Goal: Task Accomplishment & Management: Manage account settings

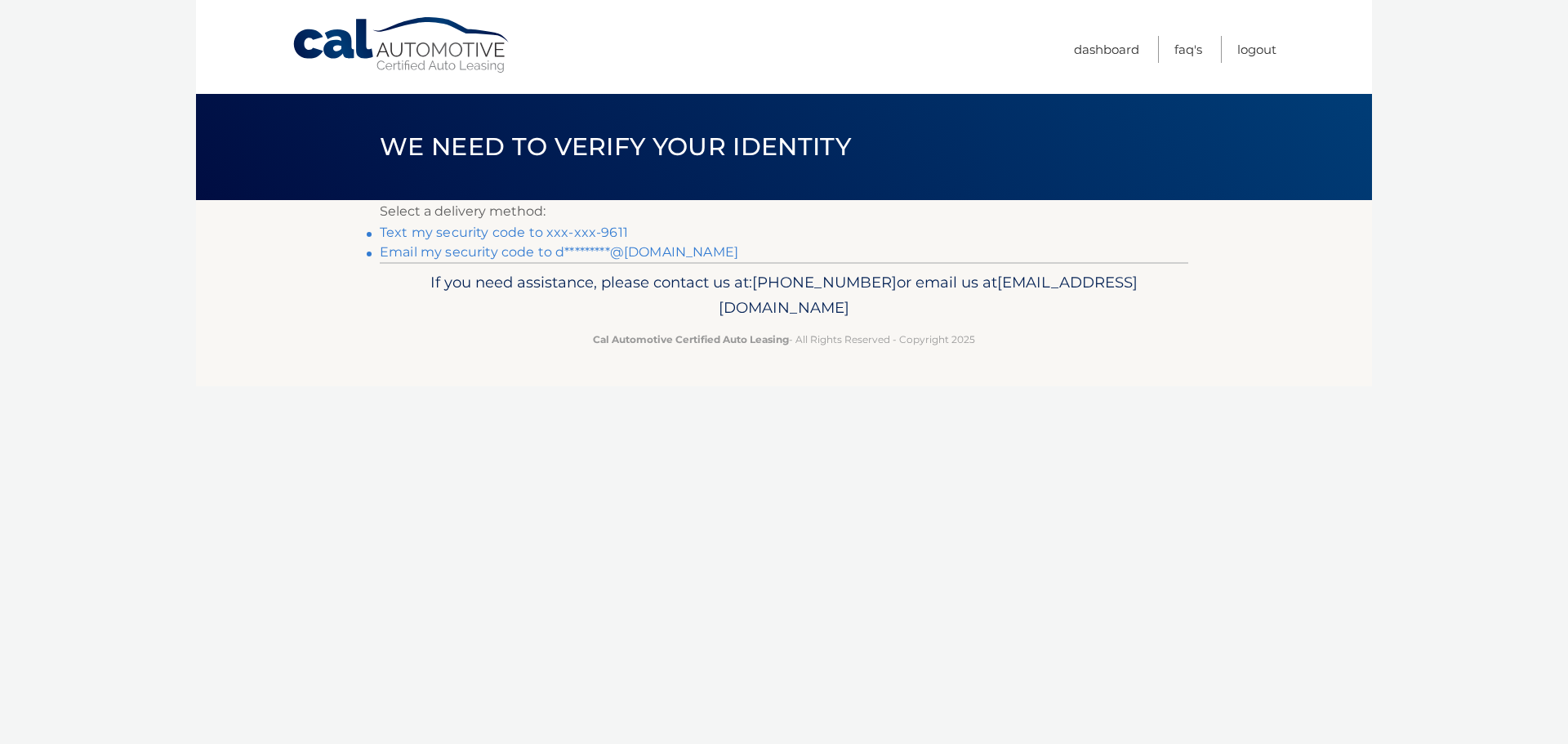
click at [570, 234] on link "Text my security code to xxx-xxx-9611" at bounding box center [504, 232] width 248 height 16
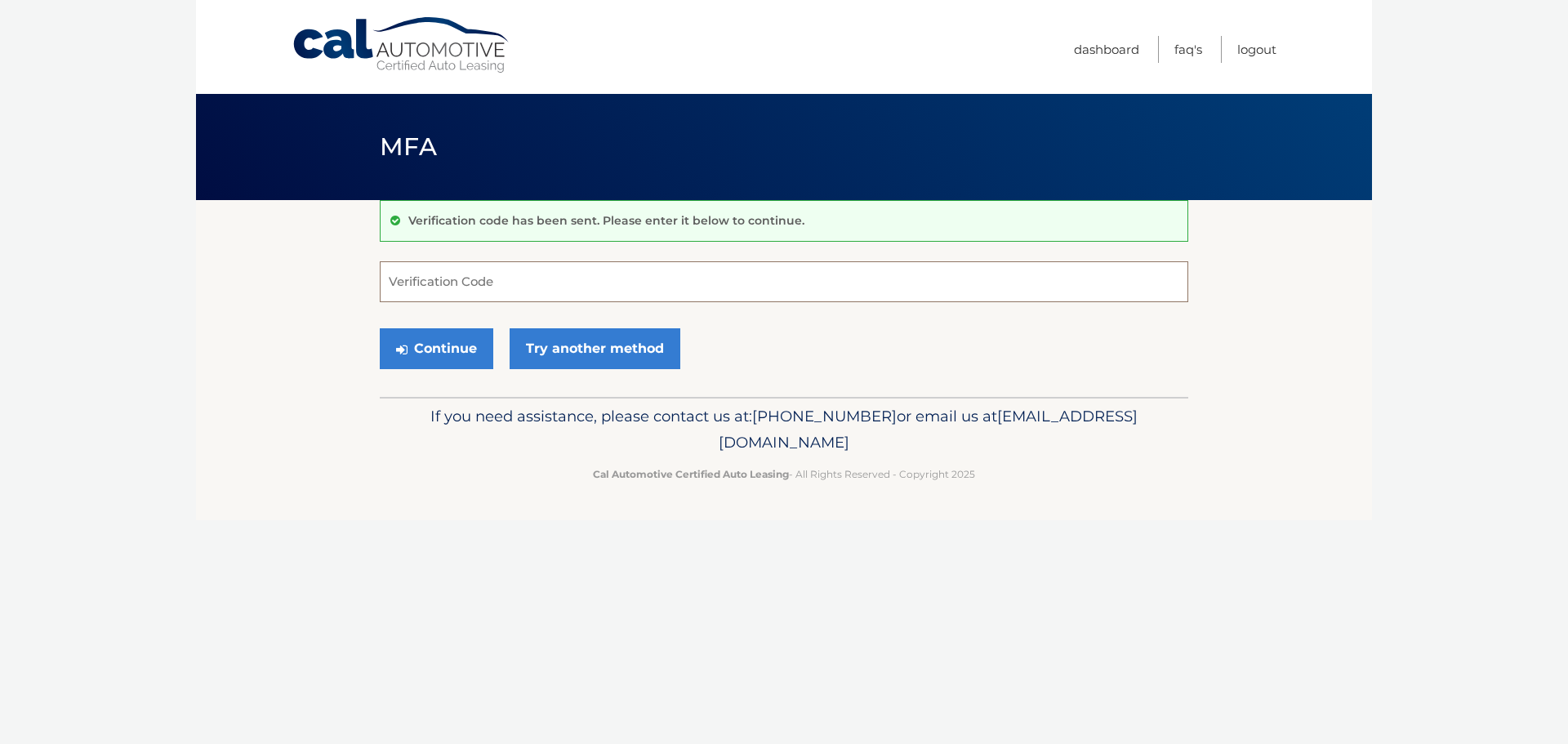
click at [467, 289] on input "Verification Code" at bounding box center [784, 282] width 809 height 41
type input "211374"
click at [380, 329] on button "Continue" at bounding box center [437, 349] width 114 height 41
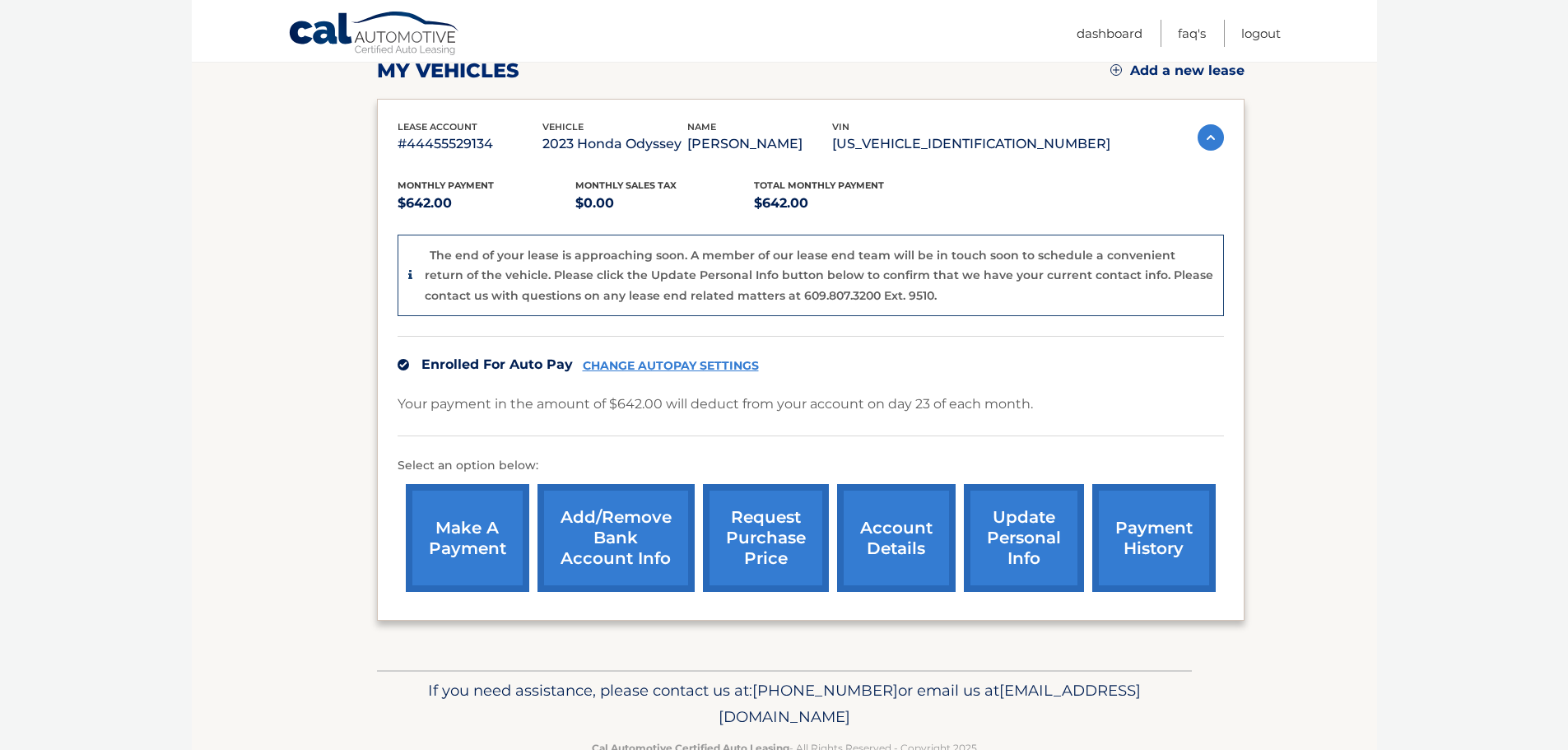
scroll to position [247, 0]
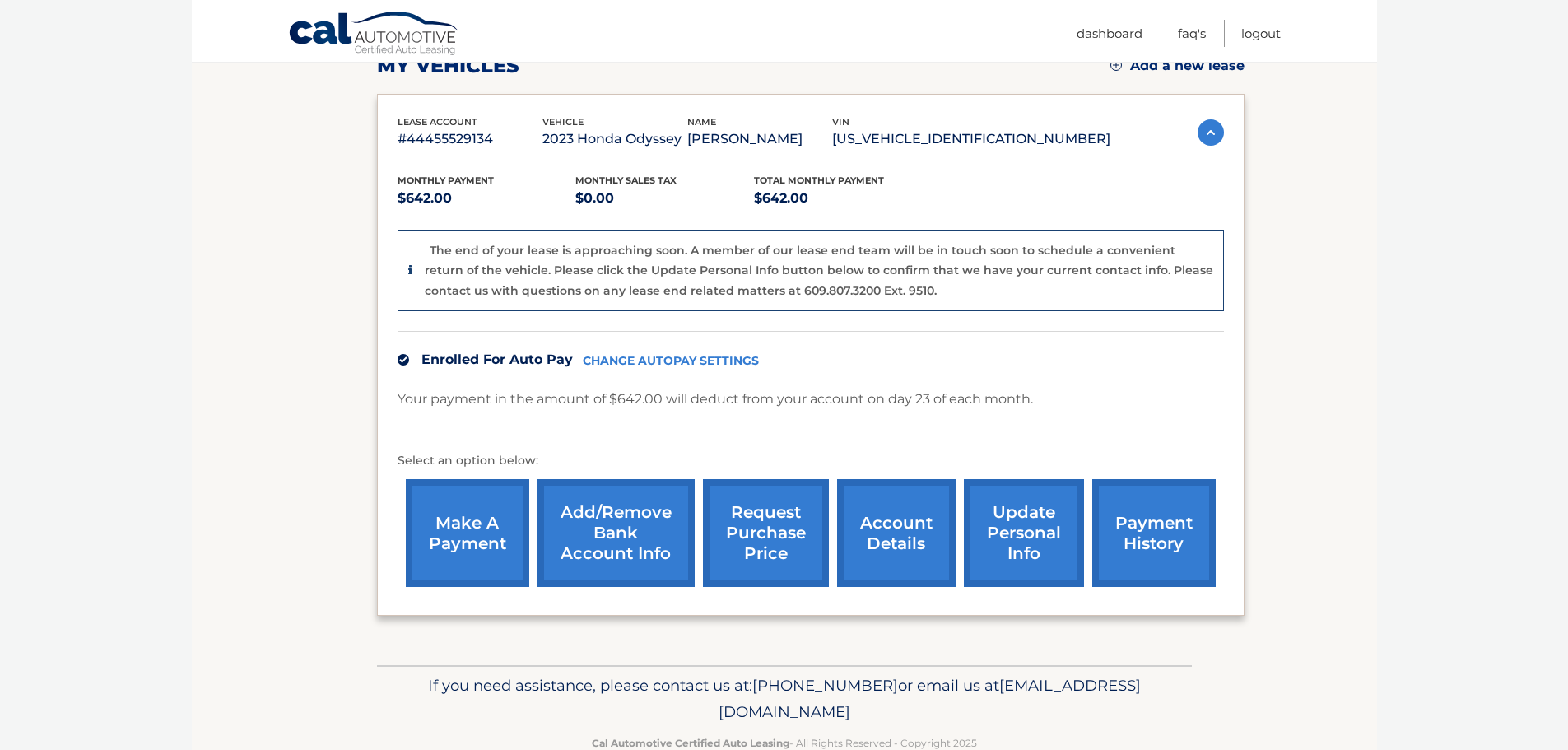
click at [897, 548] on link "account details" at bounding box center [897, 533] width 119 height 108
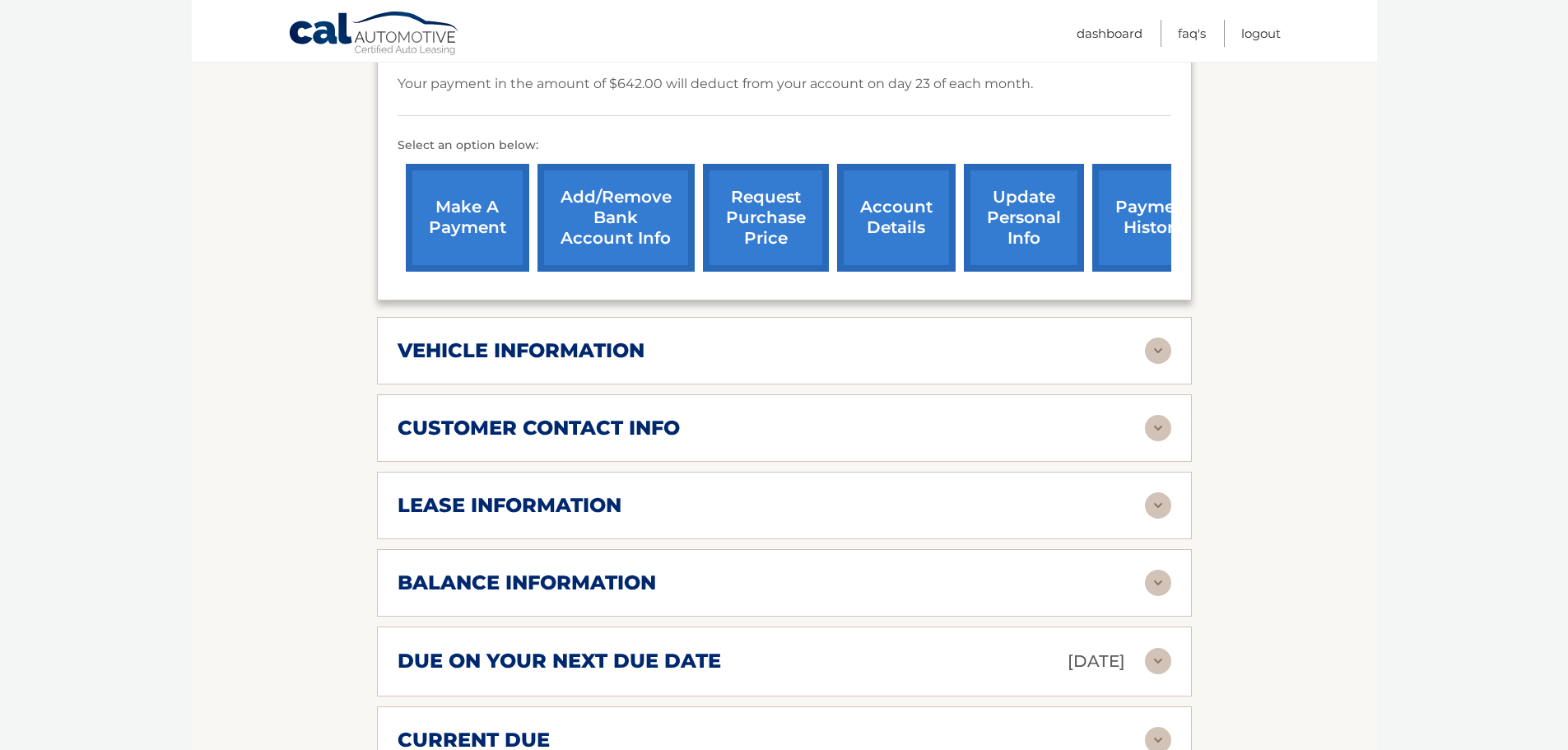
scroll to position [577, 0]
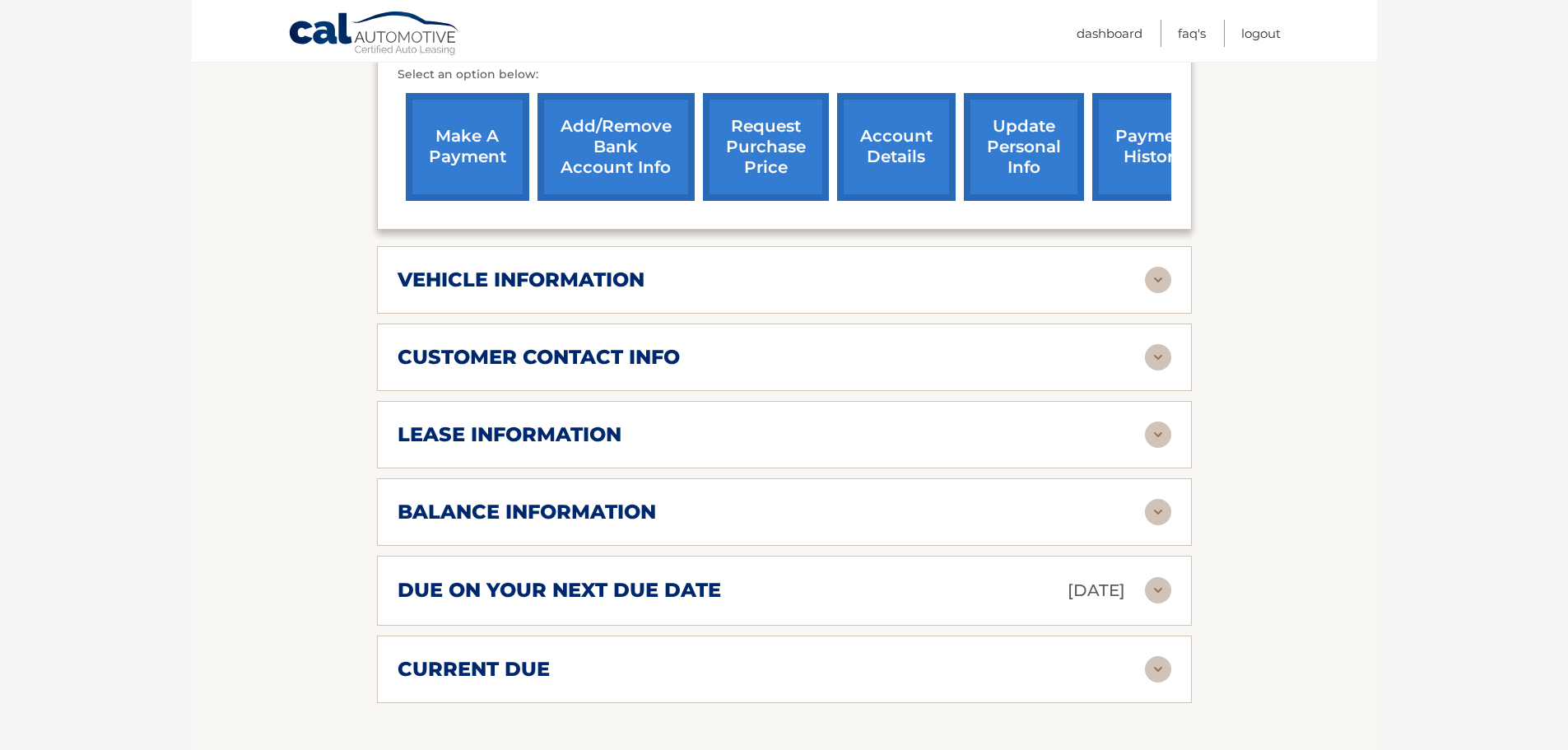
click at [1160, 428] on div "lease information Contract Start Date [DATE] Term 39 Maturity Date [DATE] Start…" at bounding box center [784, 435] width 815 height 68
click at [1160, 422] on img at bounding box center [1158, 435] width 26 height 26
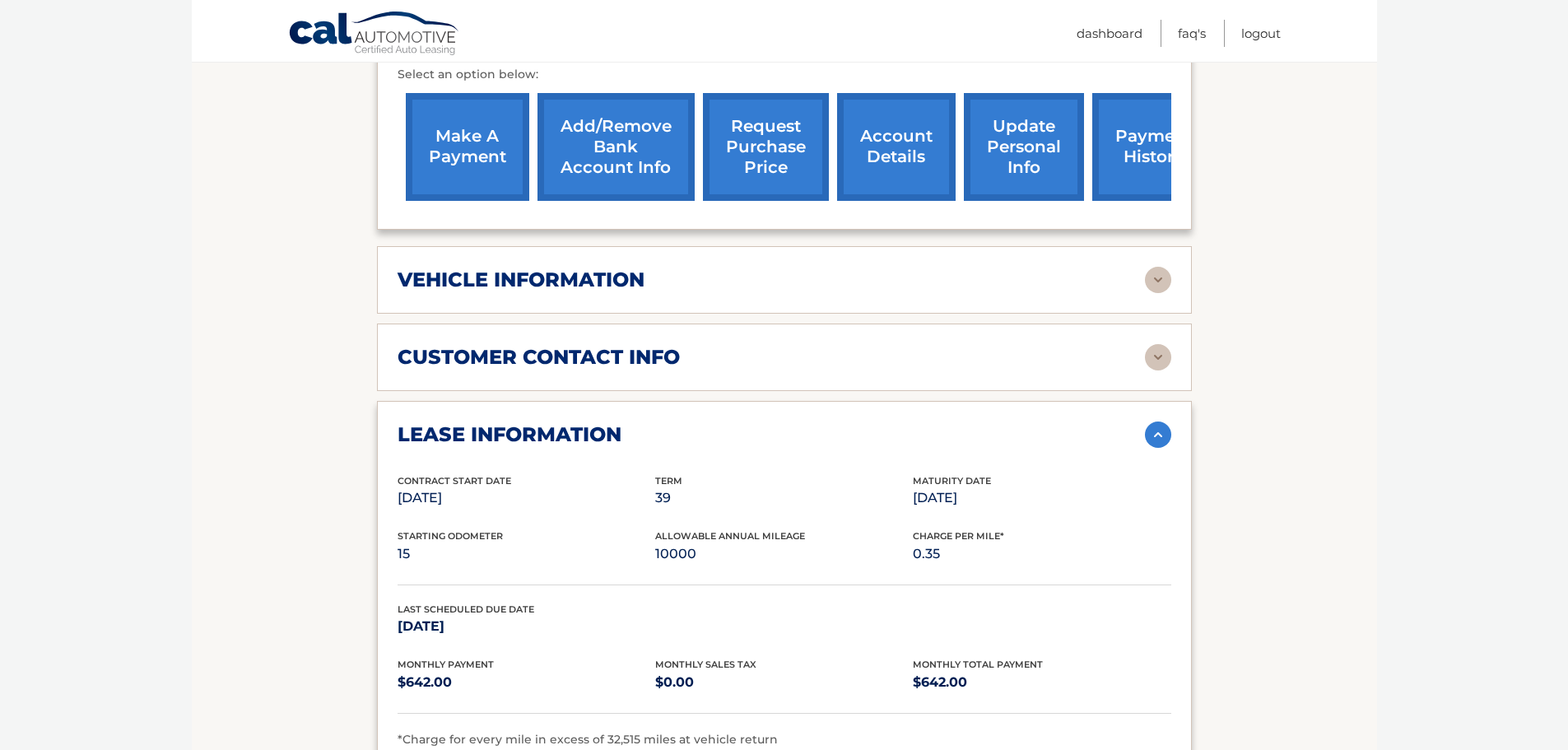
click at [1160, 422] on img at bounding box center [1158, 435] width 26 height 26
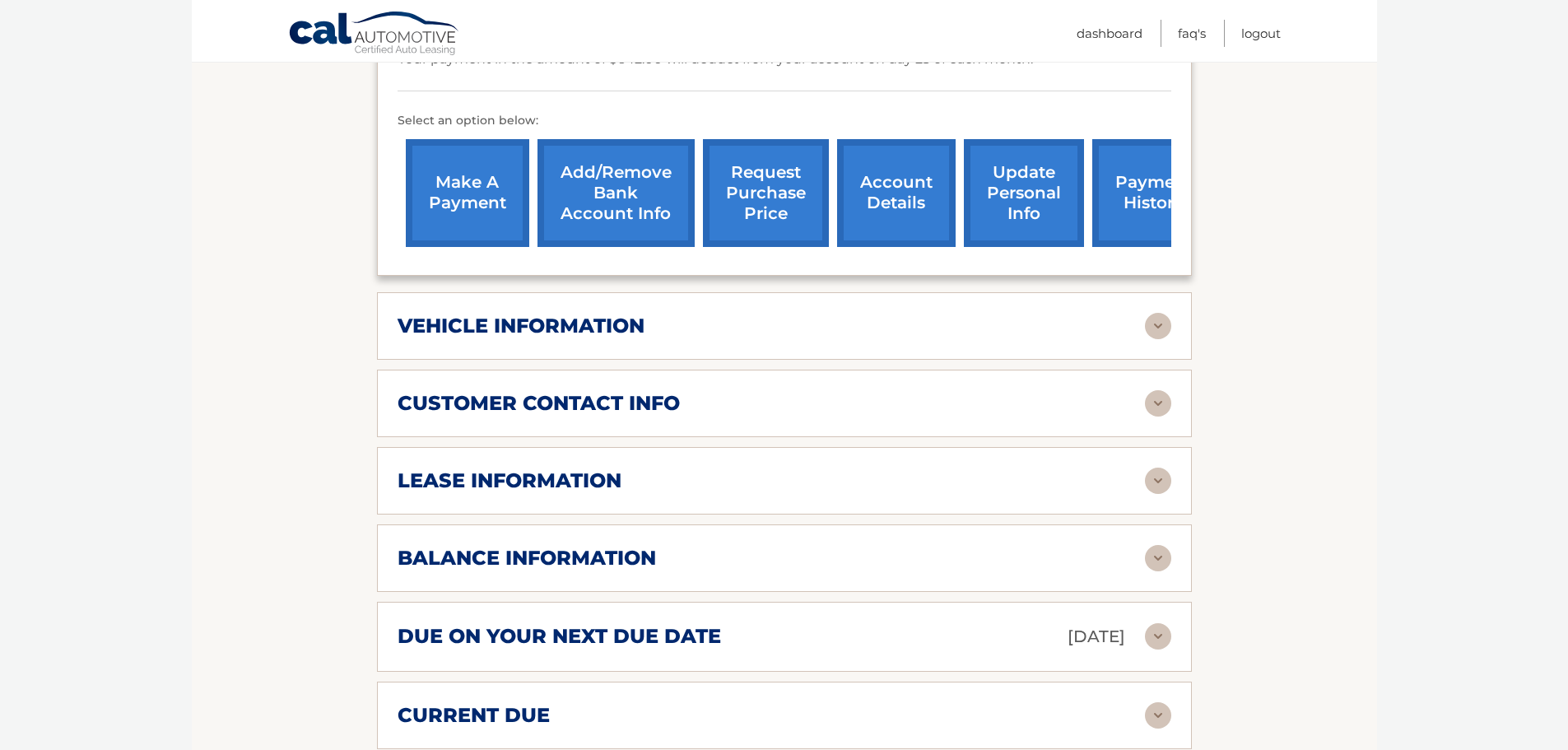
scroll to position [494, 0]
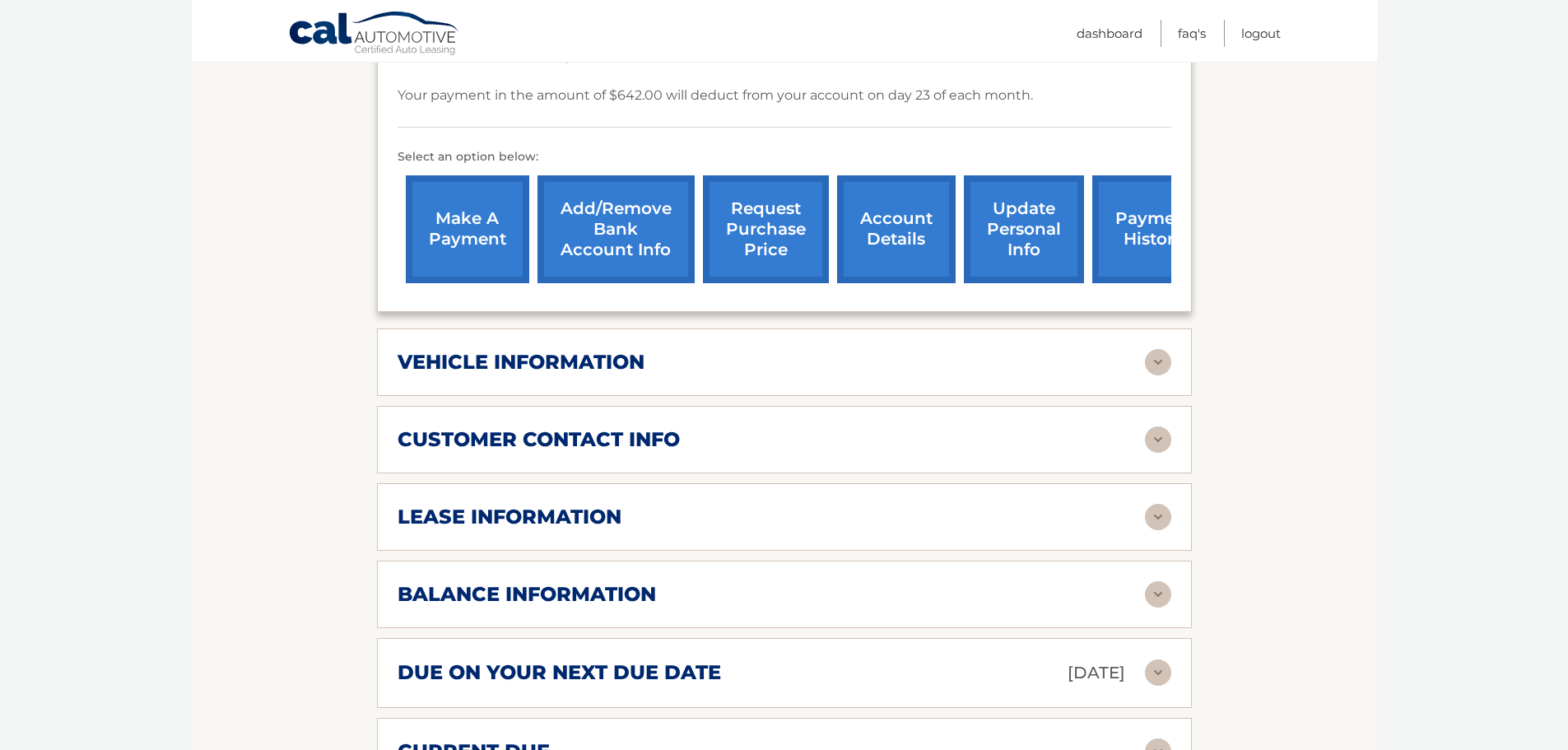
click at [879, 197] on link "account details" at bounding box center [897, 229] width 119 height 108
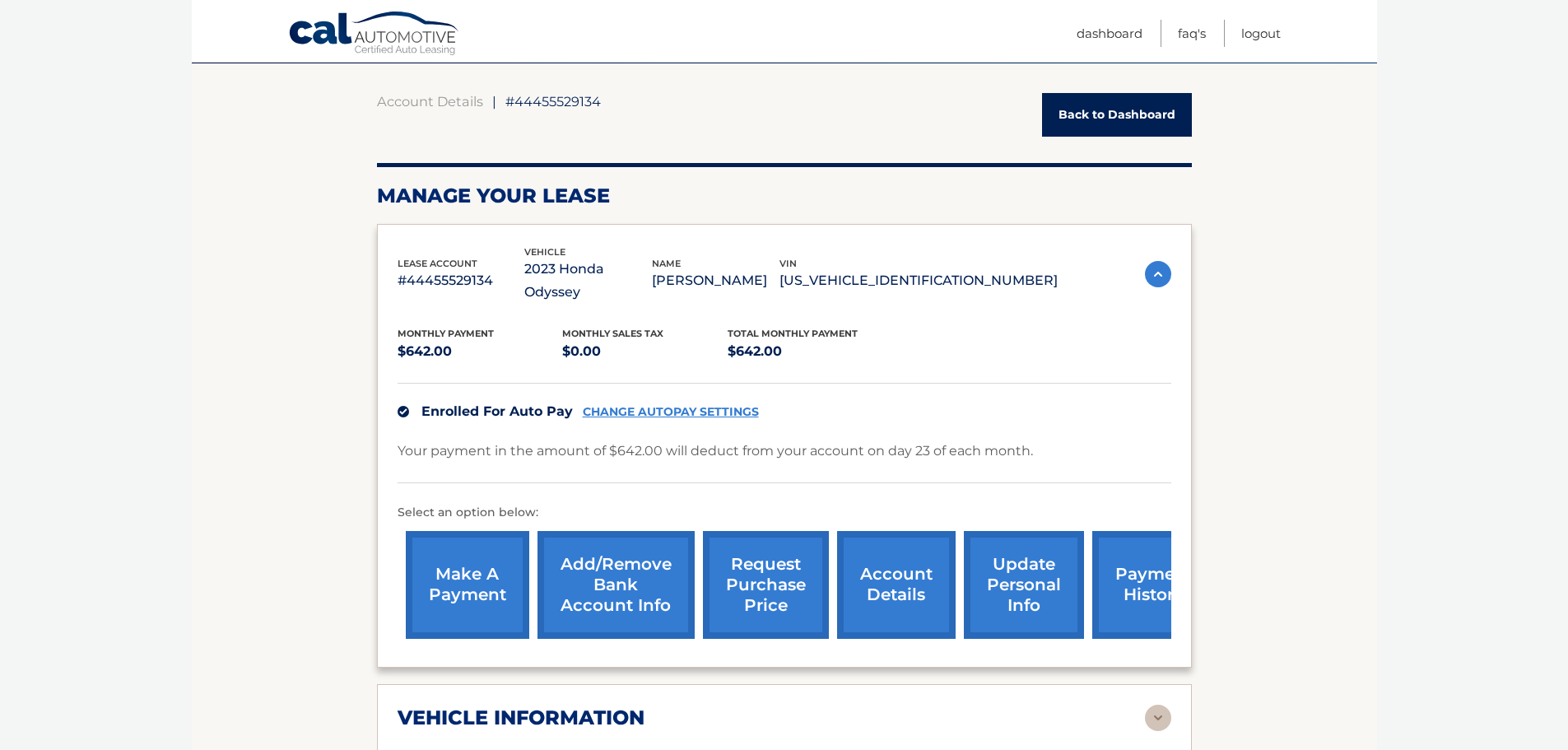
scroll to position [164, 0]
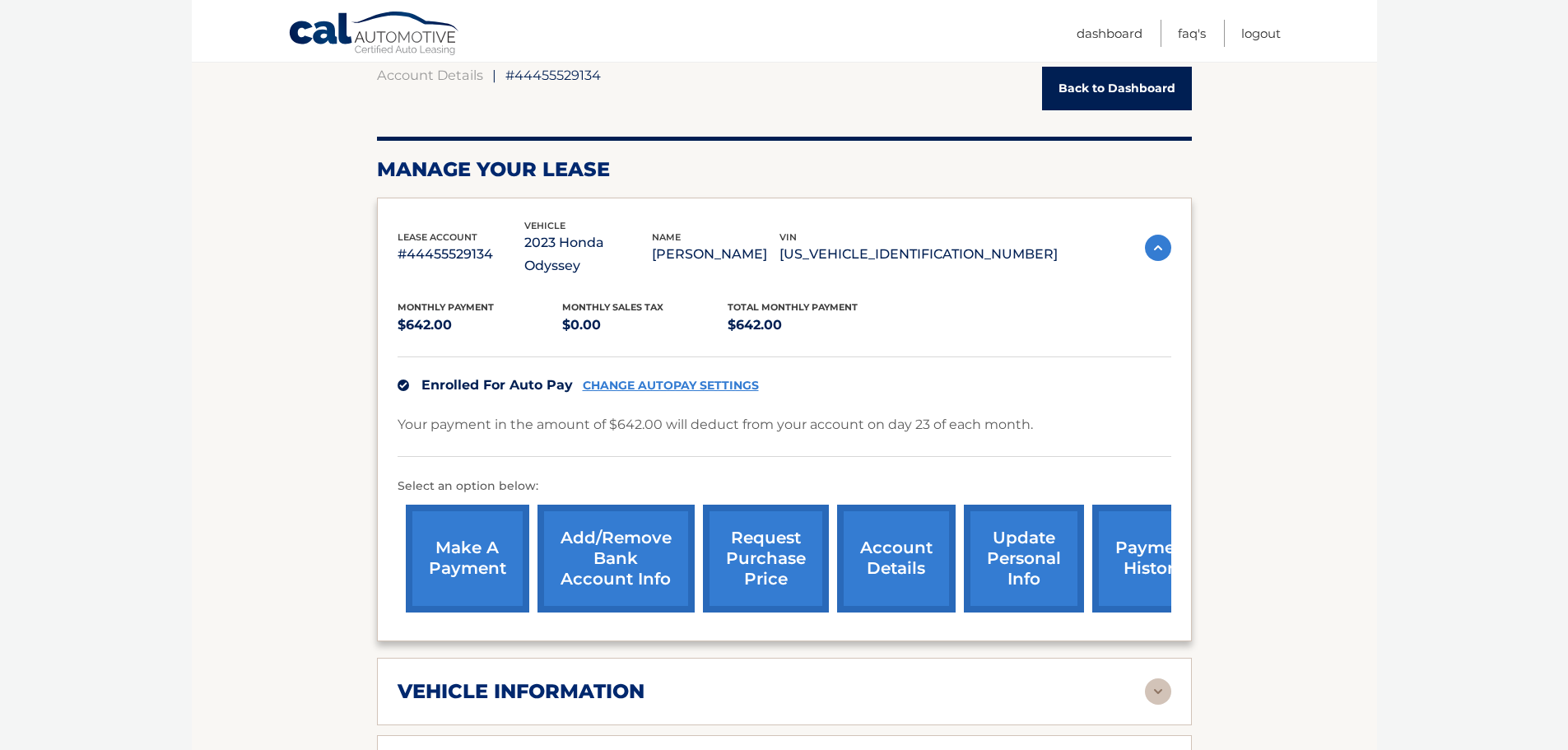
click at [1117, 532] on link "payment history" at bounding box center [1154, 558] width 124 height 108
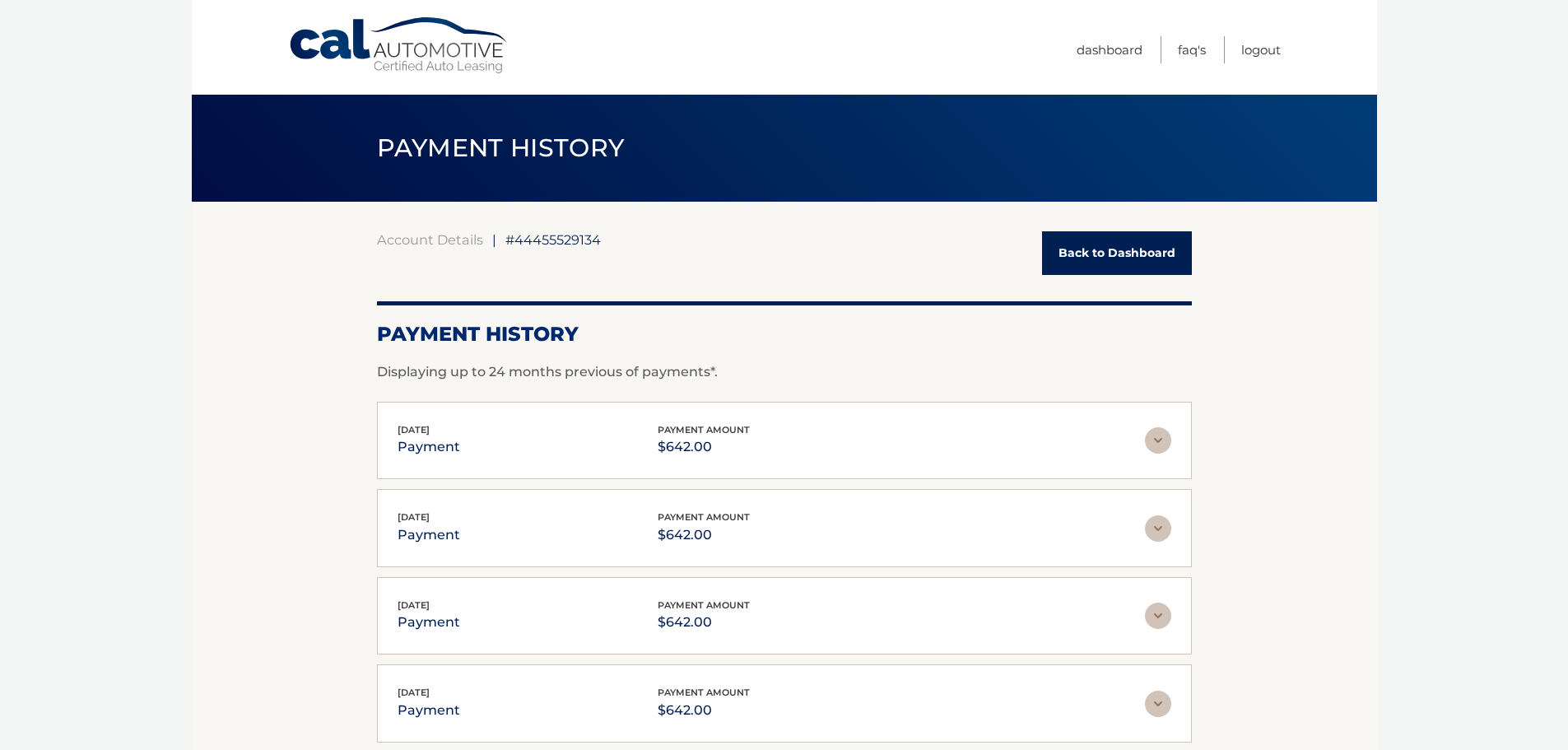
click at [1158, 447] on img at bounding box center [1158, 440] width 26 height 26
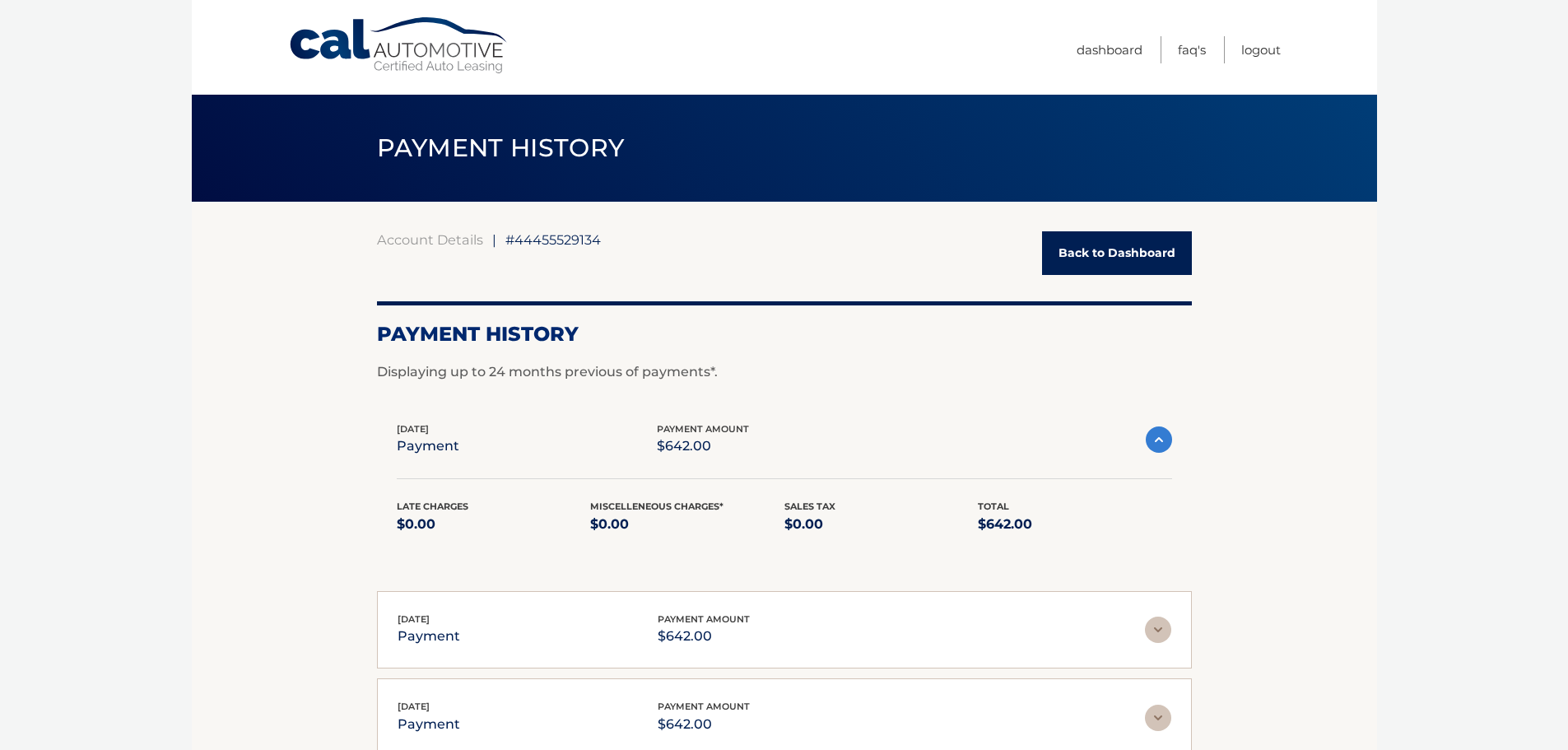
click at [1114, 251] on link "Back to Dashboard" at bounding box center [1116, 253] width 149 height 44
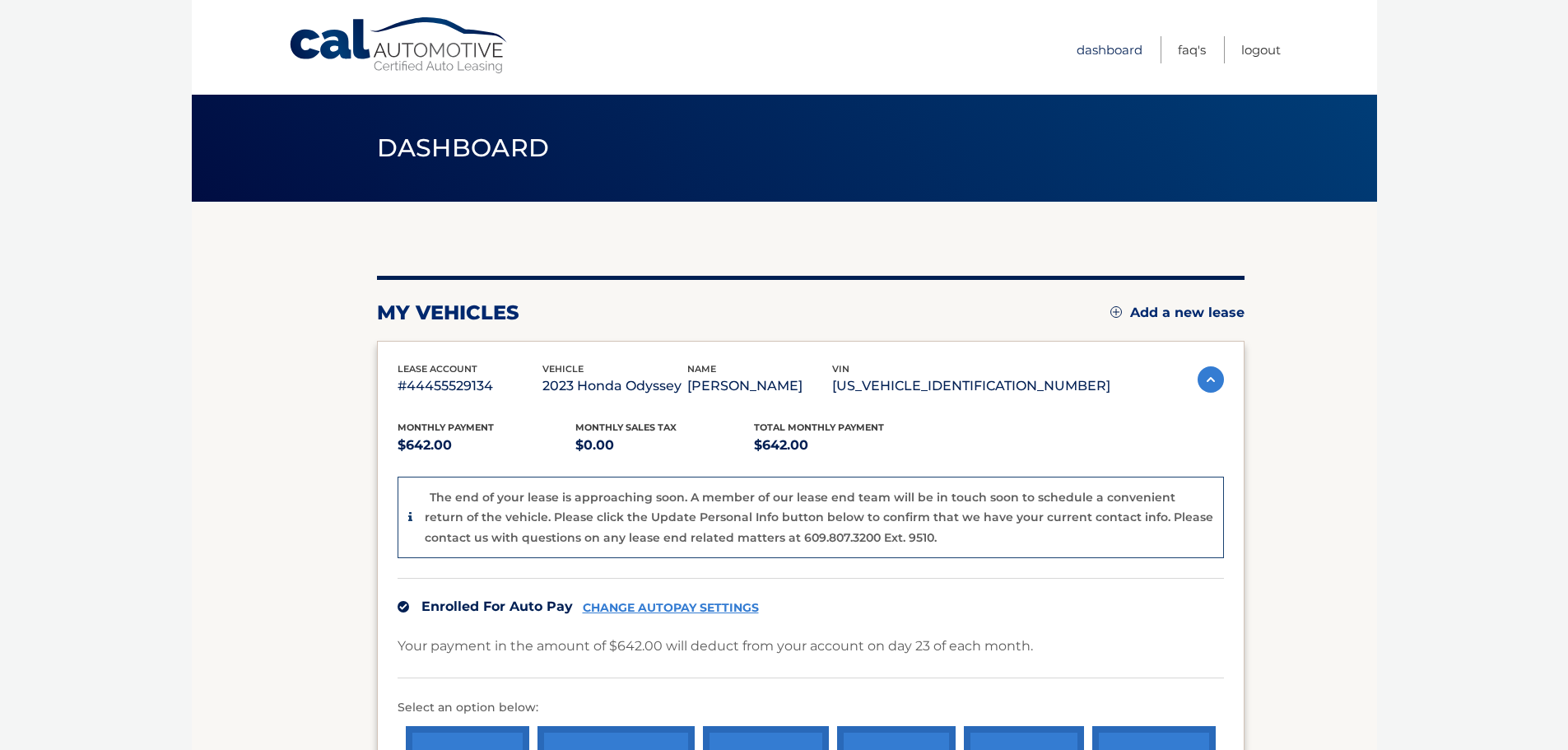
click at [1106, 48] on link "Dashboard" at bounding box center [1110, 50] width 66 height 27
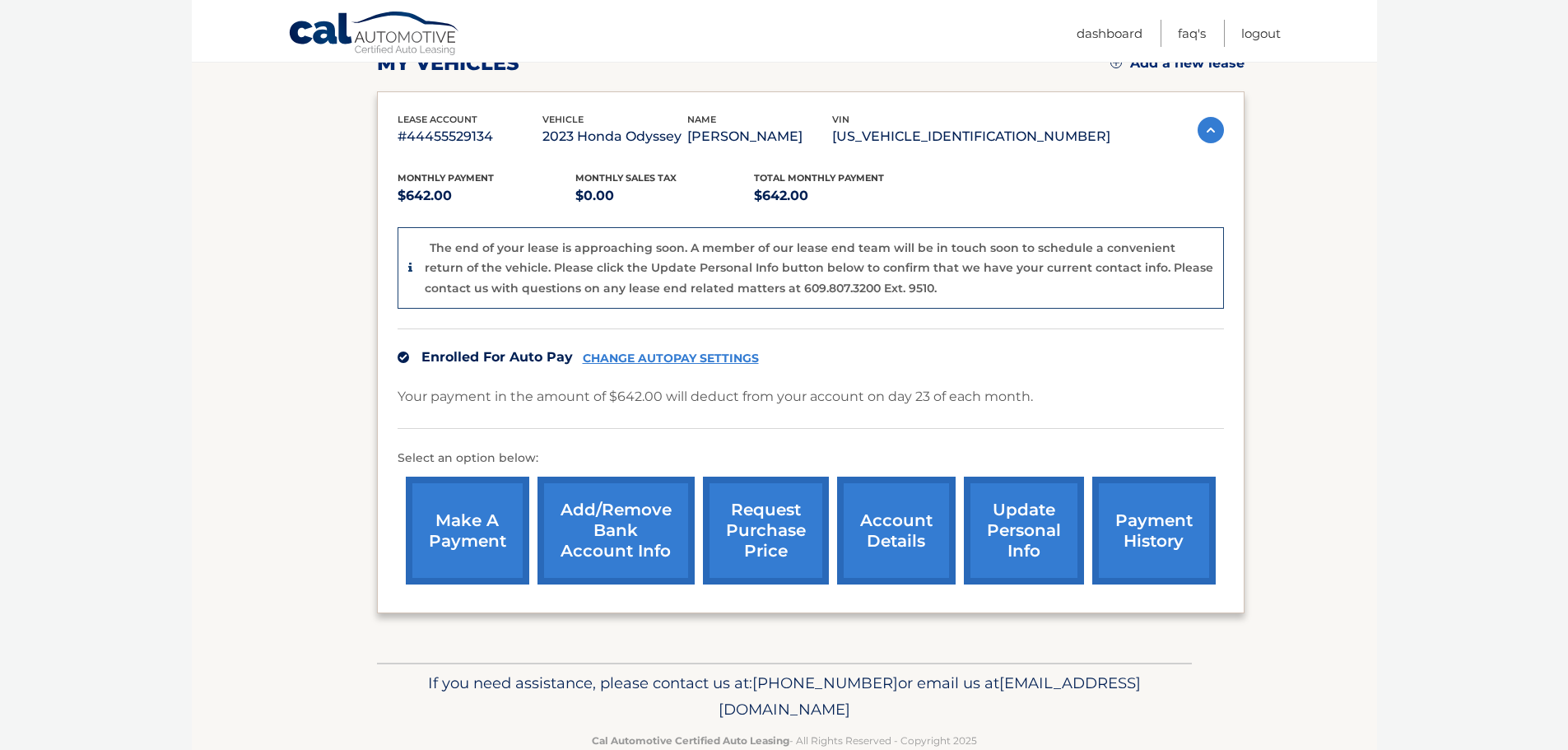
scroll to position [287, 0]
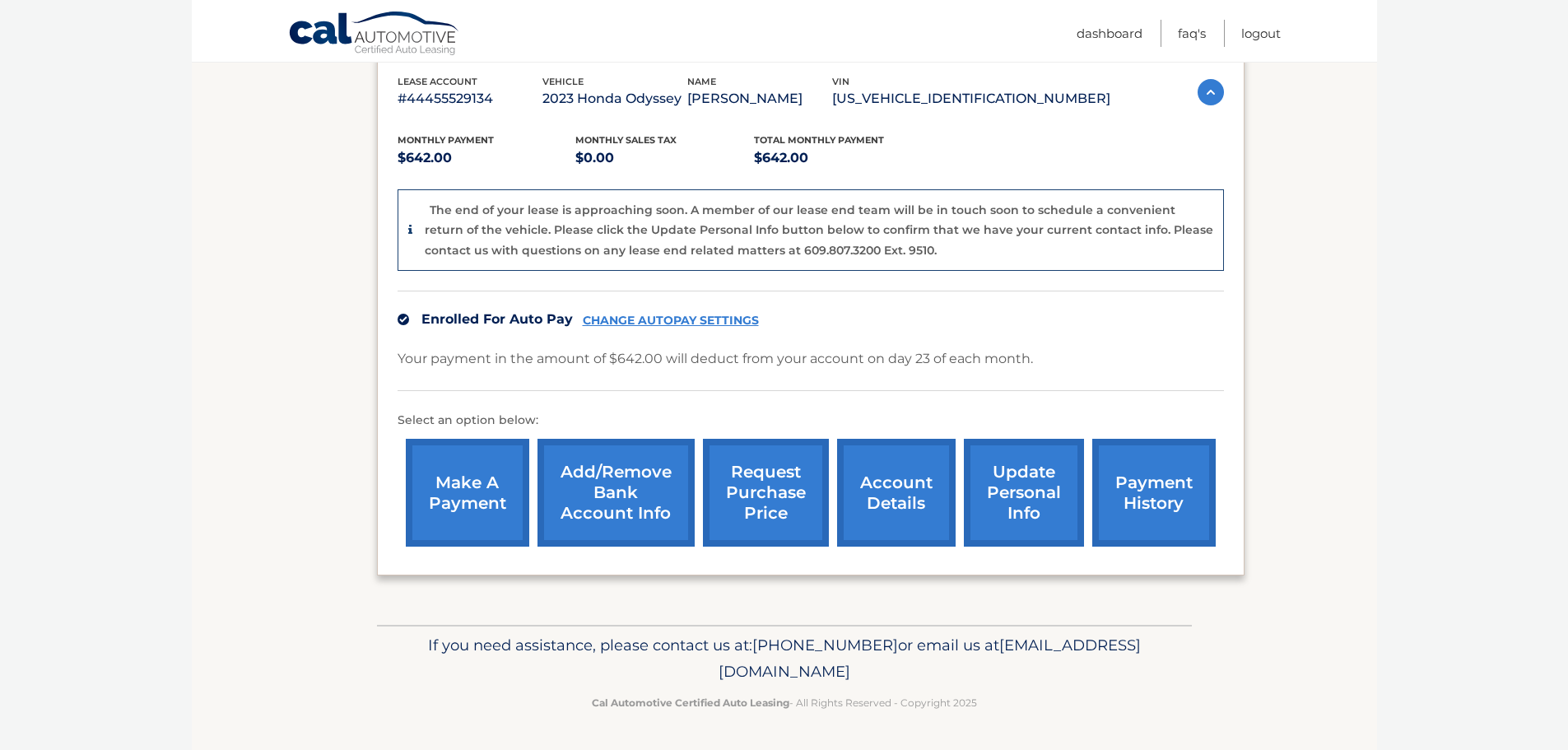
click at [485, 510] on link "make a payment" at bounding box center [468, 492] width 124 height 108
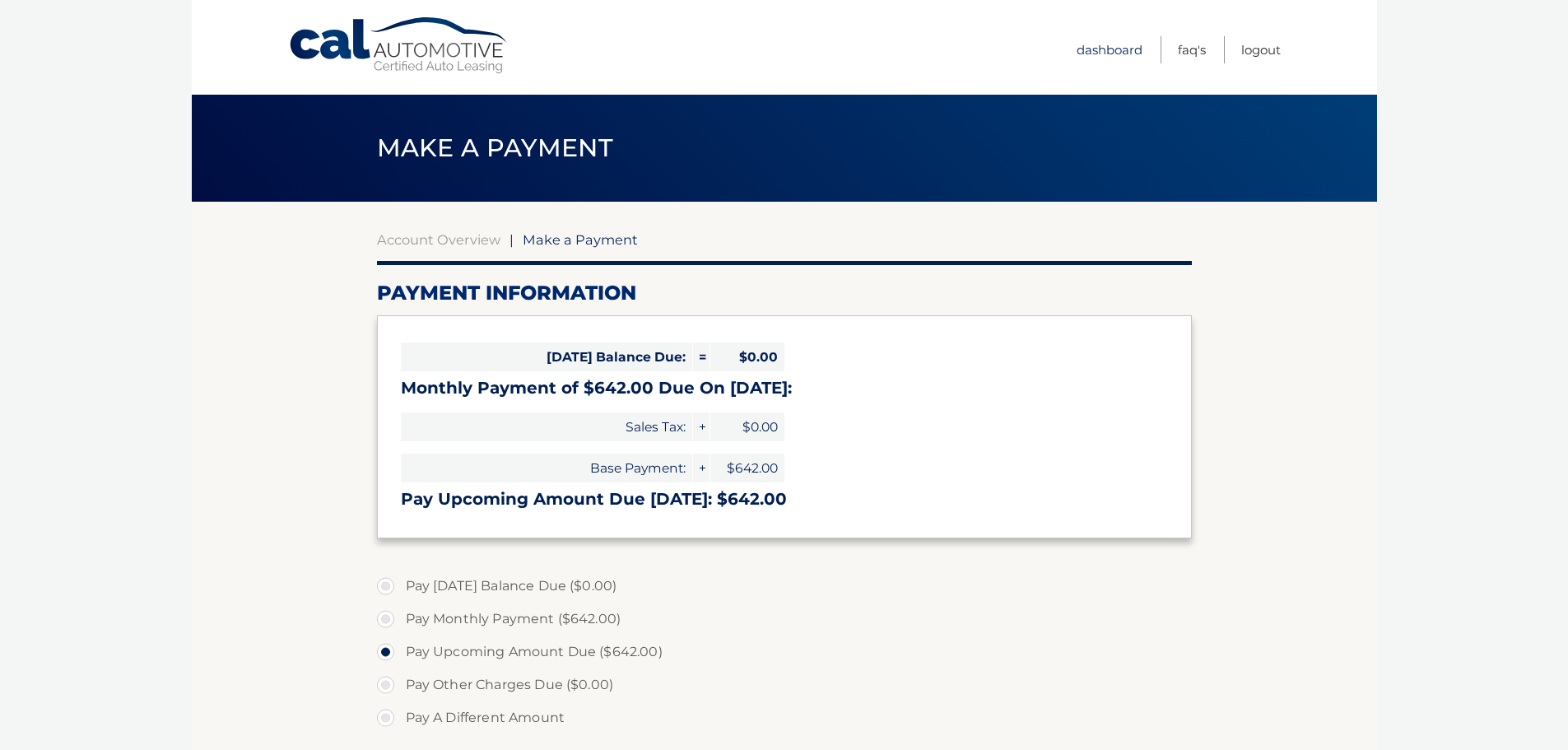
click at [1120, 51] on link "Dashboard" at bounding box center [1110, 50] width 66 height 27
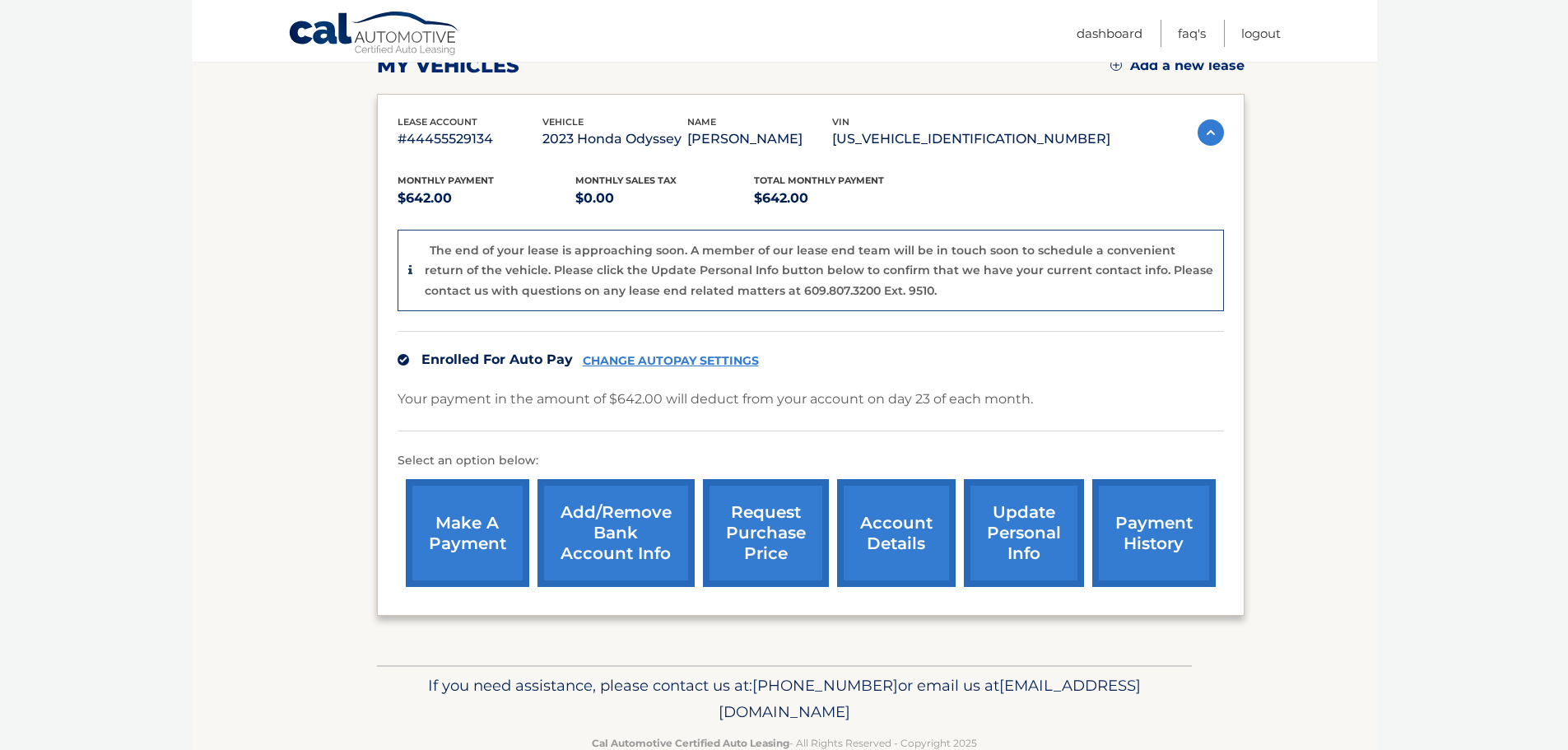
scroll to position [287, 0]
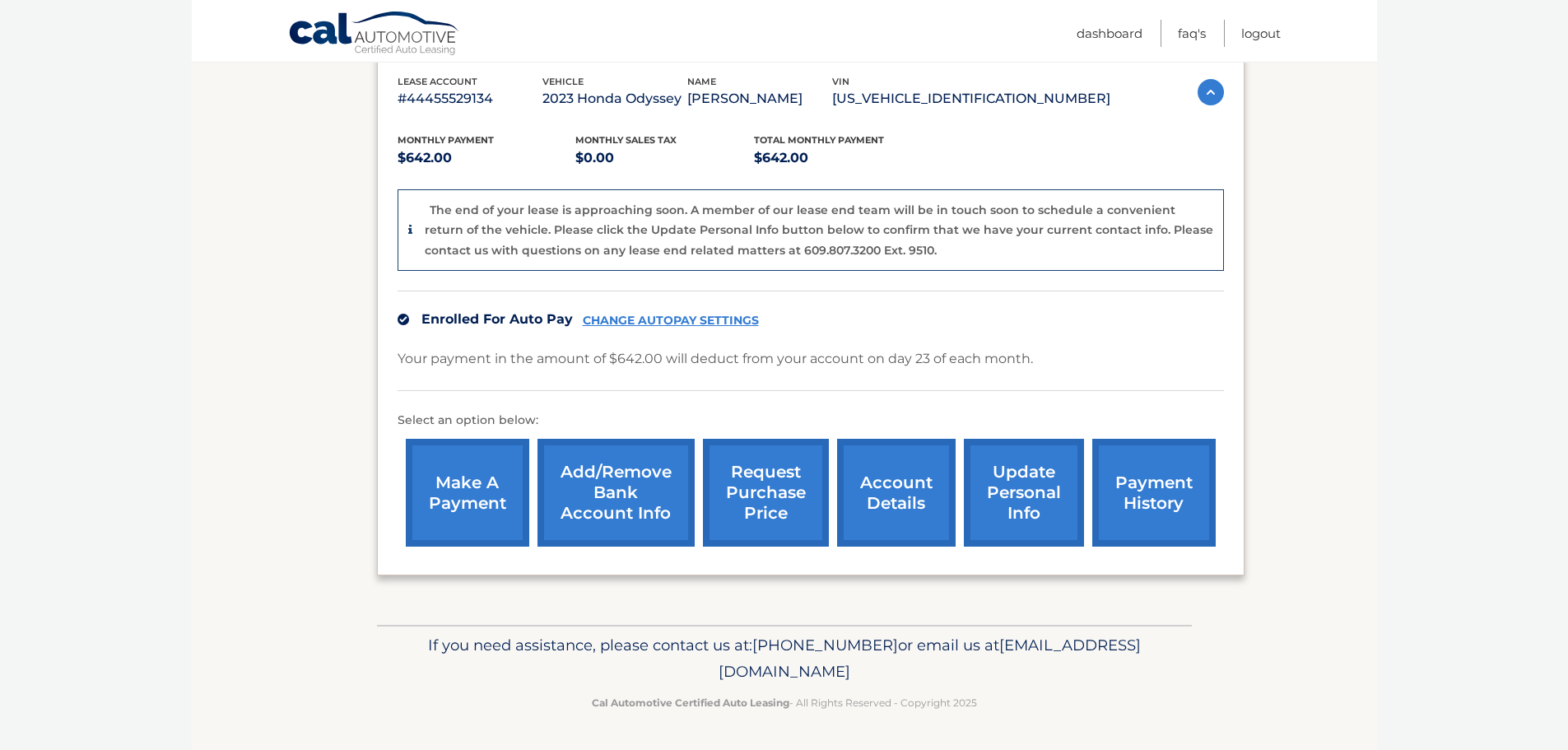
click at [1135, 493] on link "payment history" at bounding box center [1154, 492] width 124 height 108
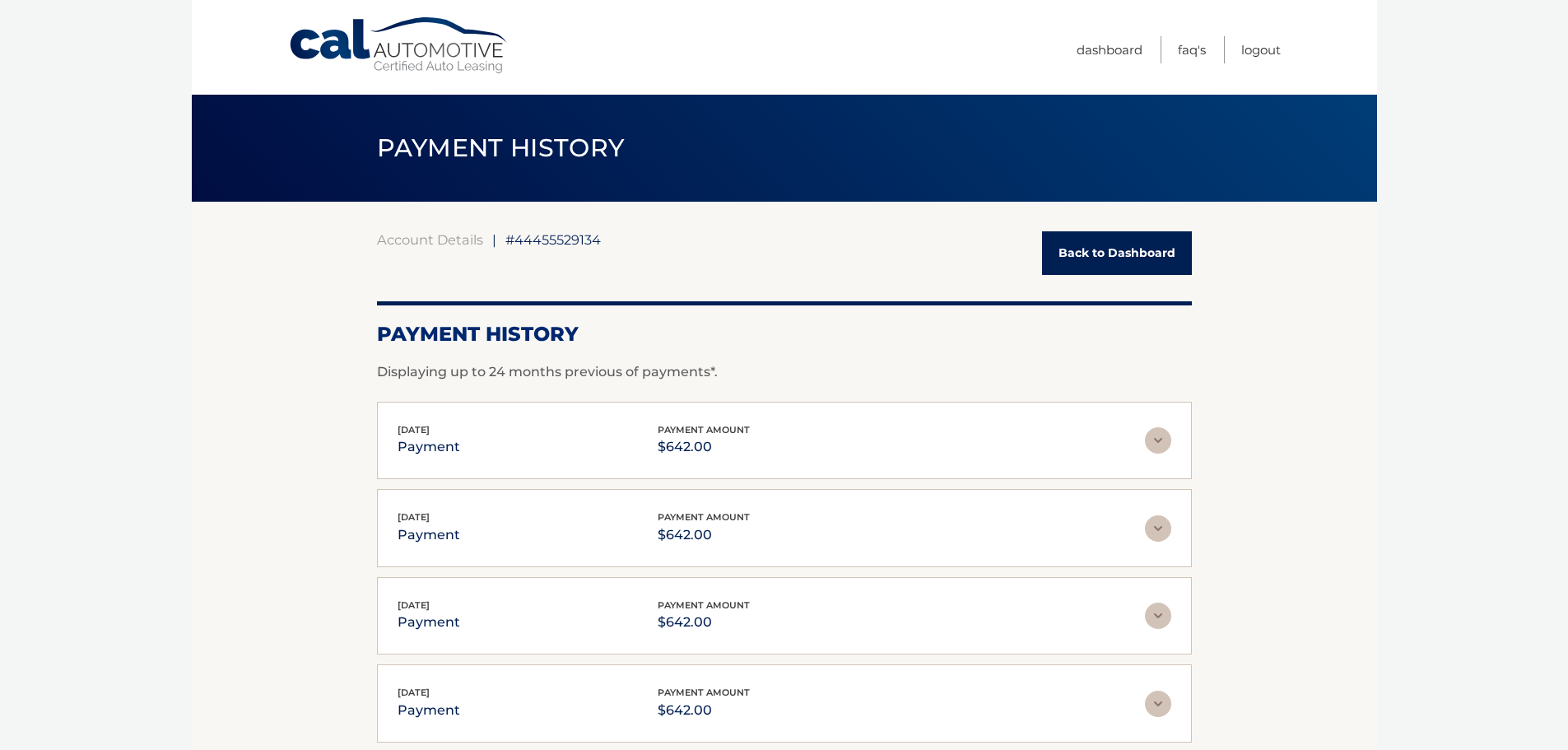
click at [1158, 435] on img at bounding box center [1158, 440] width 26 height 26
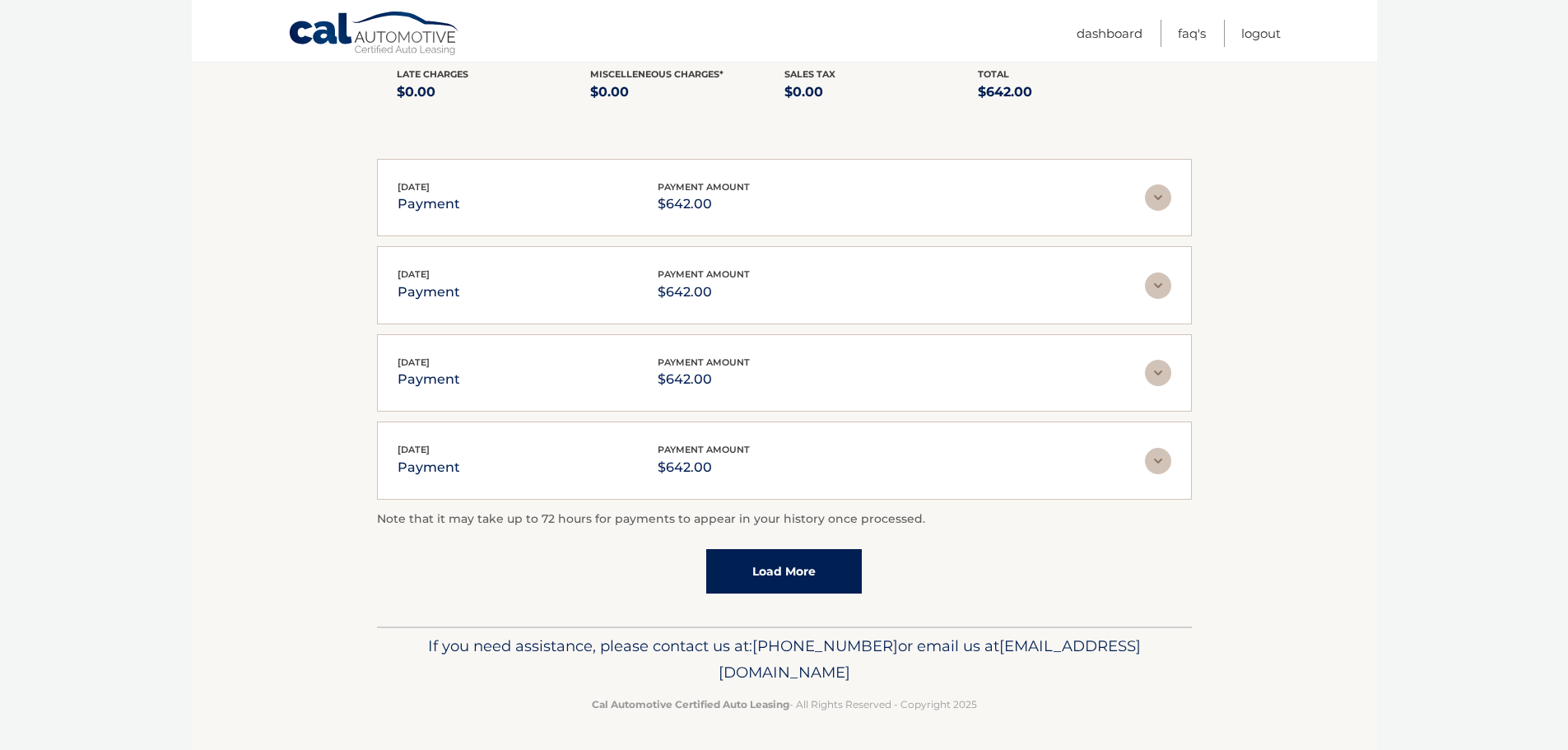
scroll to position [434, 0]
click at [787, 557] on link "Load More" at bounding box center [784, 570] width 155 height 45
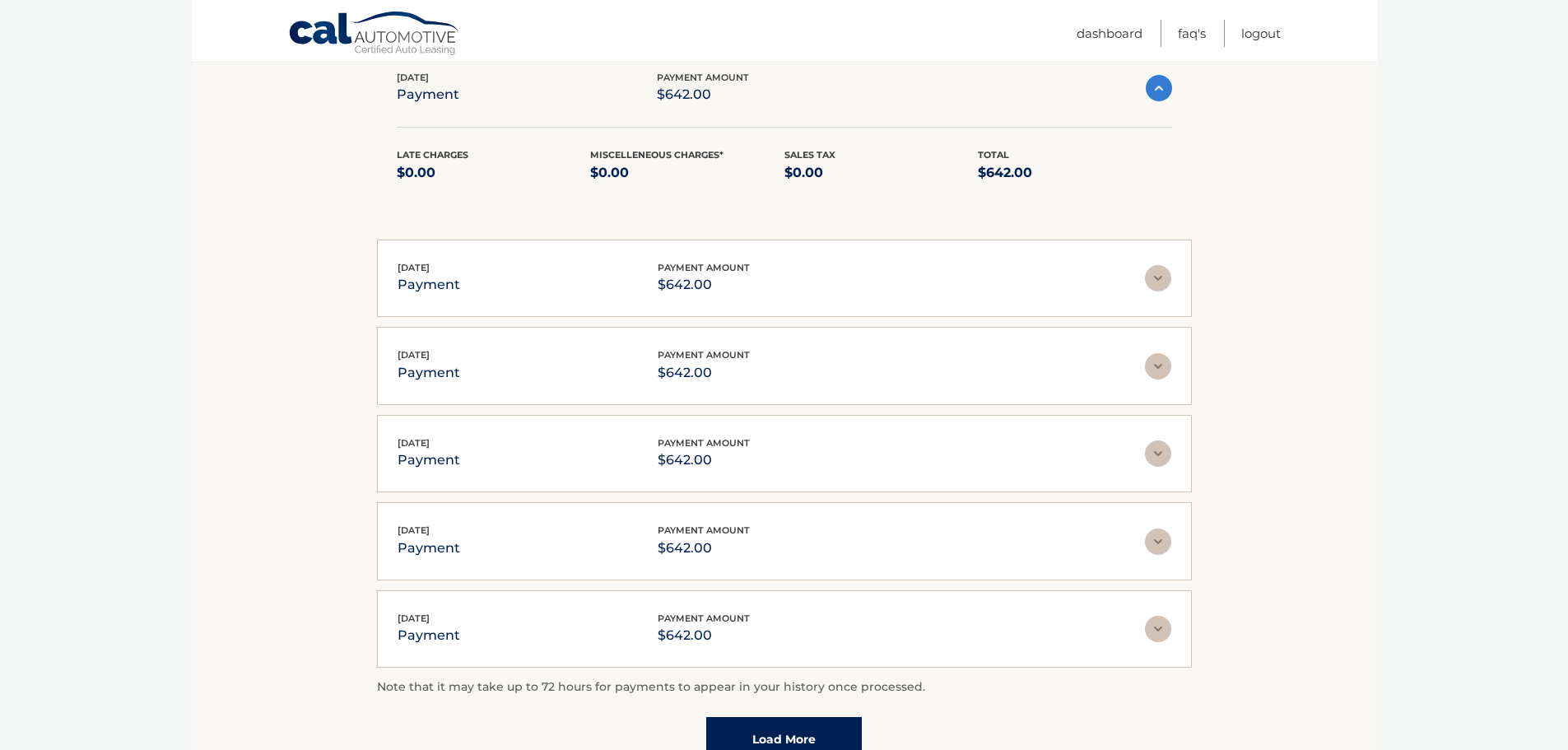
click at [1158, 548] on img at bounding box center [1158, 542] width 26 height 26
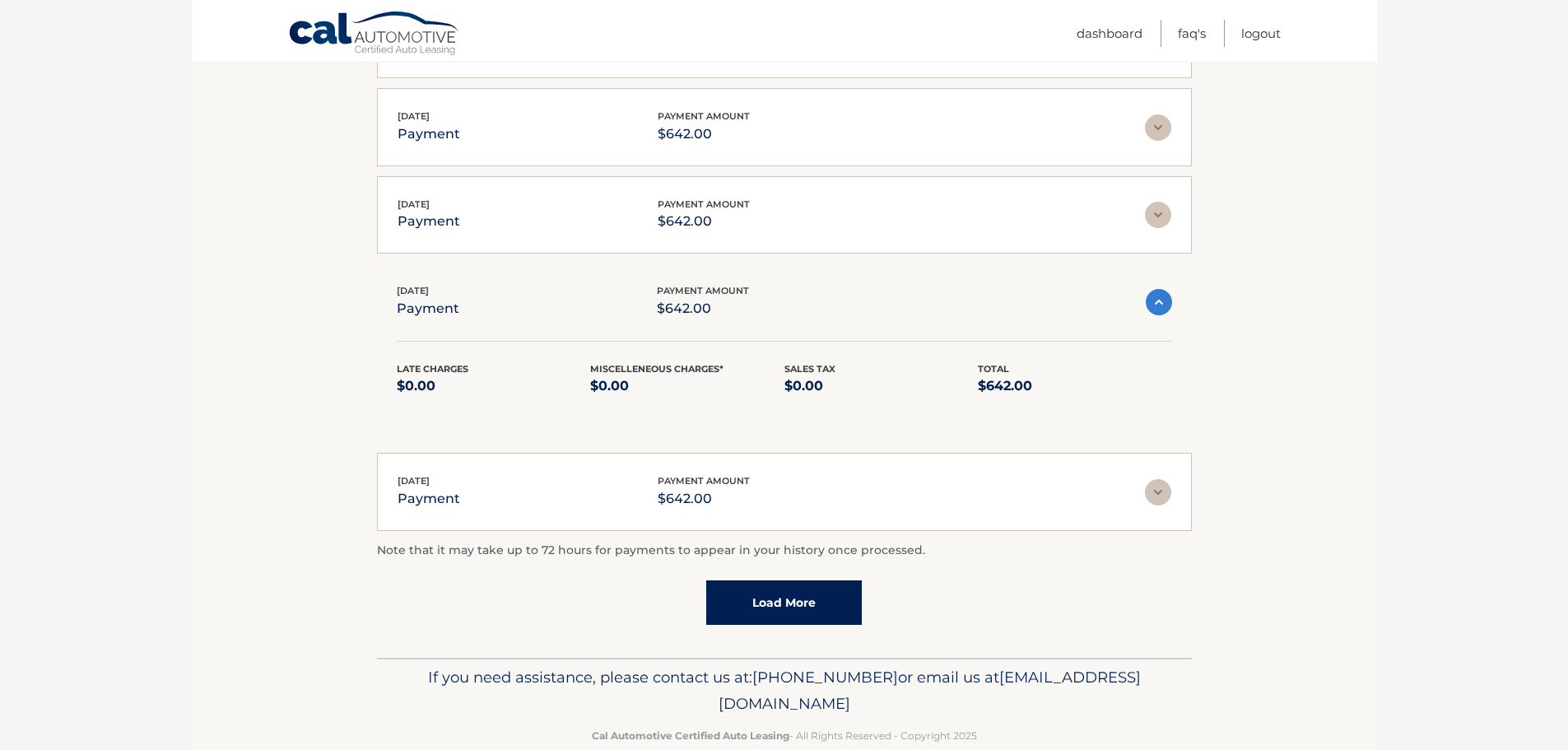
scroll to position [599, 0]
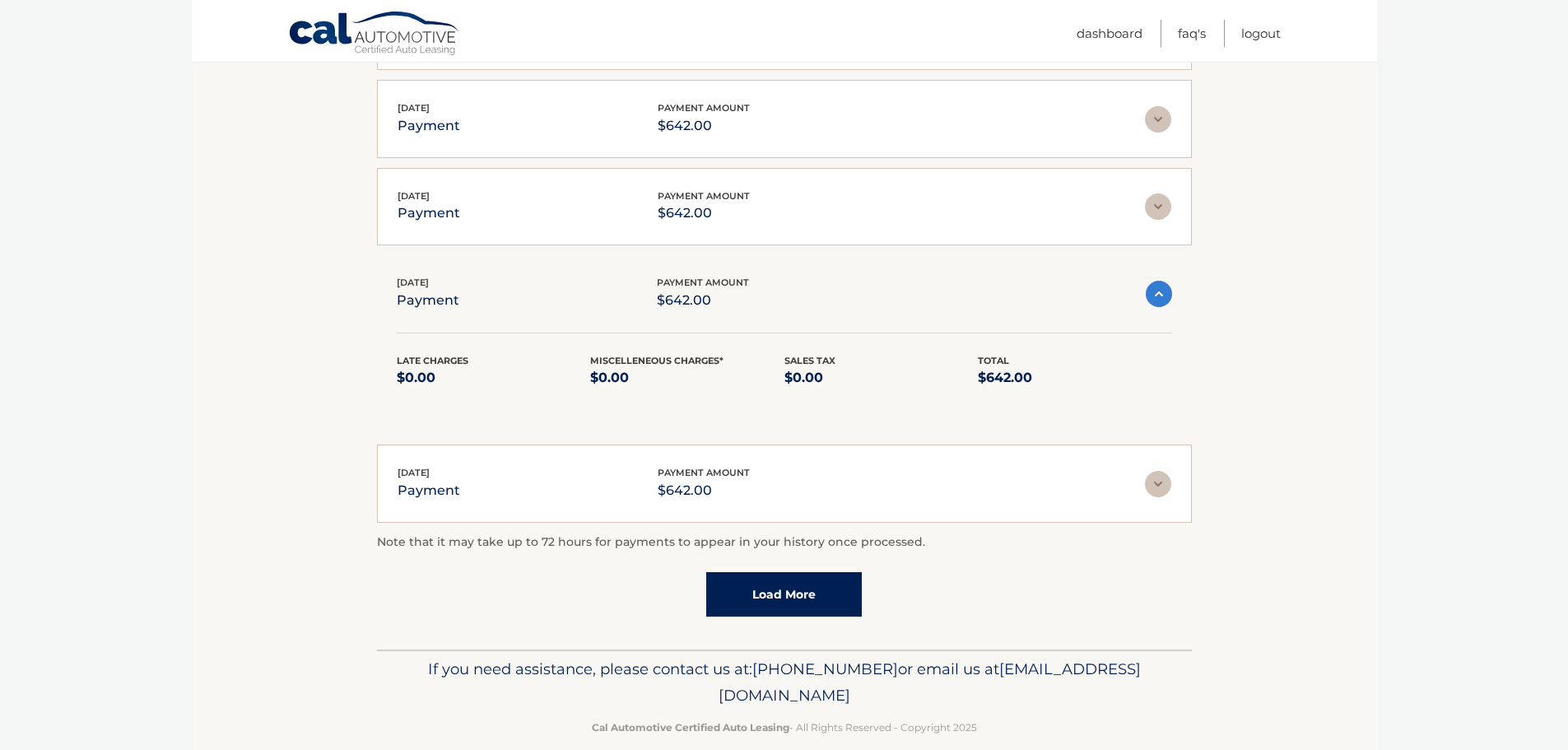
click at [1163, 498] on div "Feb 24, 2025 payment payment amount $642.00" at bounding box center [784, 483] width 774 height 37
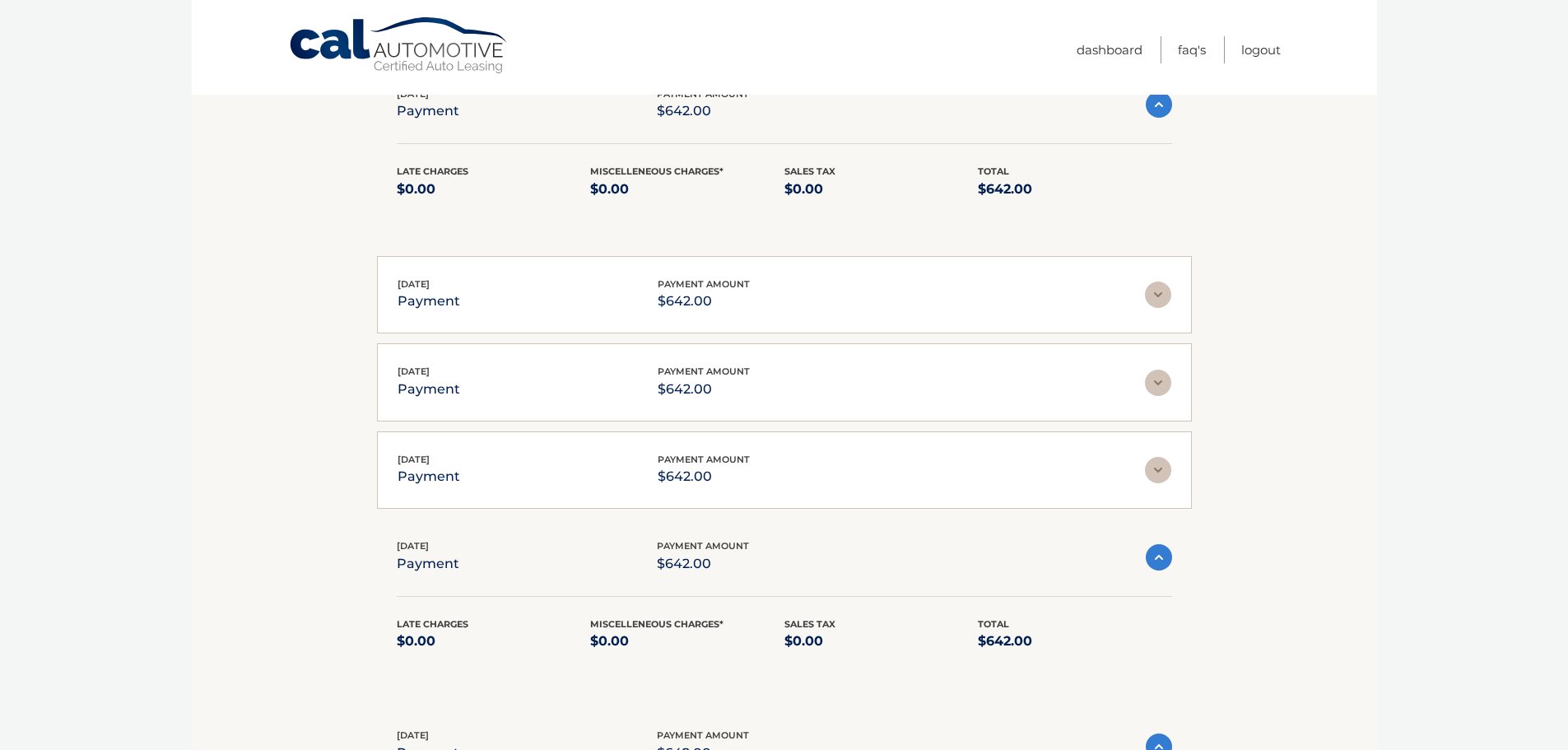
scroll to position [0, 0]
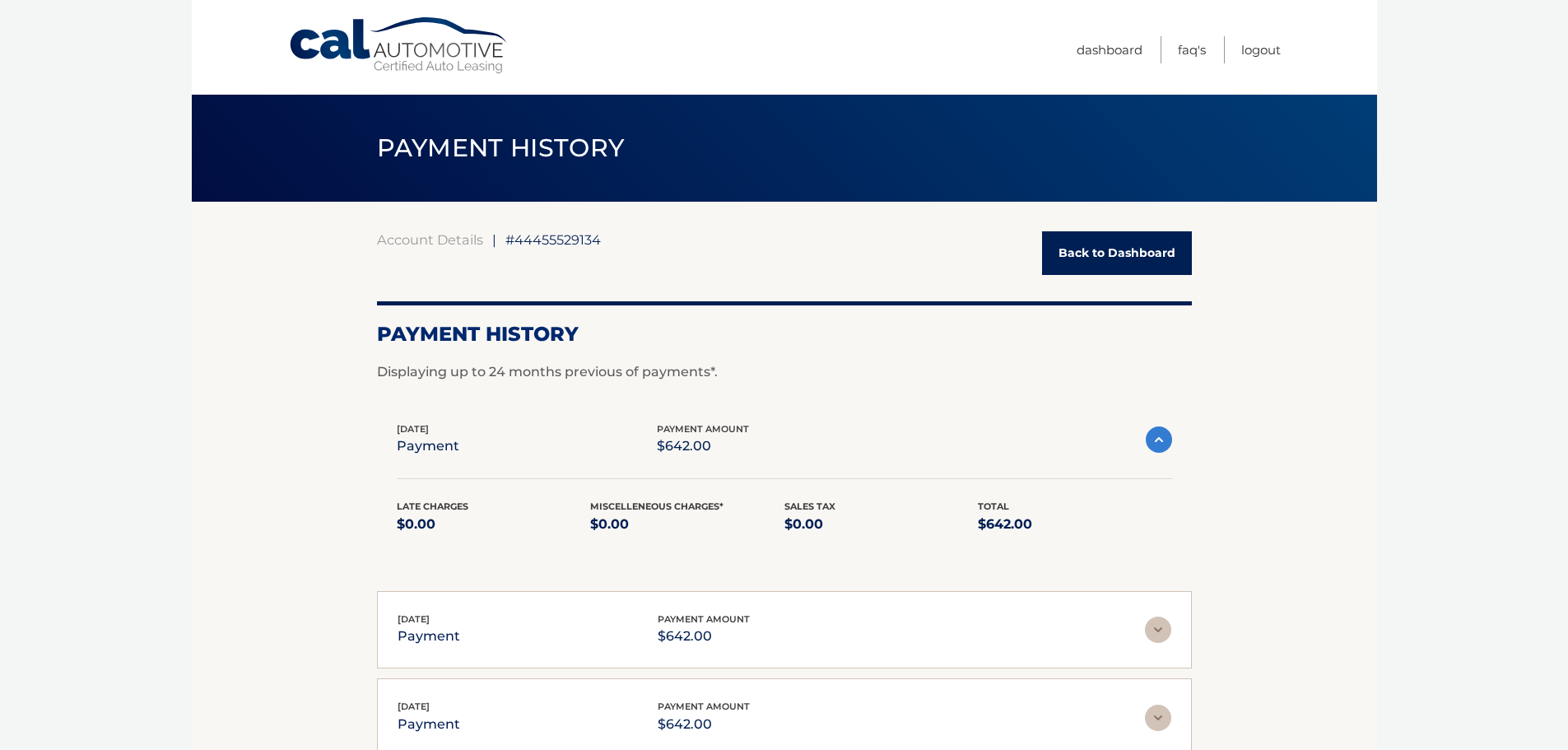
click at [1091, 261] on link "Back to Dashboard" at bounding box center [1116, 253] width 149 height 44
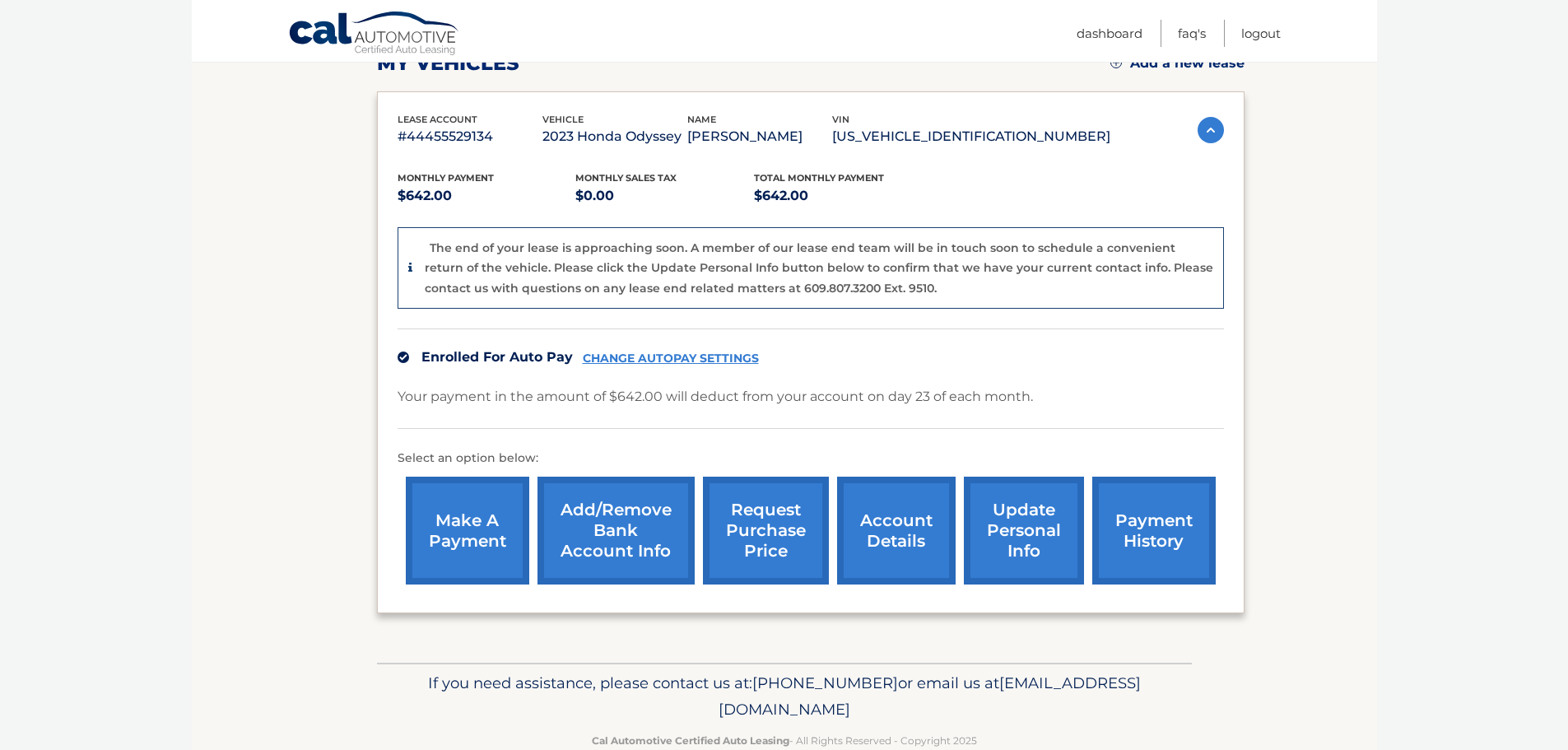
scroll to position [287, 0]
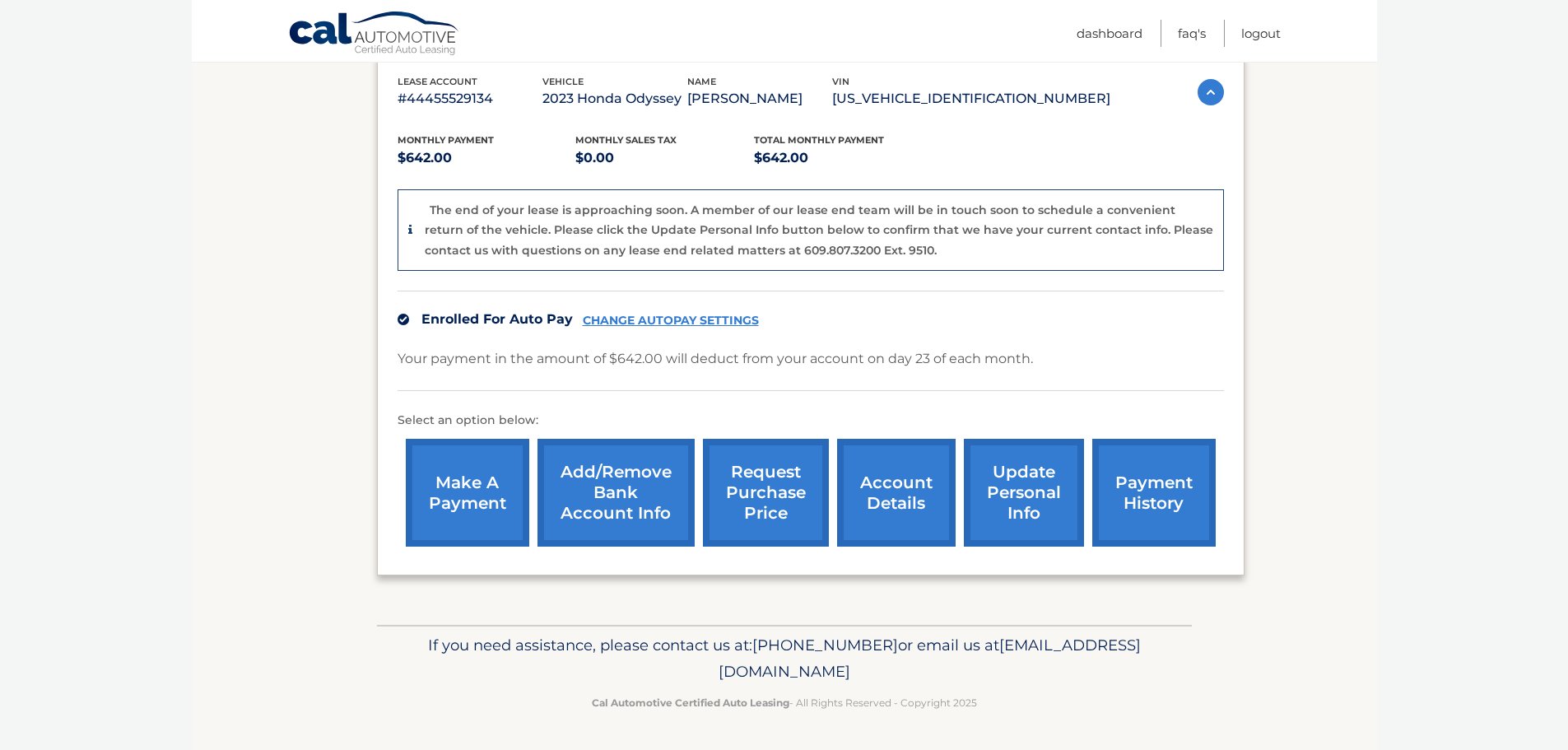
click at [886, 498] on link "account details" at bounding box center [897, 492] width 119 height 108
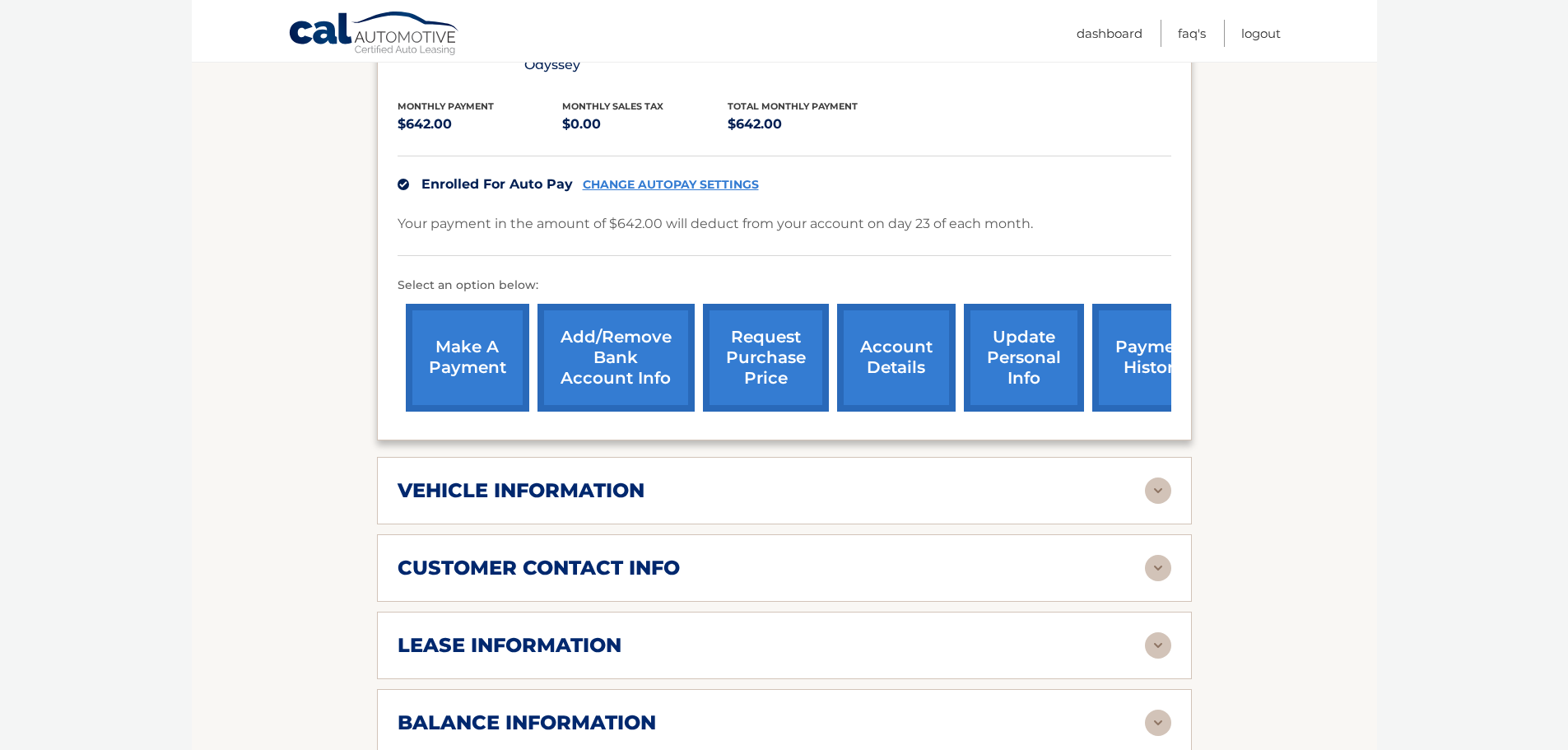
scroll to position [247, 0]
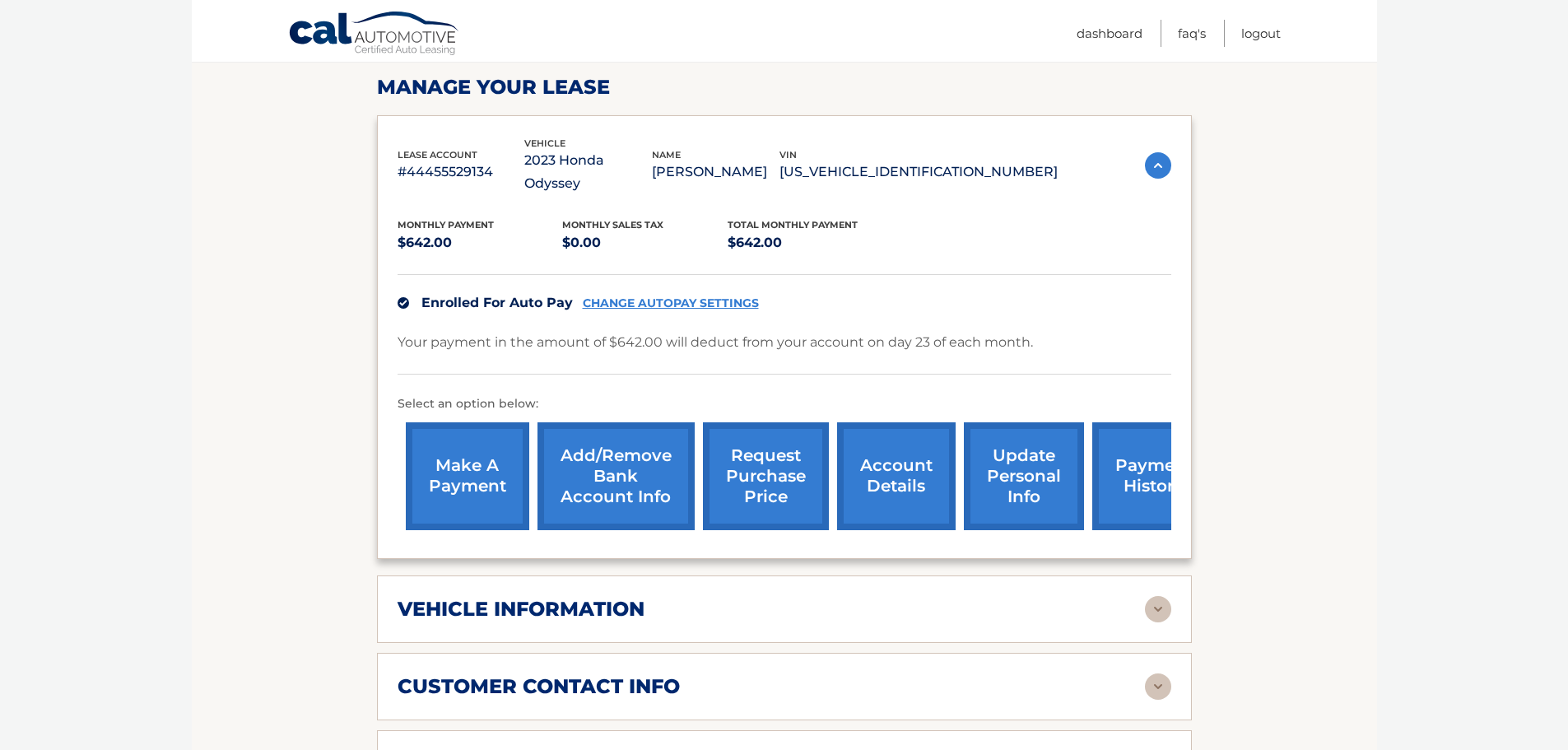
click at [1150, 453] on link "payment history" at bounding box center [1154, 477] width 124 height 108
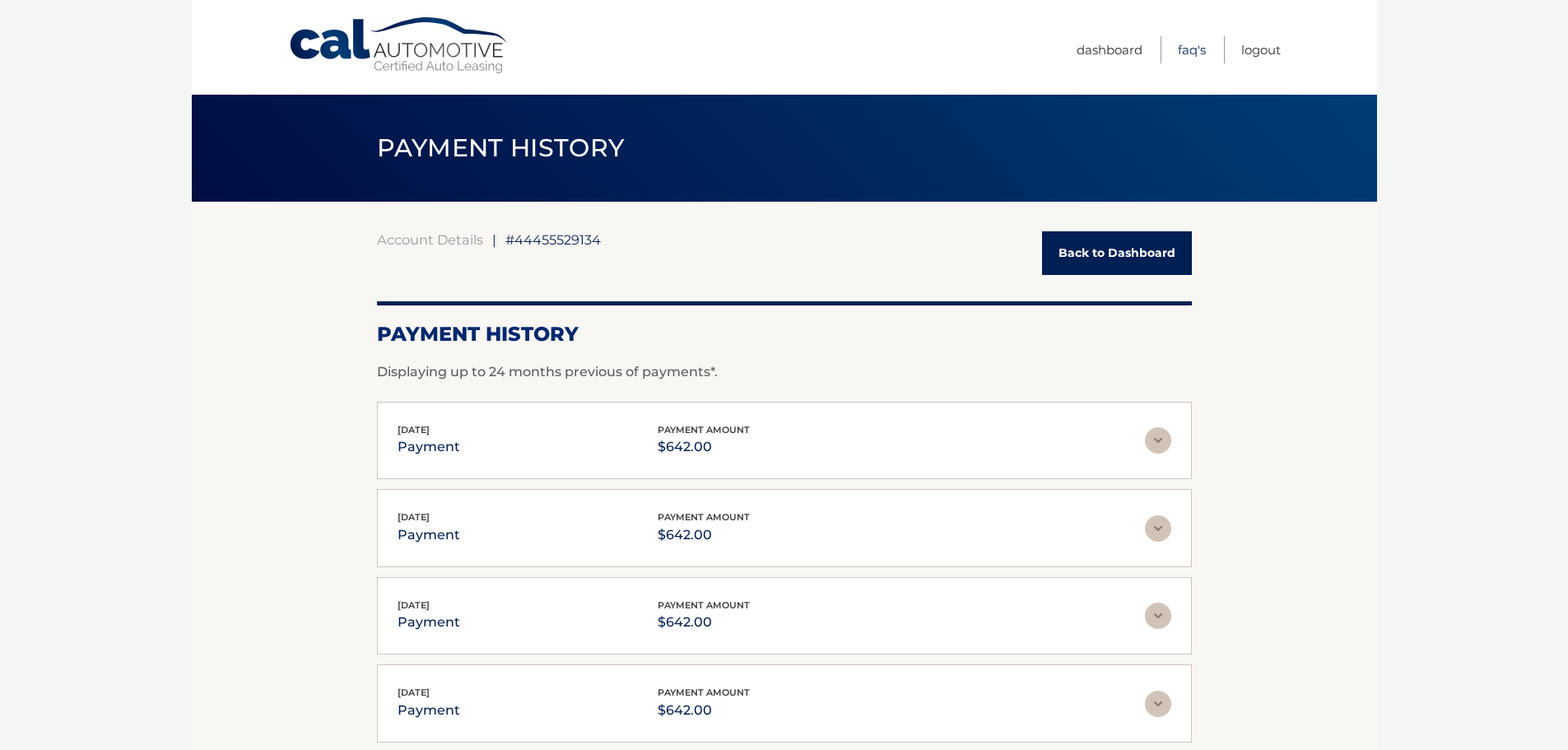
click at [1195, 55] on link "FAQ's" at bounding box center [1192, 50] width 28 height 27
click at [1095, 254] on link "Back to Dashboard" at bounding box center [1116, 253] width 149 height 44
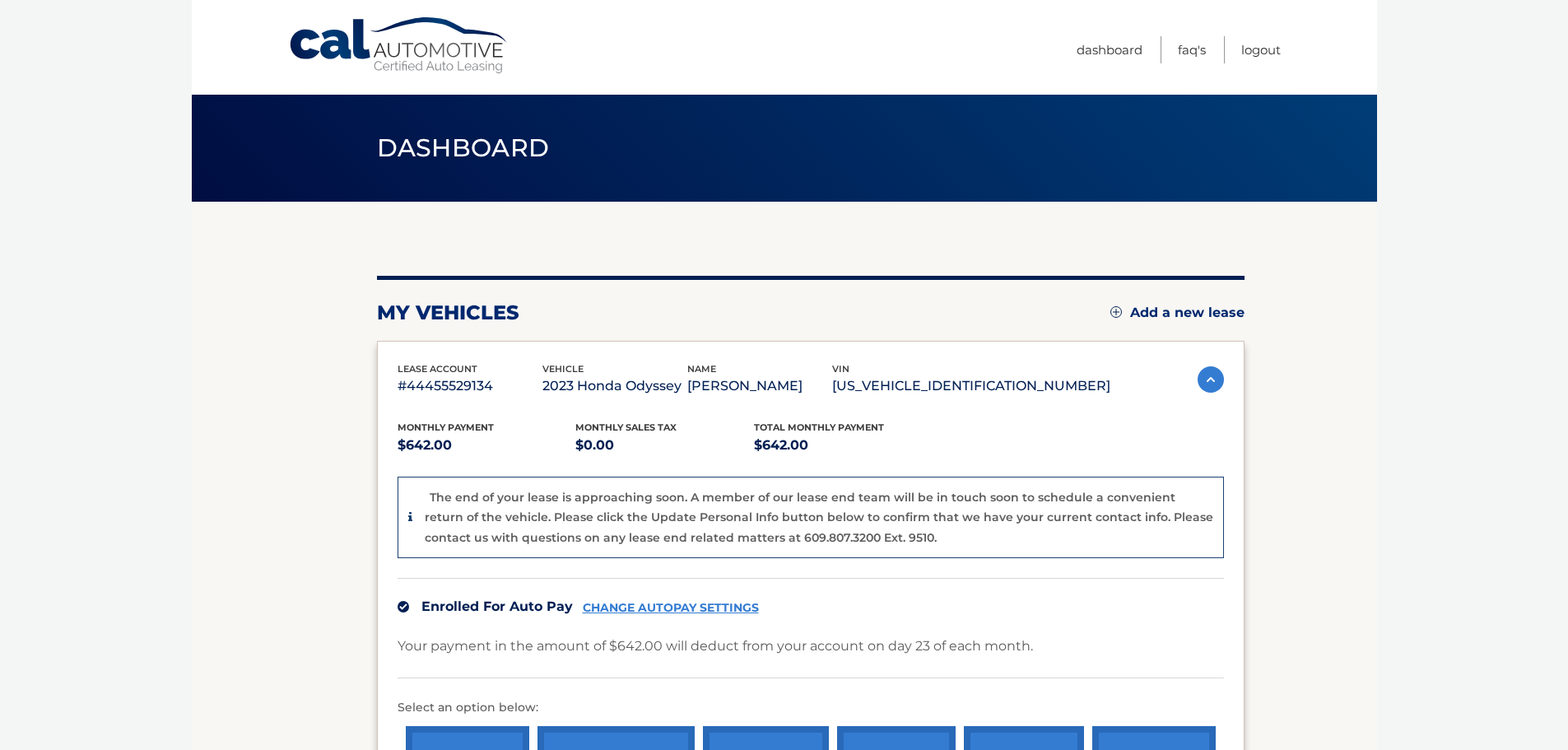
scroll to position [287, 0]
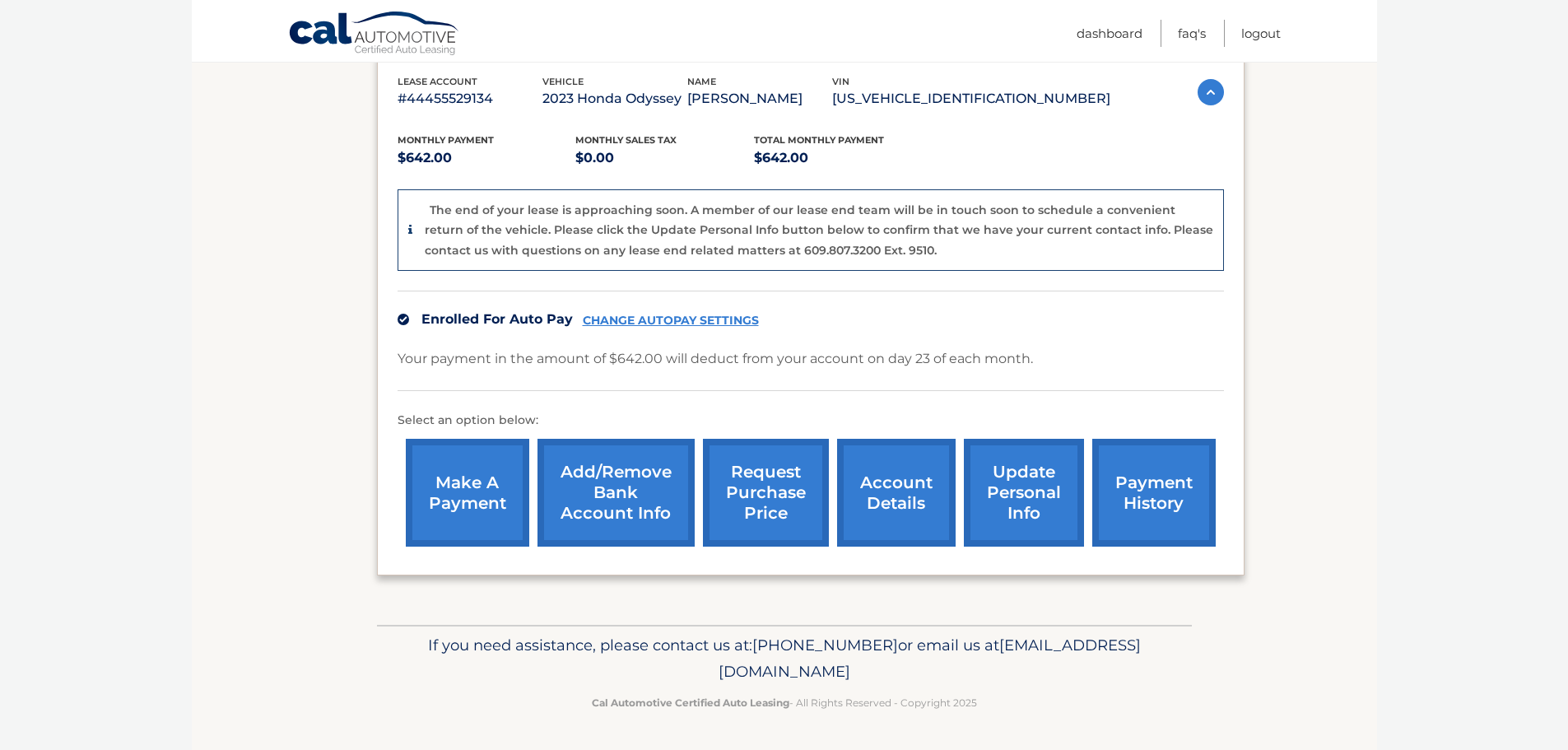
click at [892, 477] on link "account details" at bounding box center [897, 492] width 119 height 108
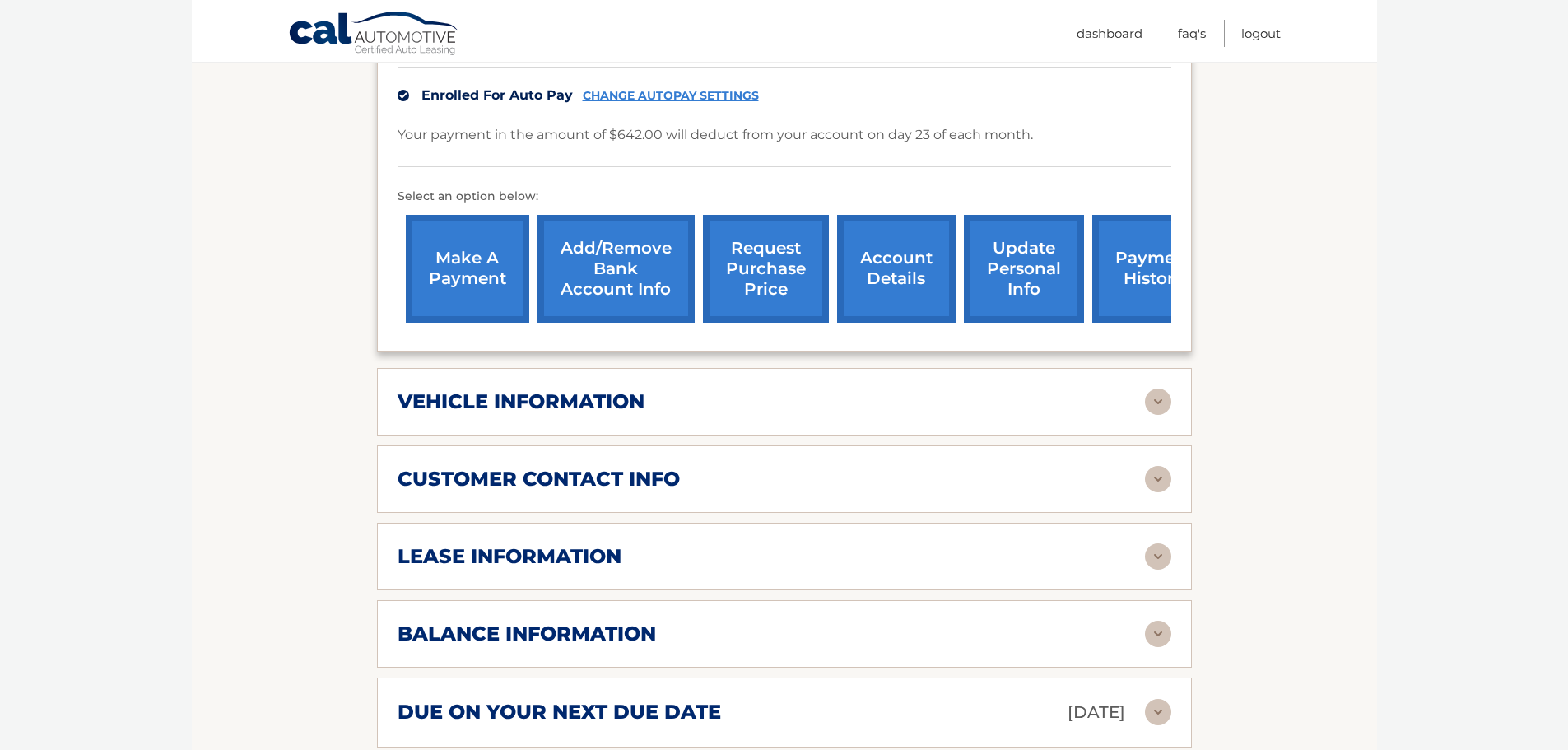
scroll to position [494, 0]
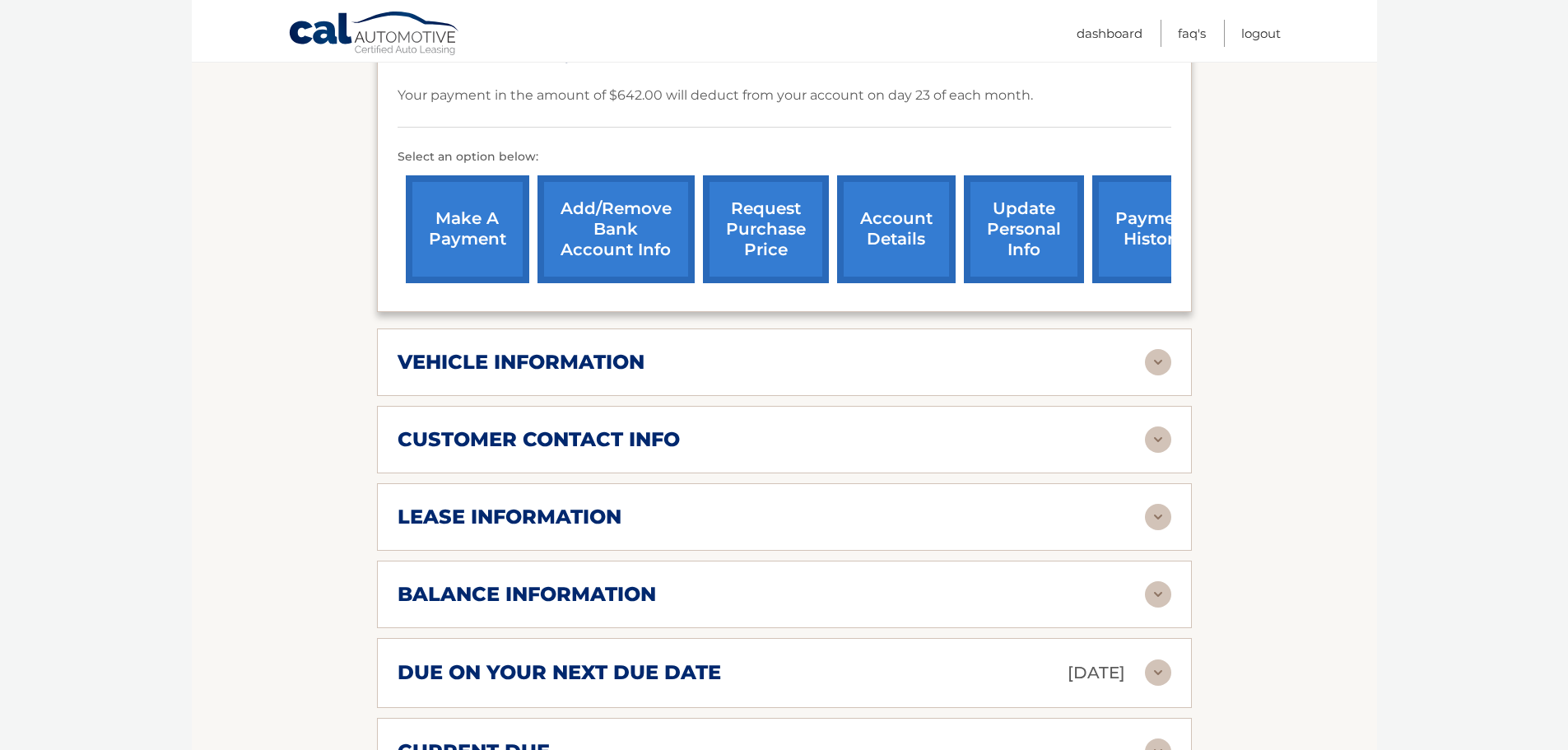
click at [1157, 349] on img at bounding box center [1158, 363] width 26 height 26
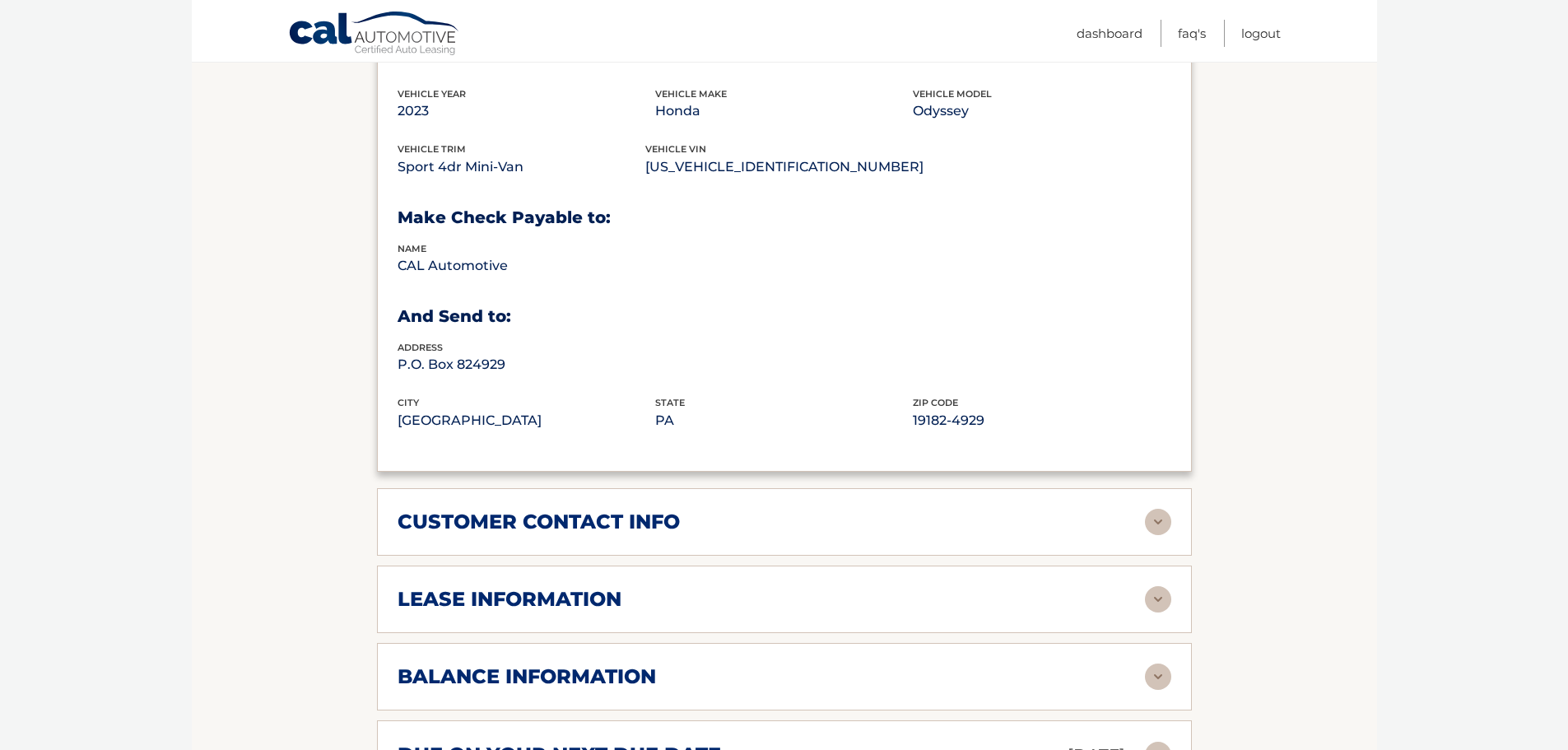
scroll to position [824, 0]
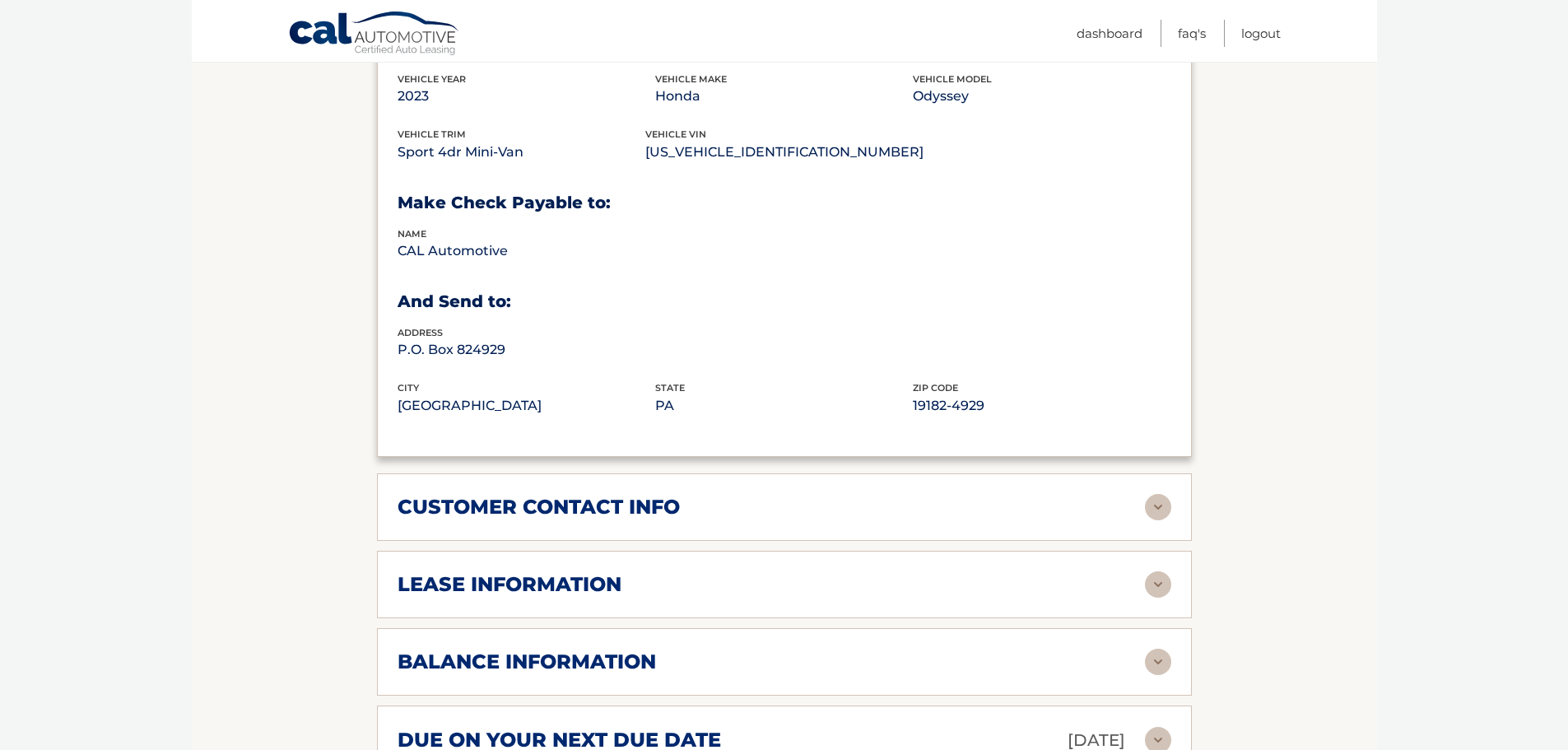
click at [1160, 572] on img at bounding box center [1158, 585] width 26 height 26
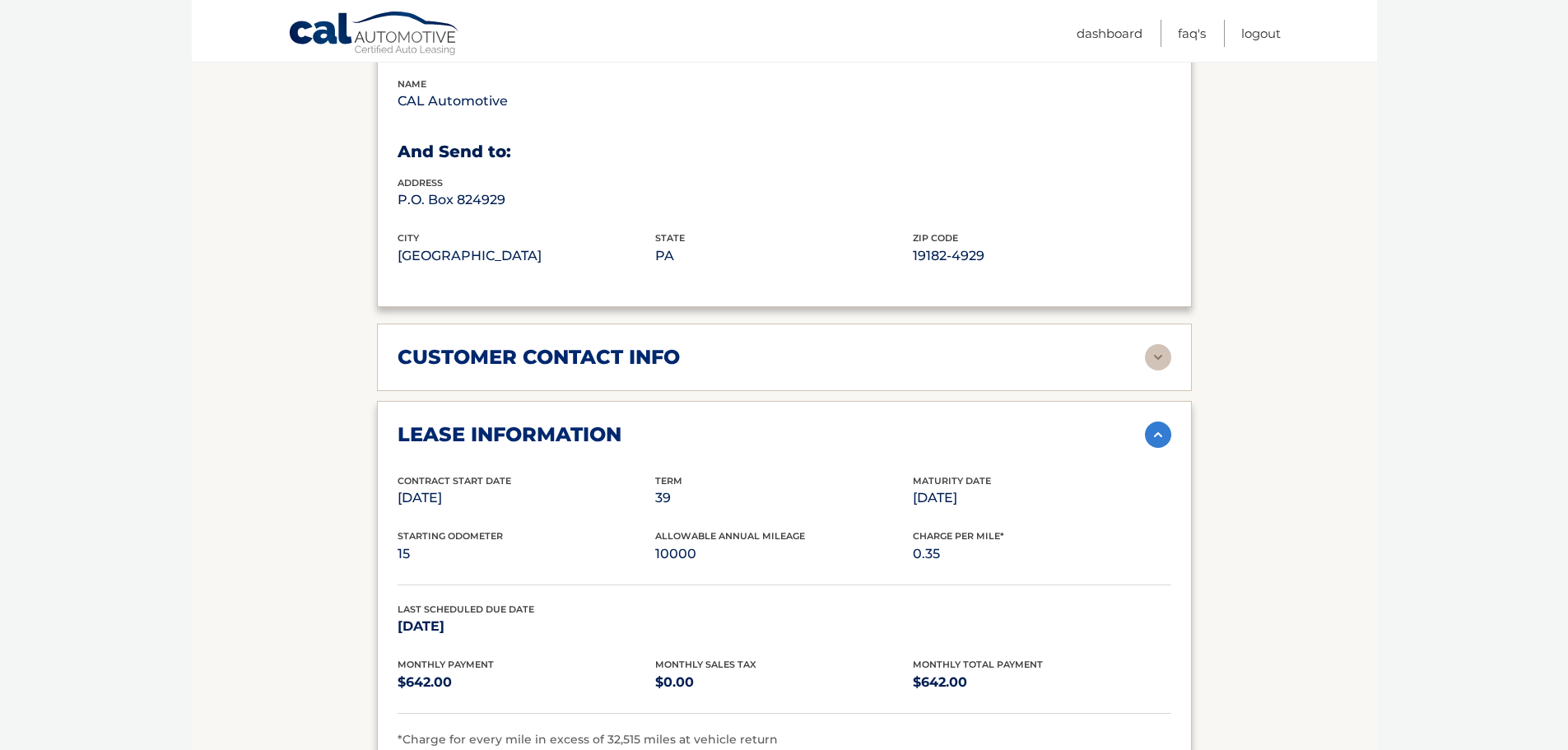
scroll to position [1153, 0]
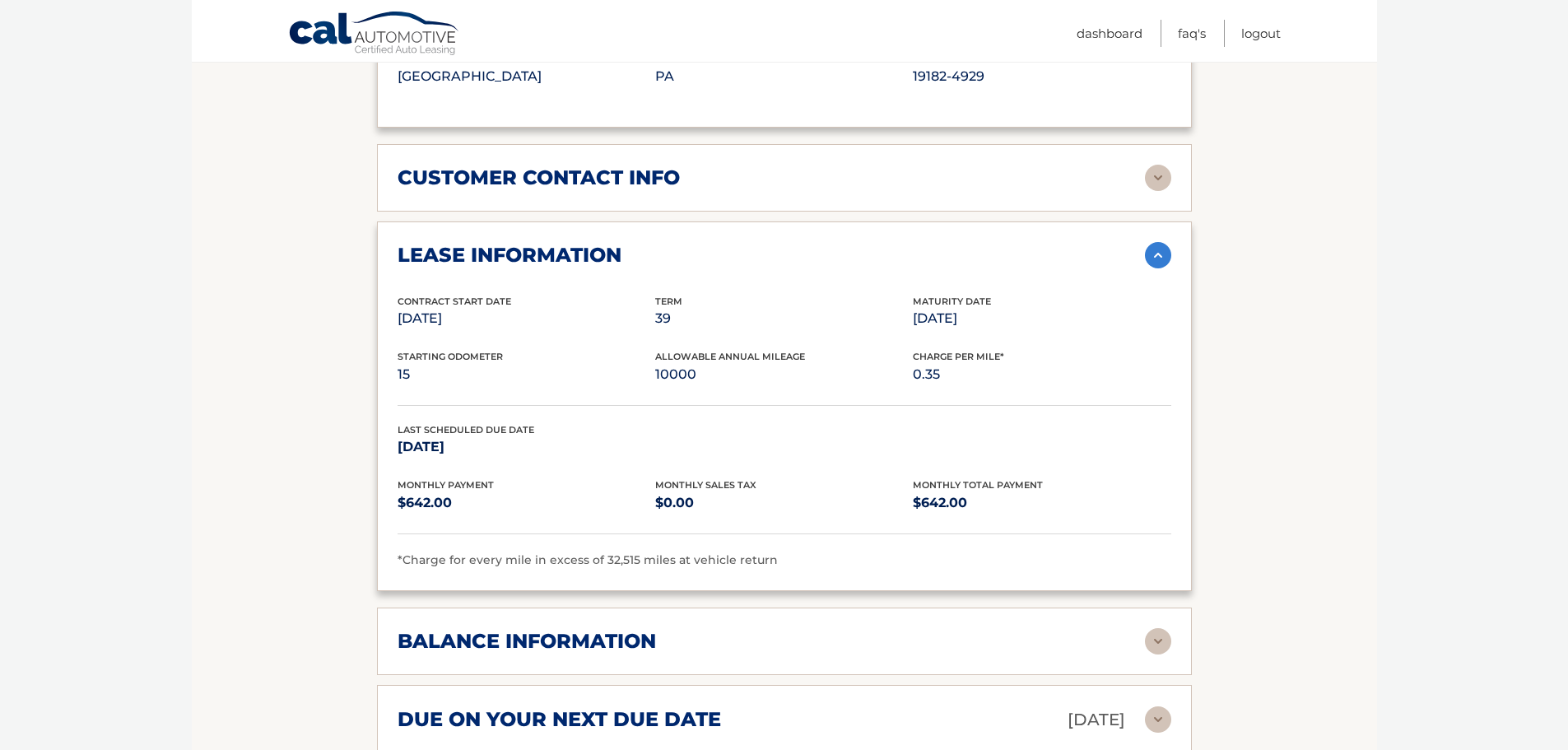
click at [1168, 629] on img at bounding box center [1158, 642] width 26 height 26
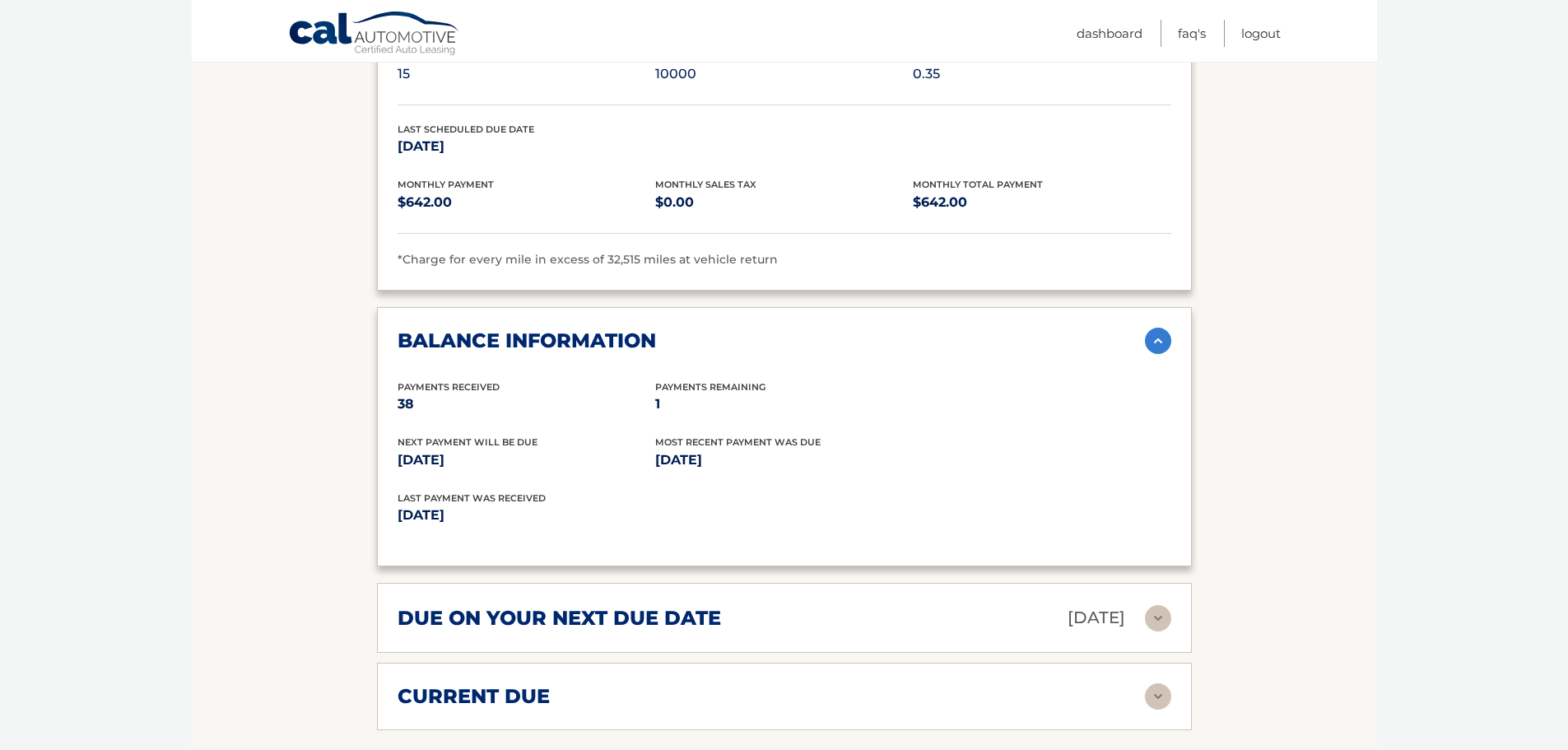
scroll to position [1483, 0]
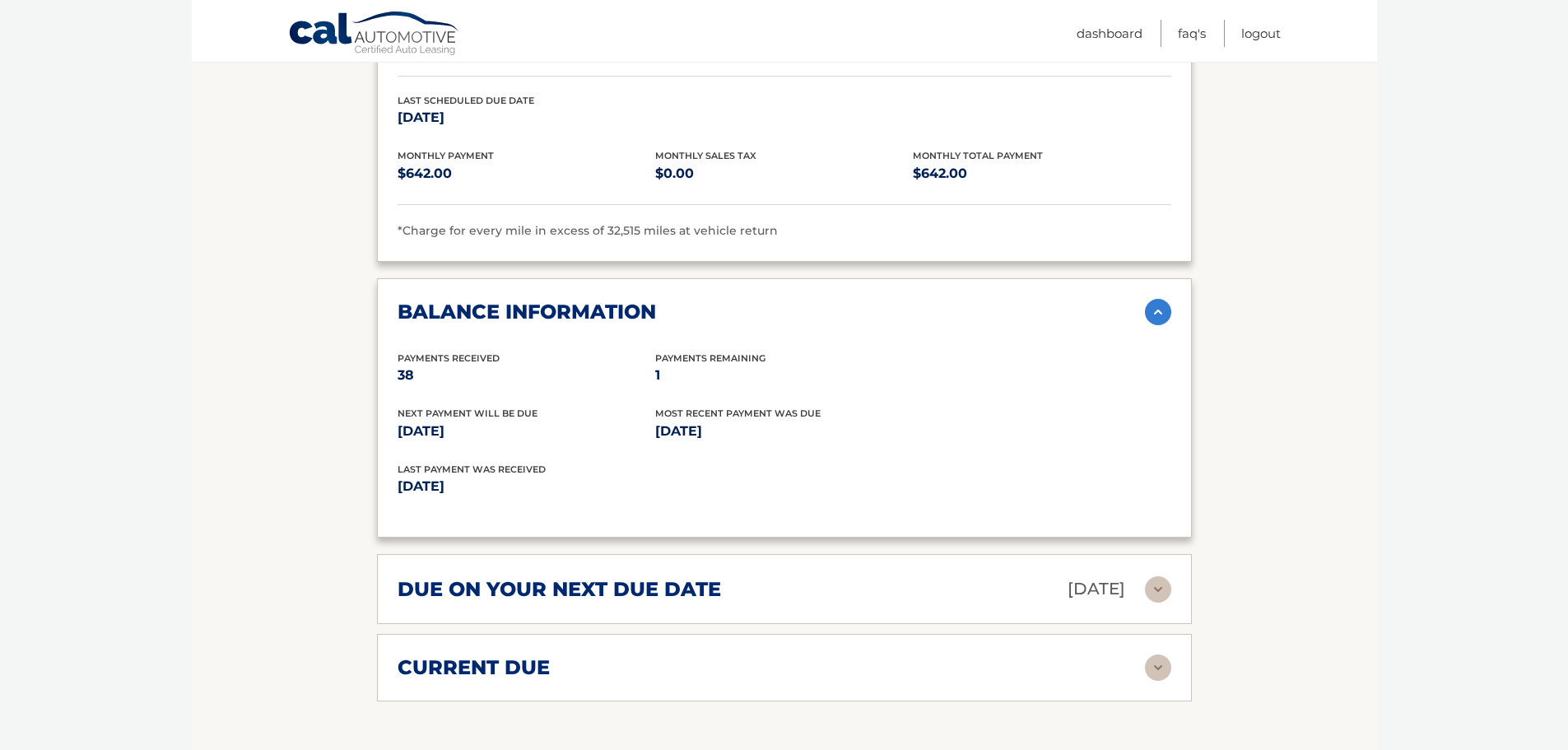
click at [1158, 577] on img at bounding box center [1158, 590] width 26 height 26
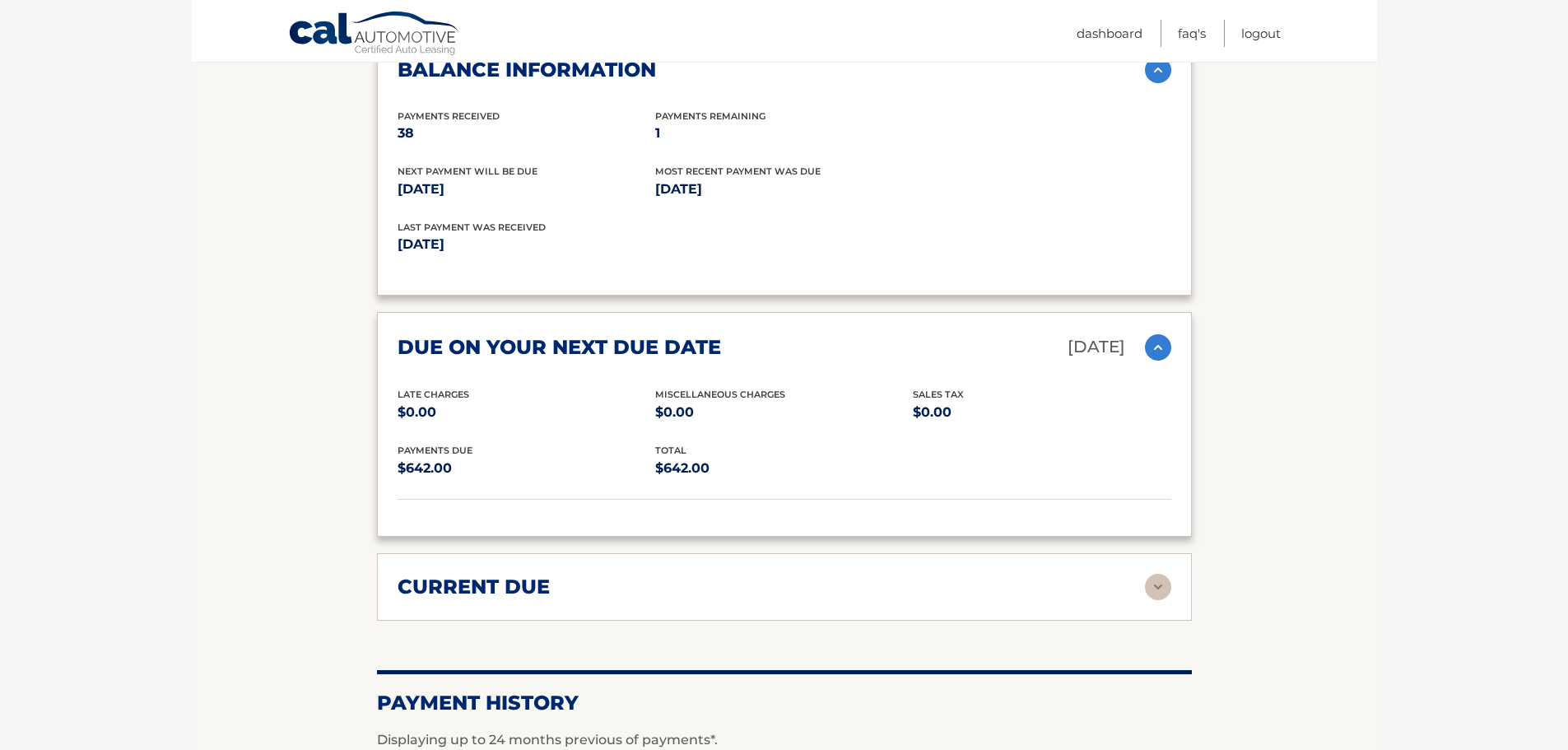
scroll to position [1730, 0]
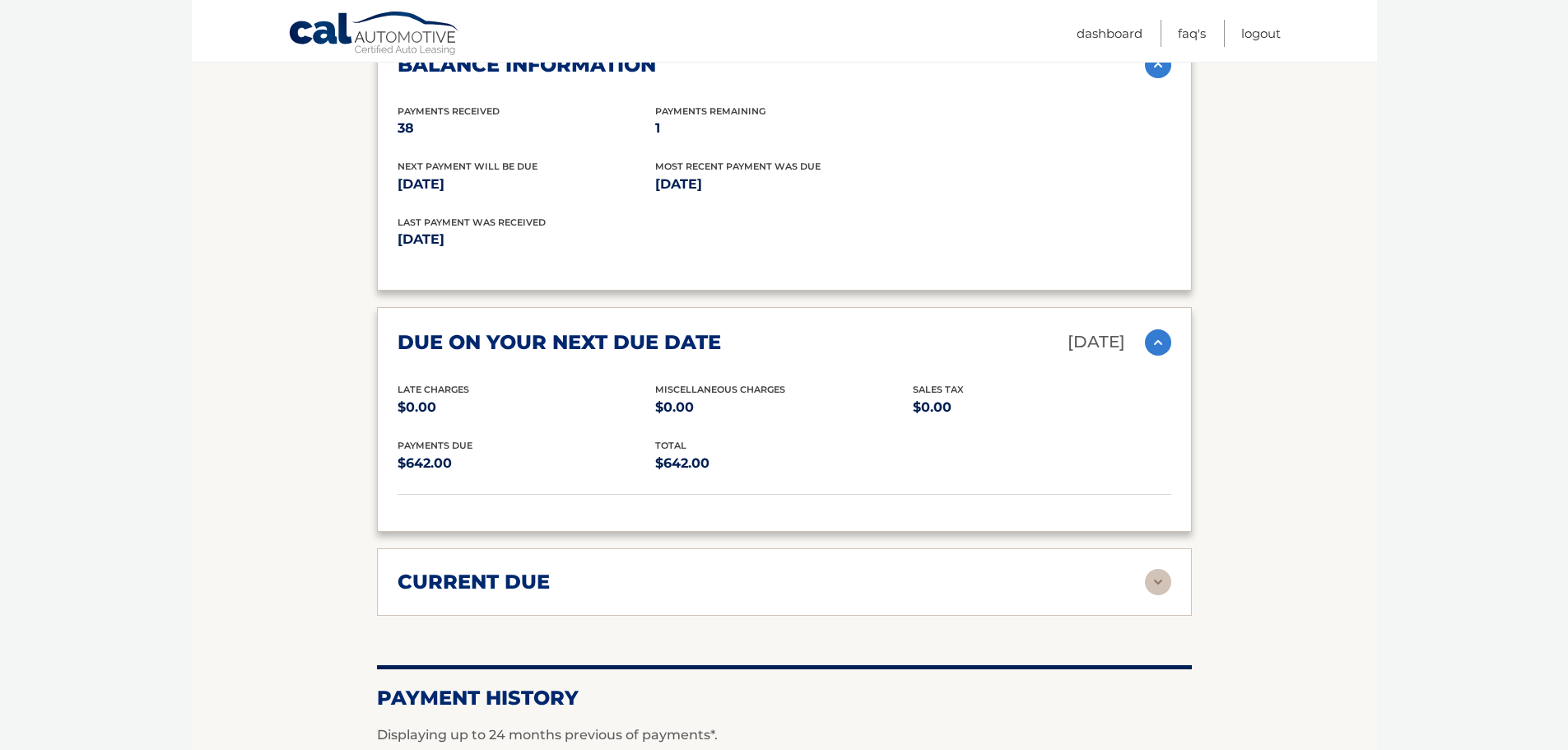
click at [1162, 569] on img at bounding box center [1158, 582] width 26 height 26
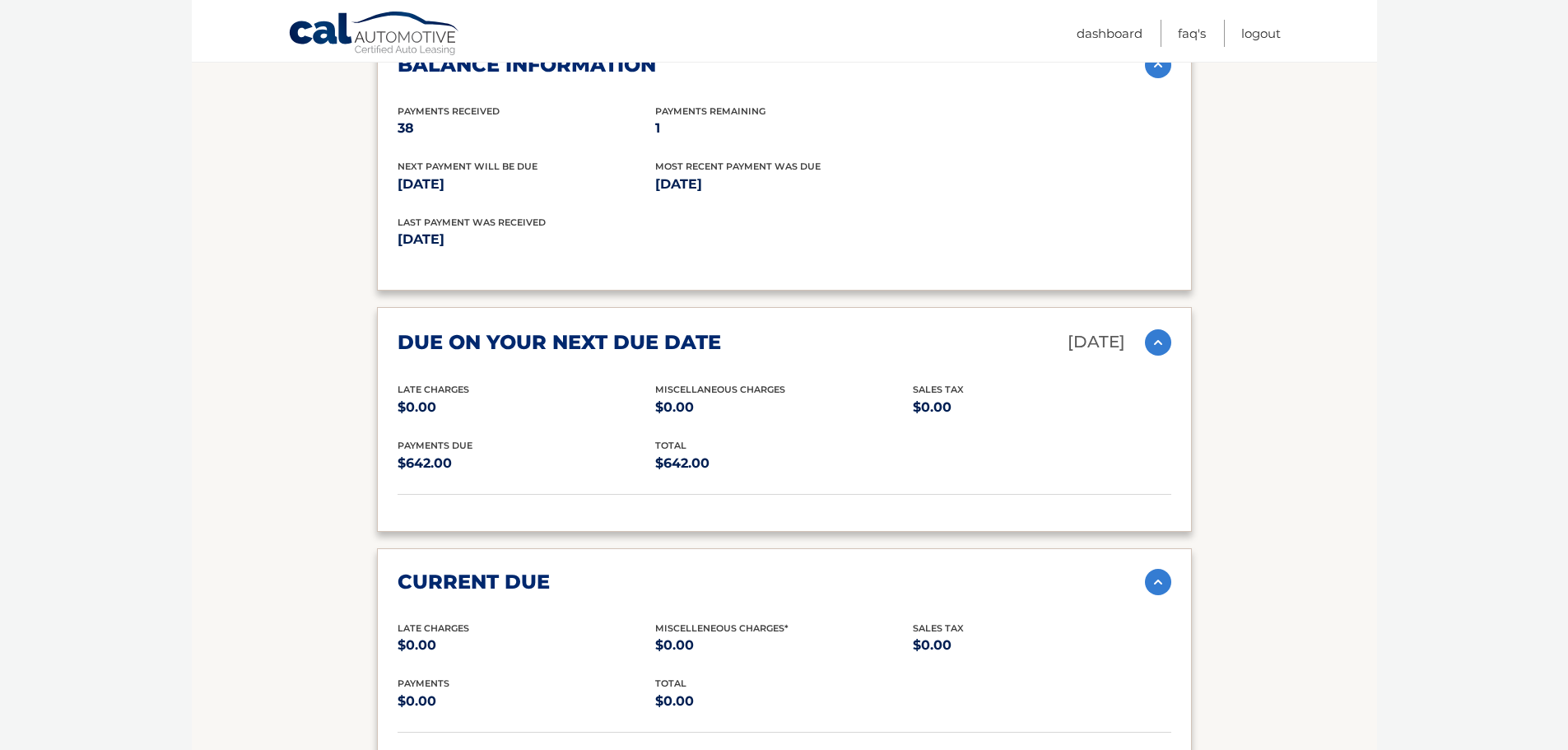
scroll to position [2059, 0]
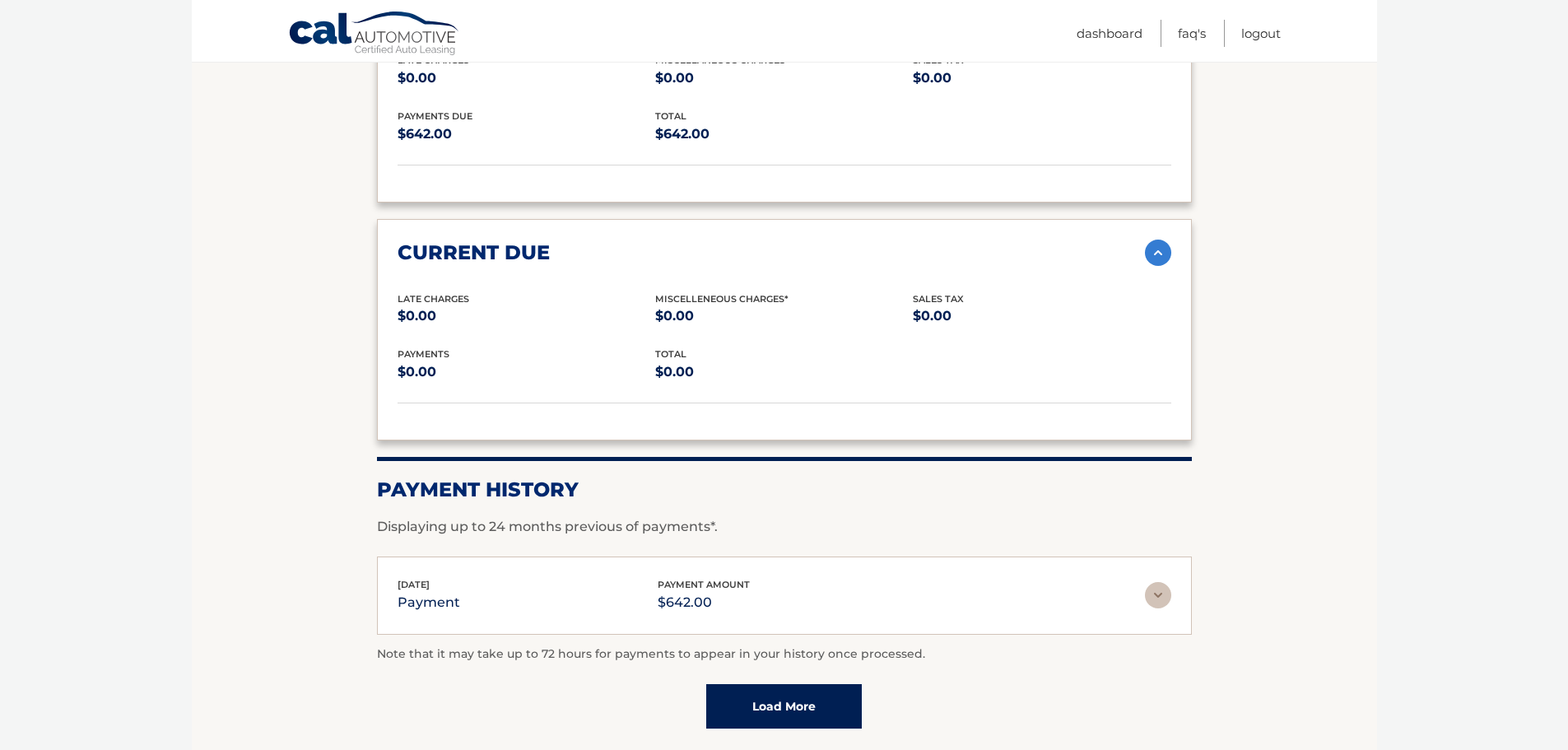
click at [1154, 582] on img at bounding box center [1158, 596] width 26 height 26
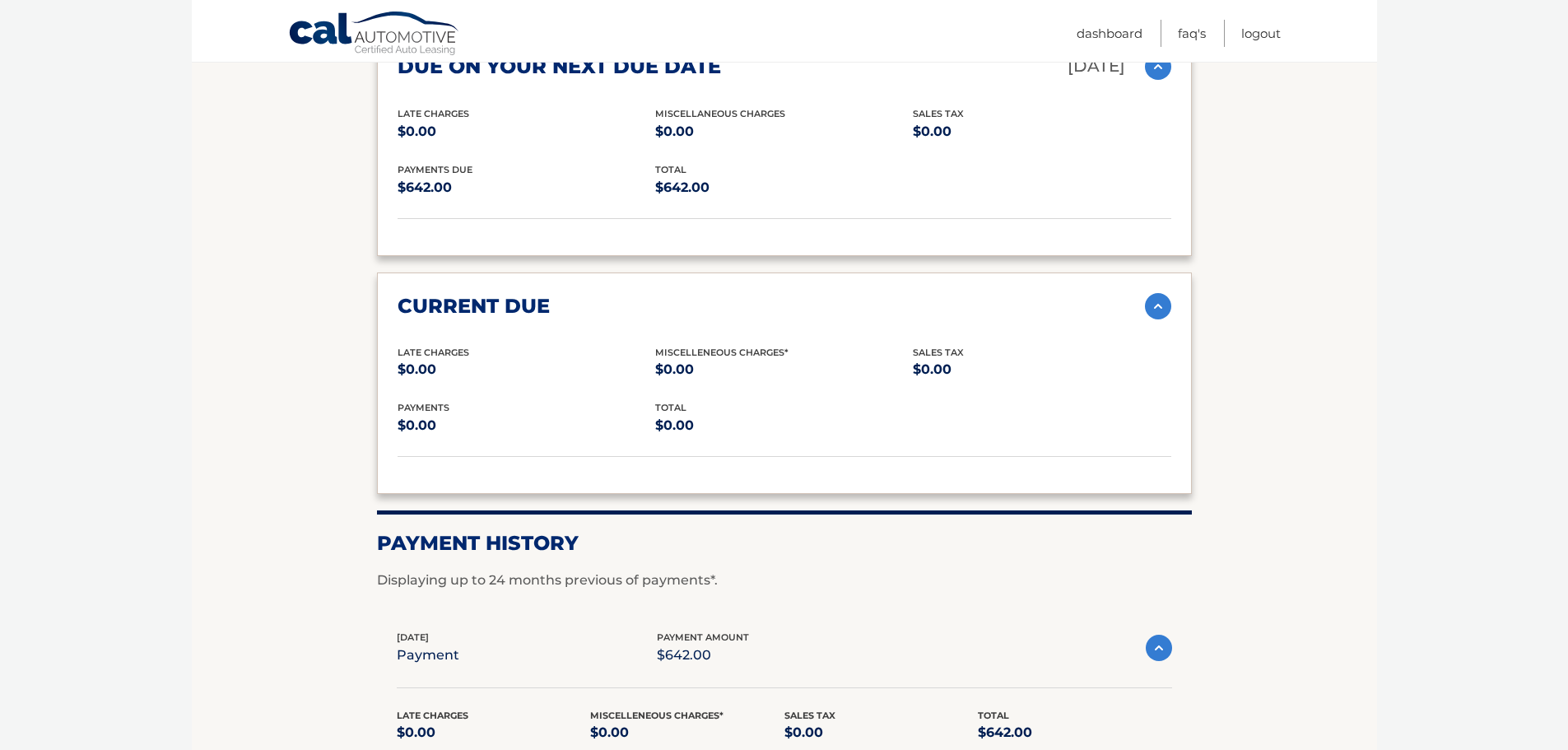
scroll to position [2110, 0]
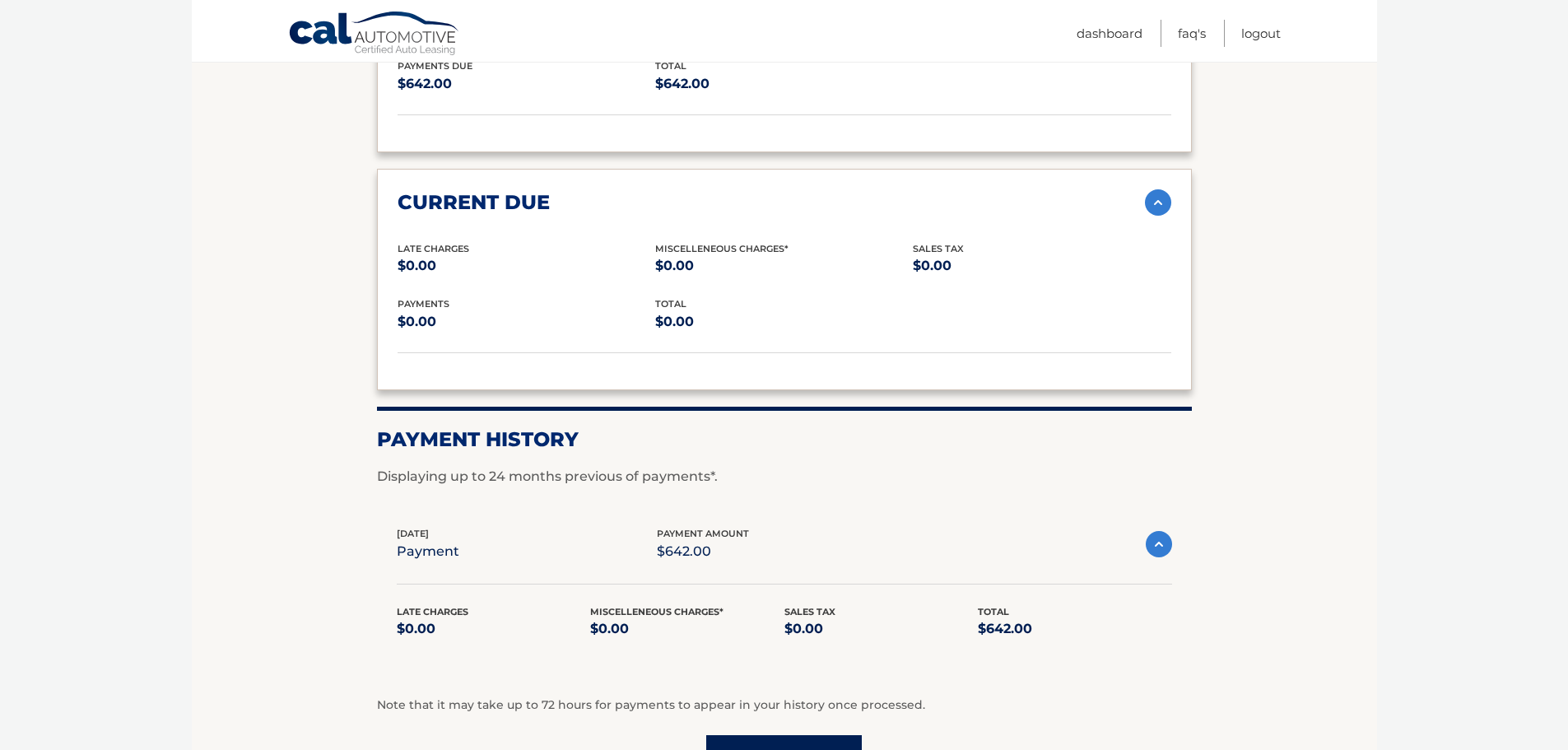
click at [767, 735] on link "Load More" at bounding box center [784, 757] width 155 height 45
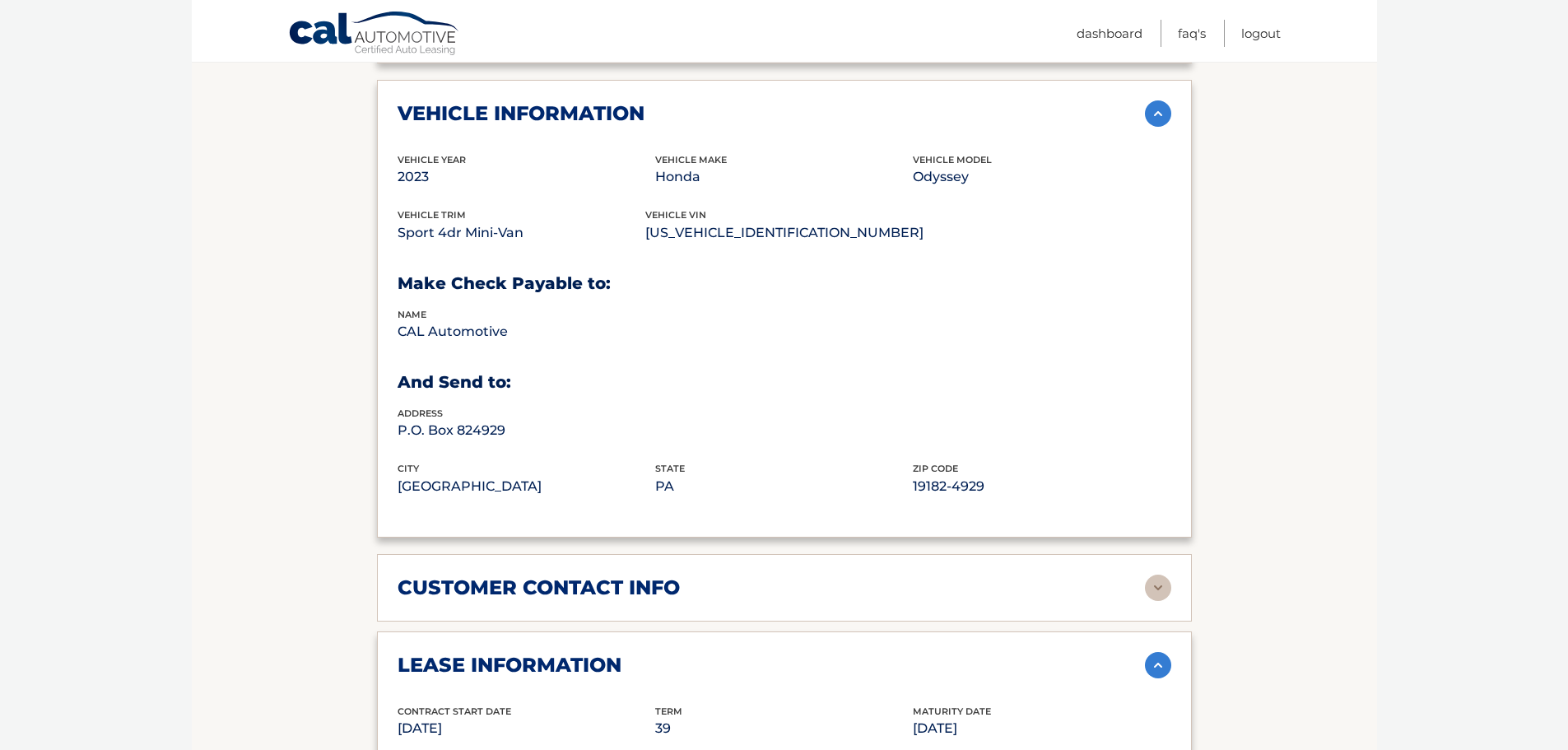
scroll to position [874, 0]
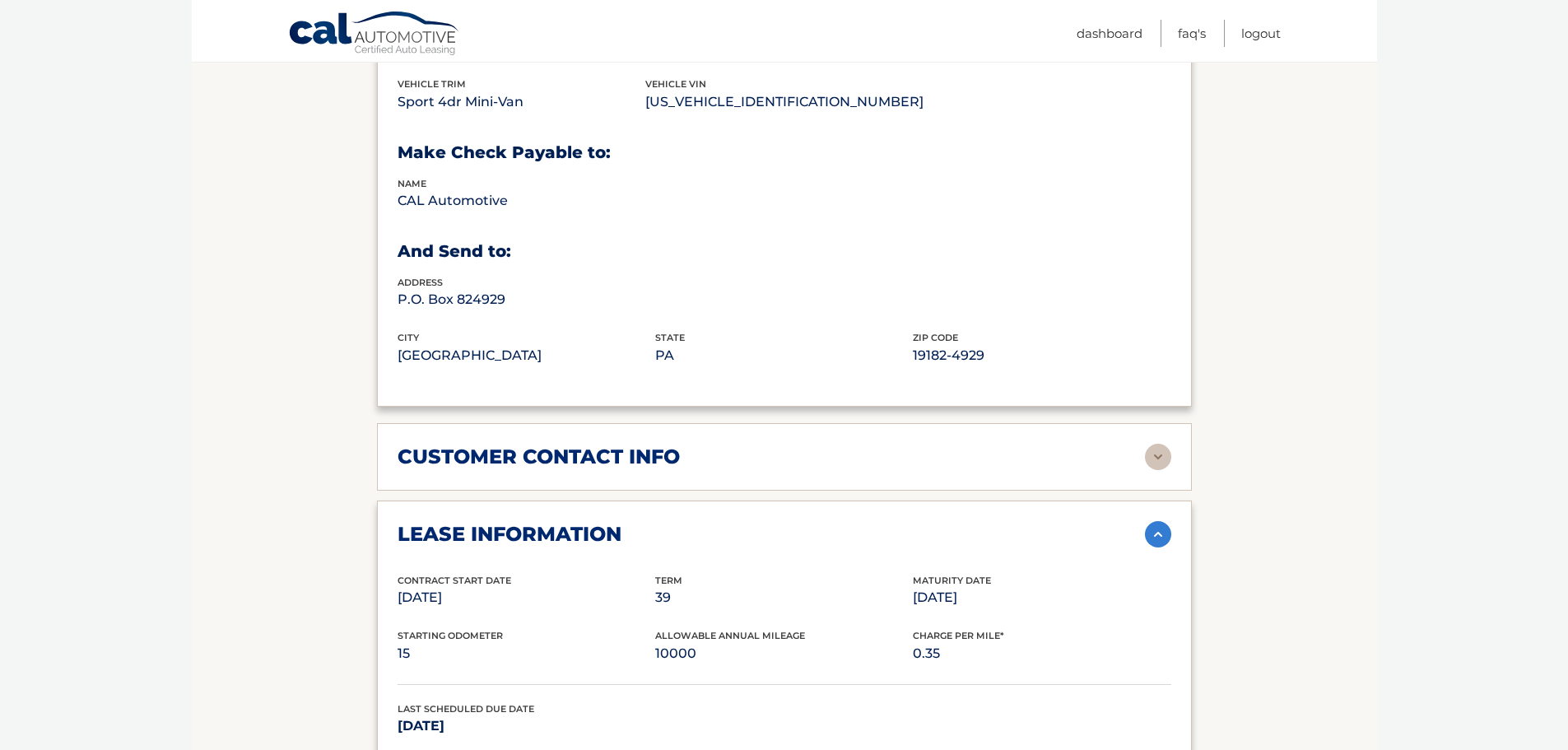
click at [1156, 444] on img at bounding box center [1158, 457] width 26 height 26
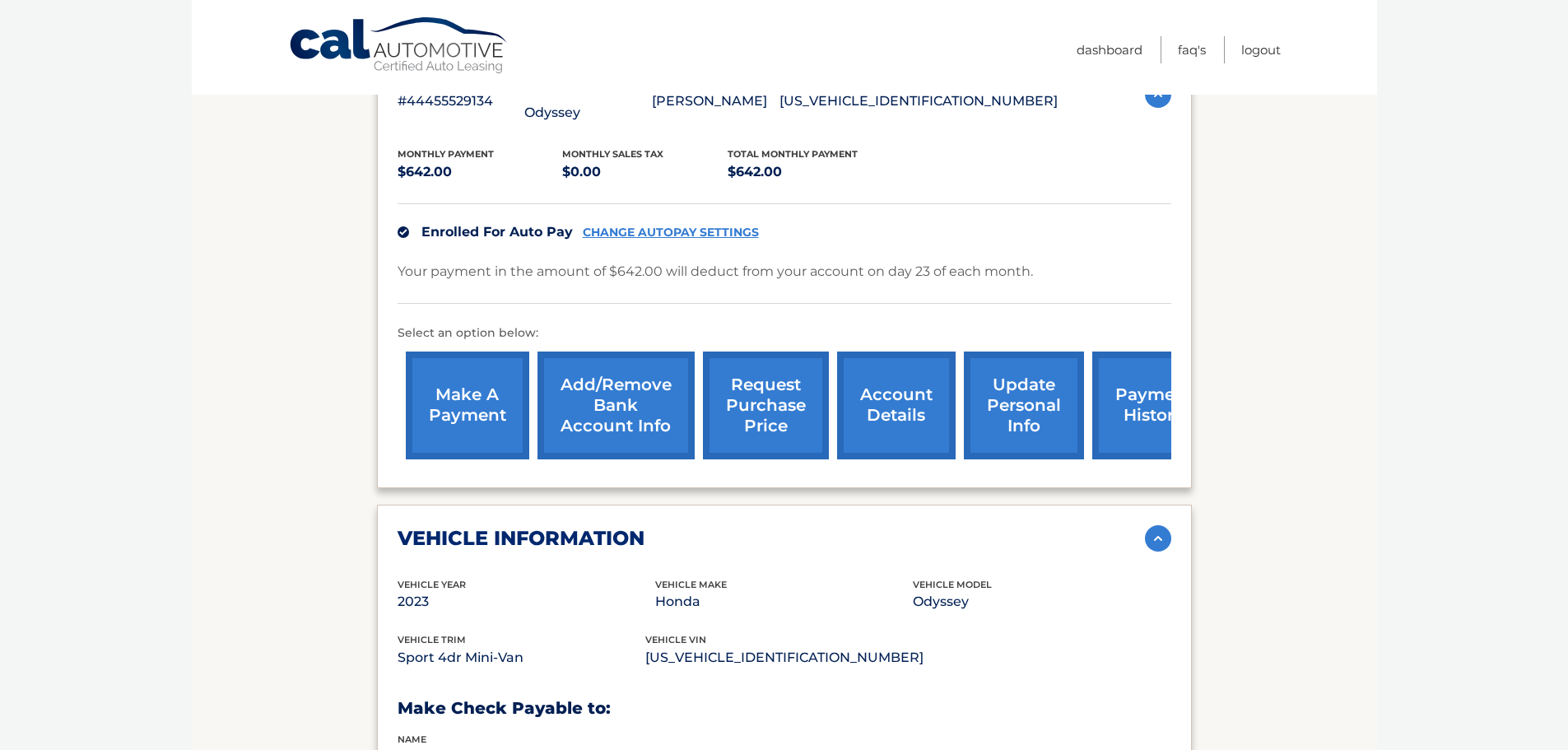
scroll to position [0, 0]
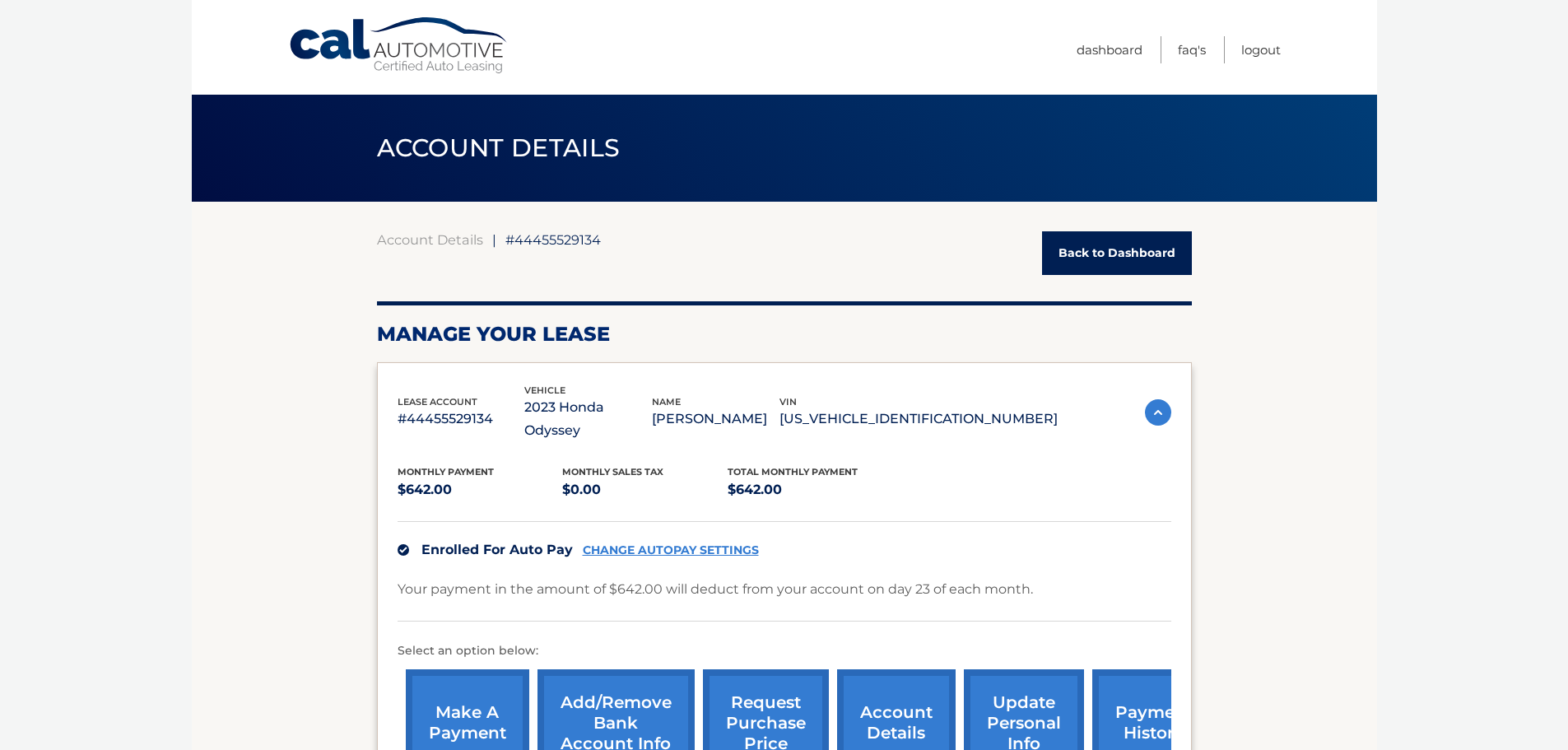
click at [1074, 249] on link "Back to Dashboard" at bounding box center [1116, 253] width 149 height 44
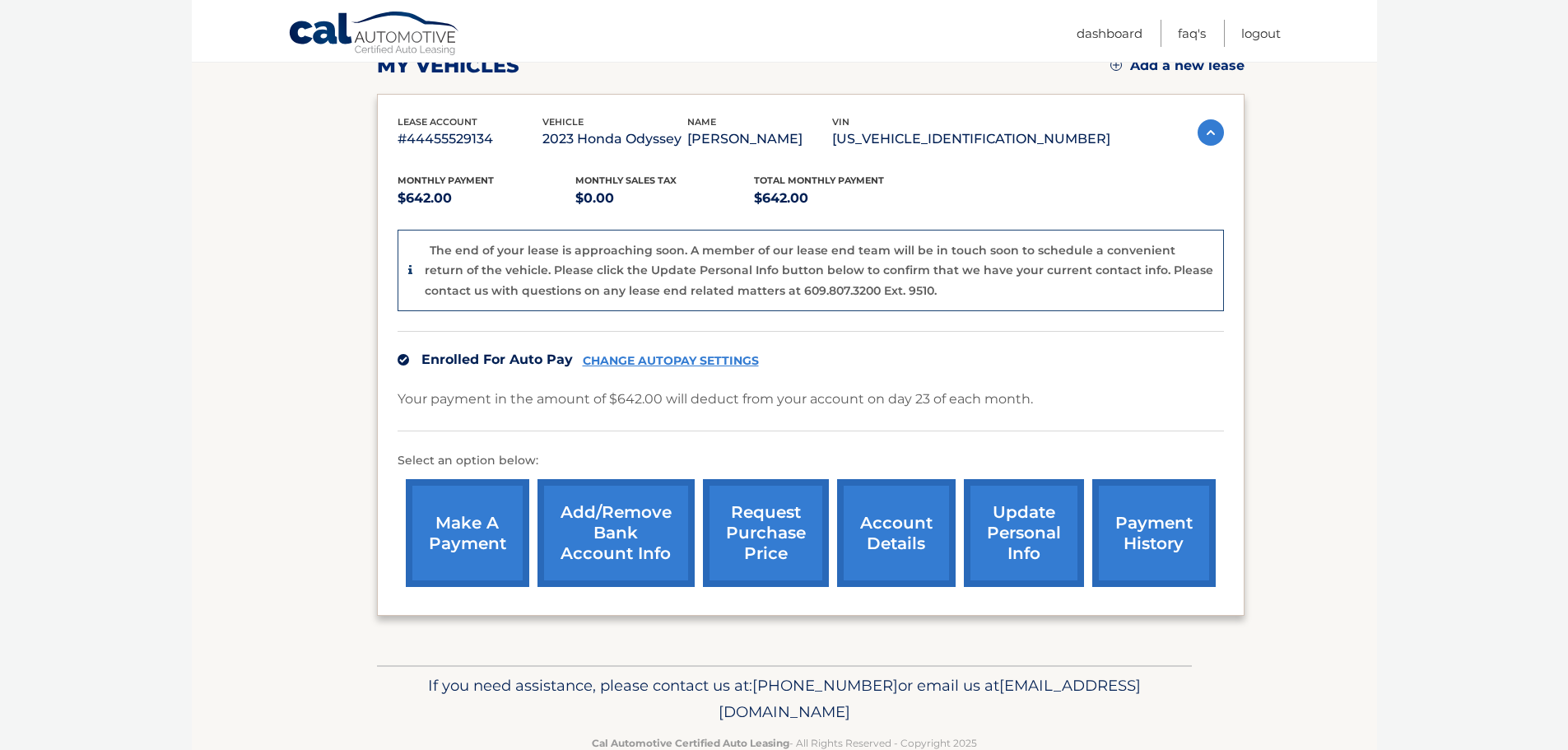
scroll to position [287, 0]
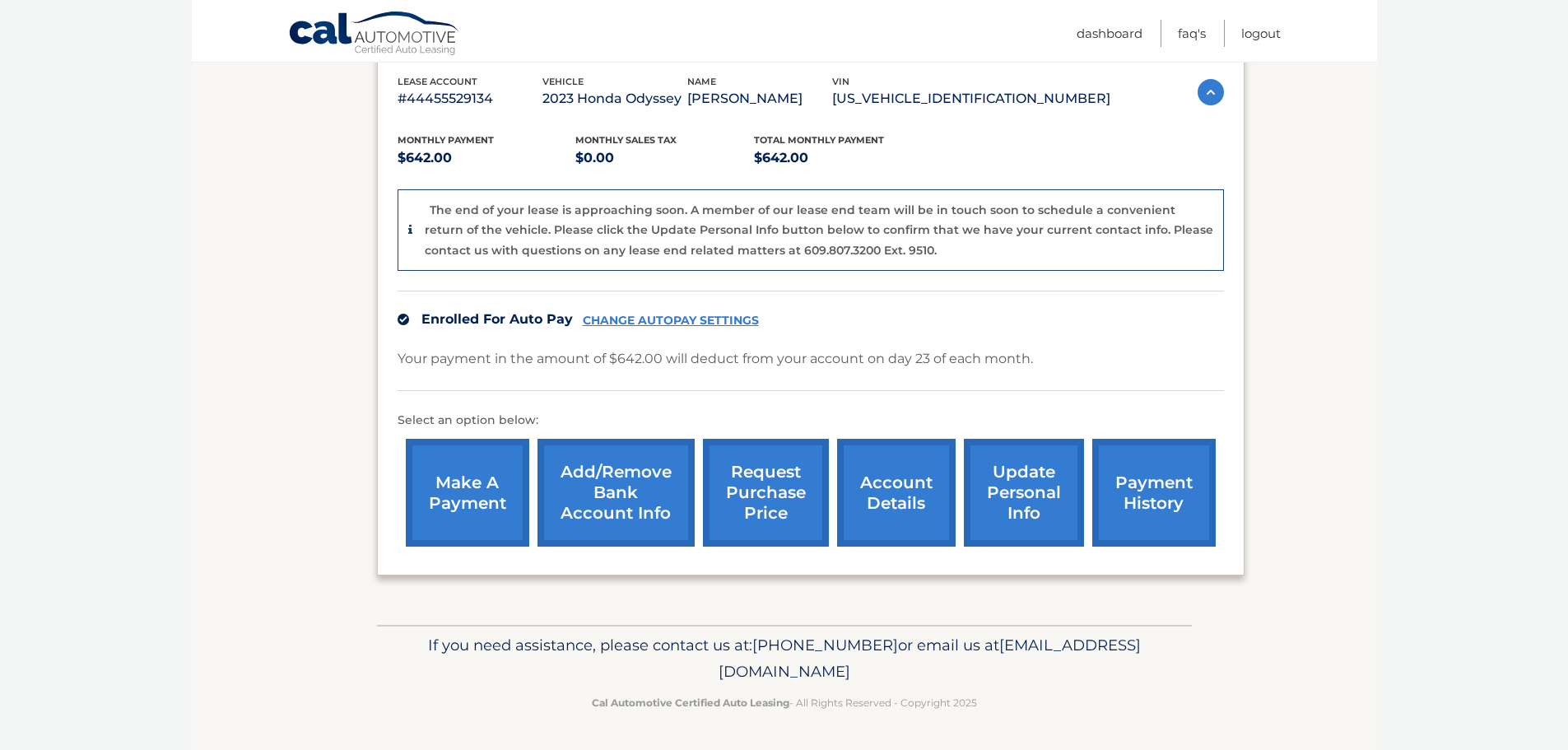
click at [1157, 487] on link "payment history" at bounding box center [1154, 492] width 124 height 108
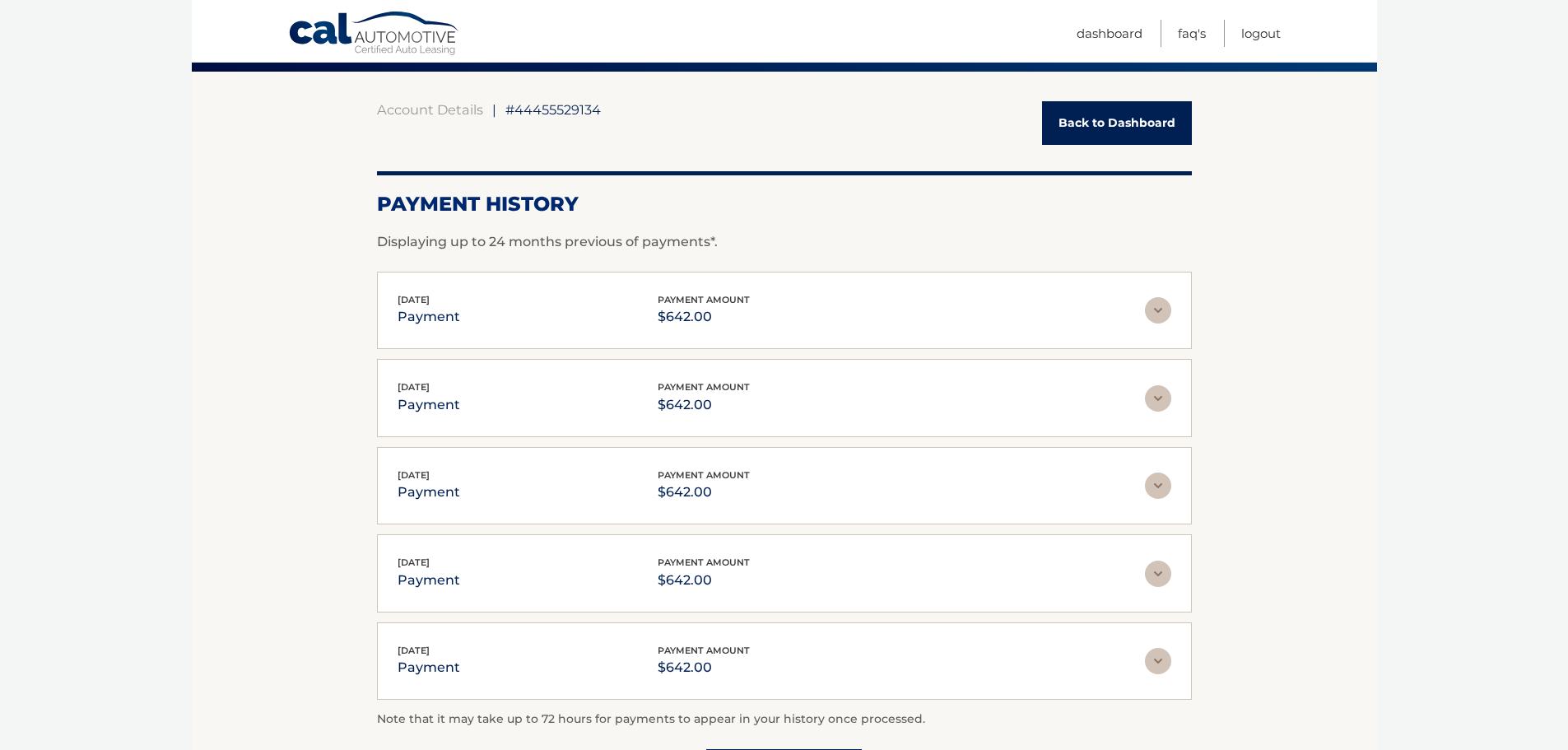
scroll to position [247, 0]
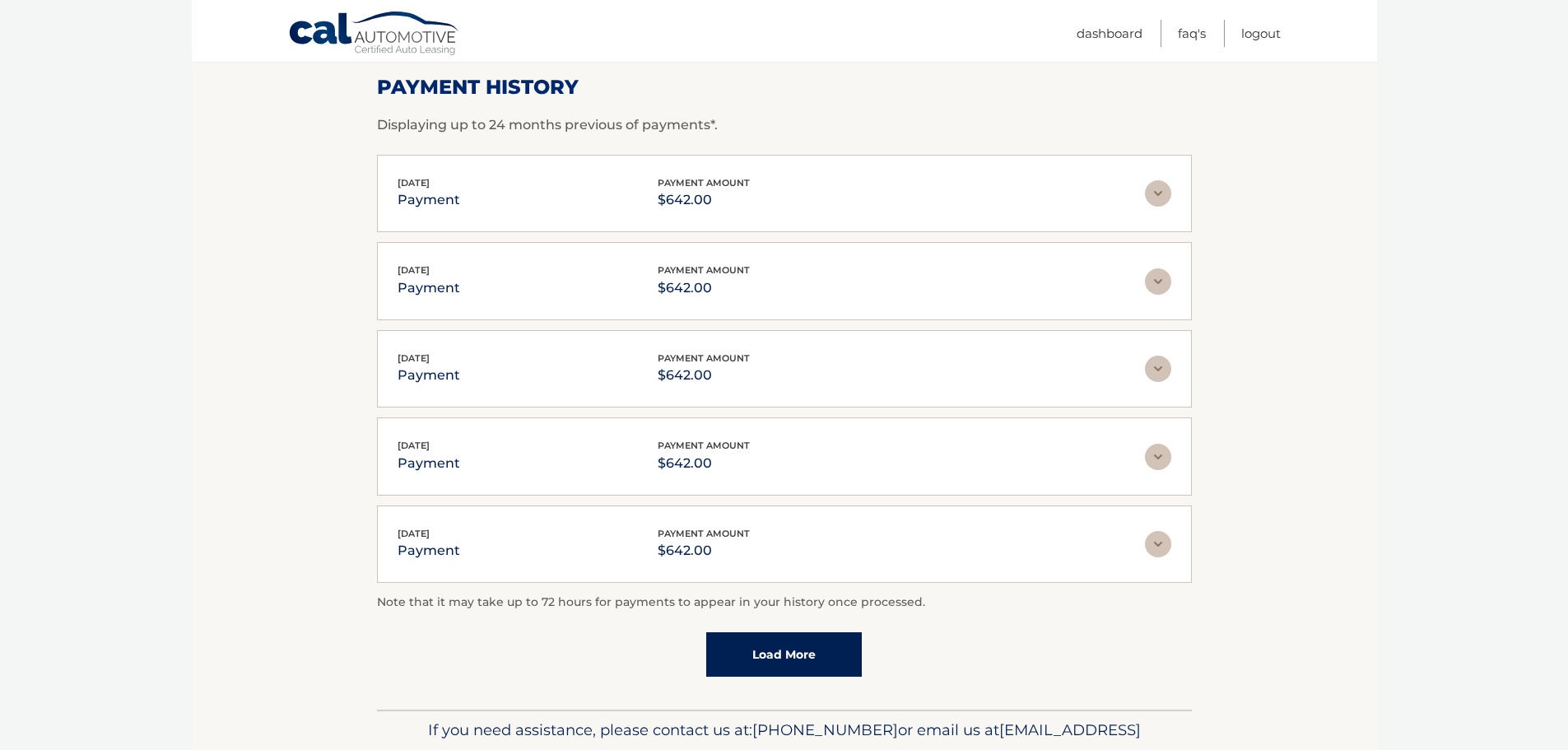
click at [1159, 197] on img at bounding box center [1158, 193] width 26 height 26
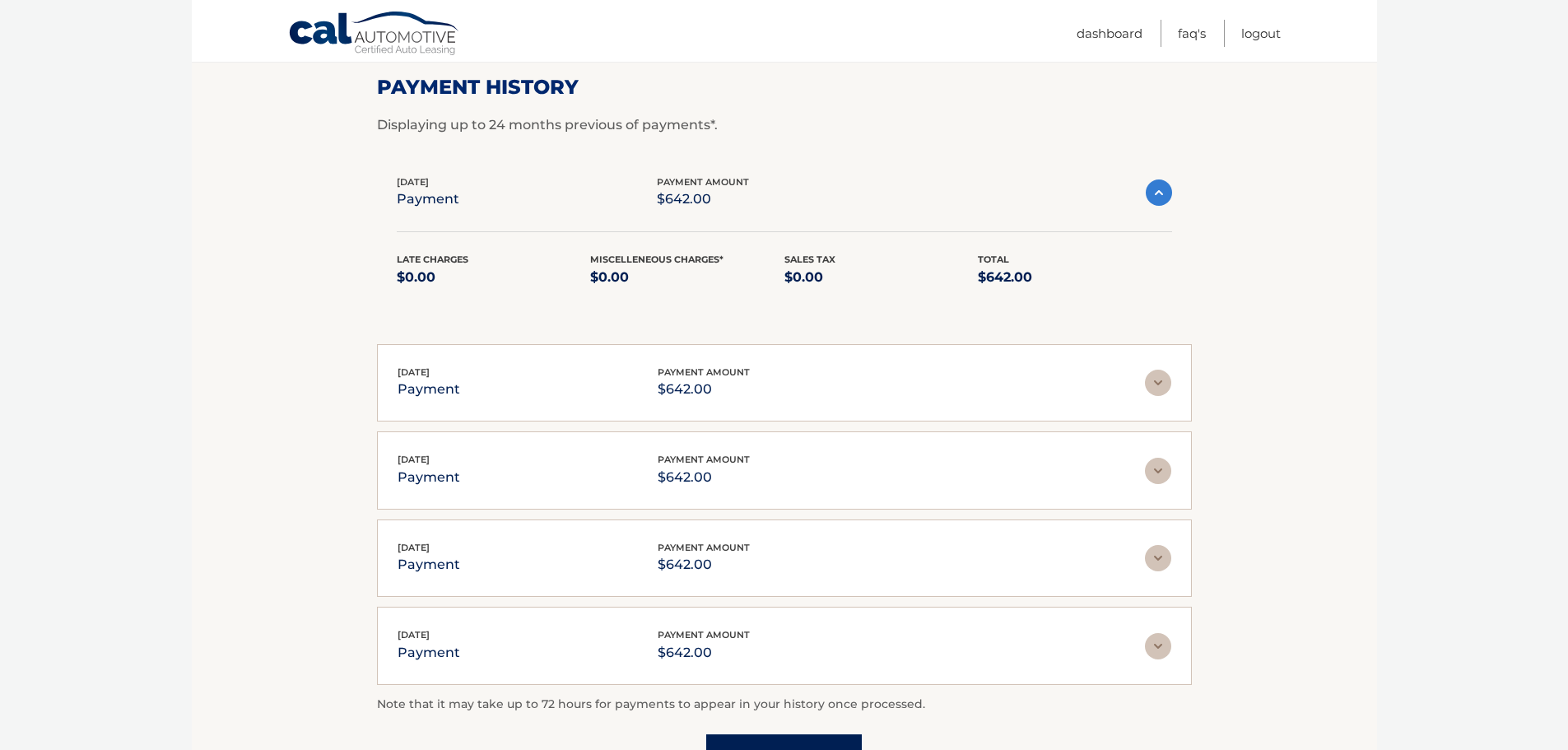
click at [1159, 197] on img at bounding box center [1159, 192] width 26 height 26
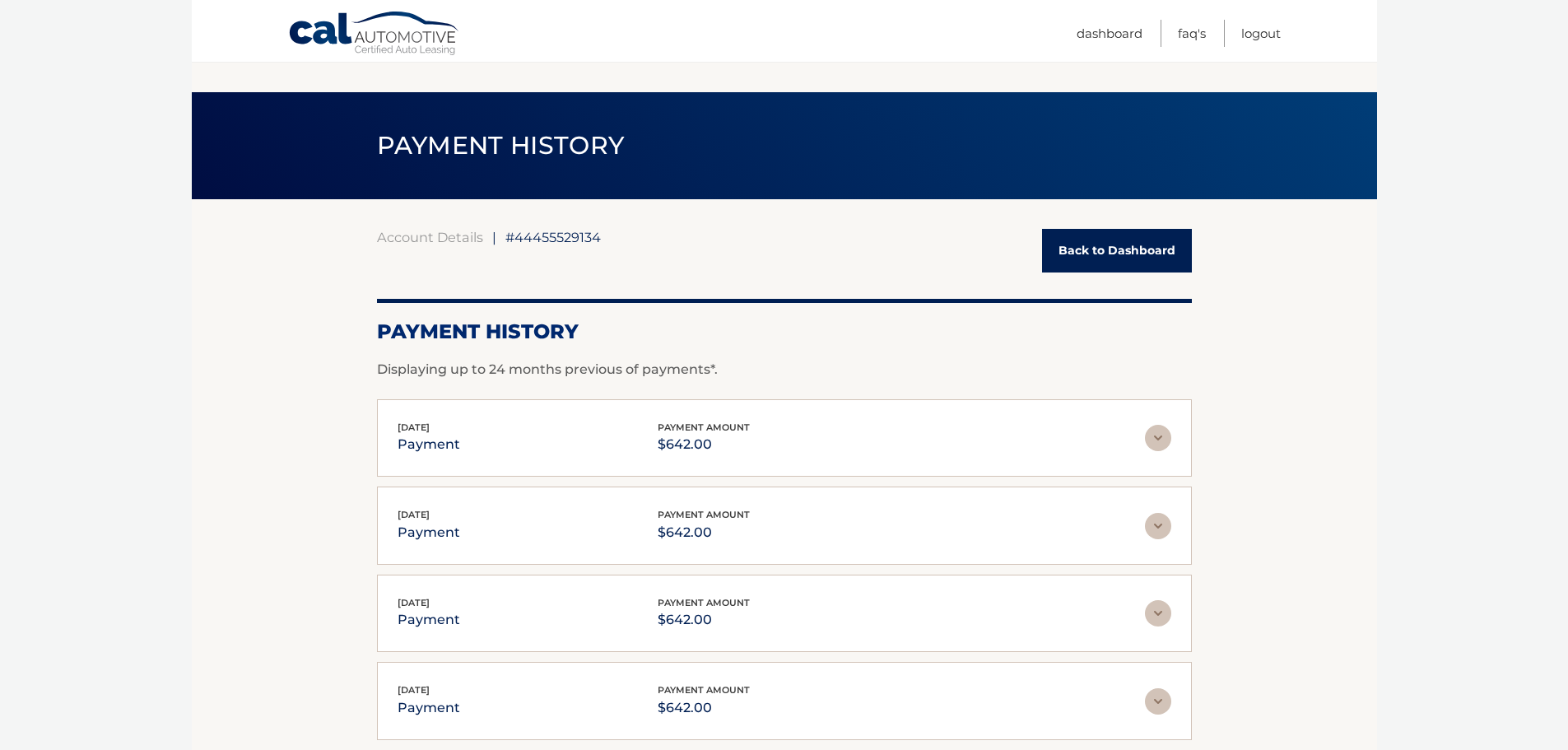
scroll to position [0, 0]
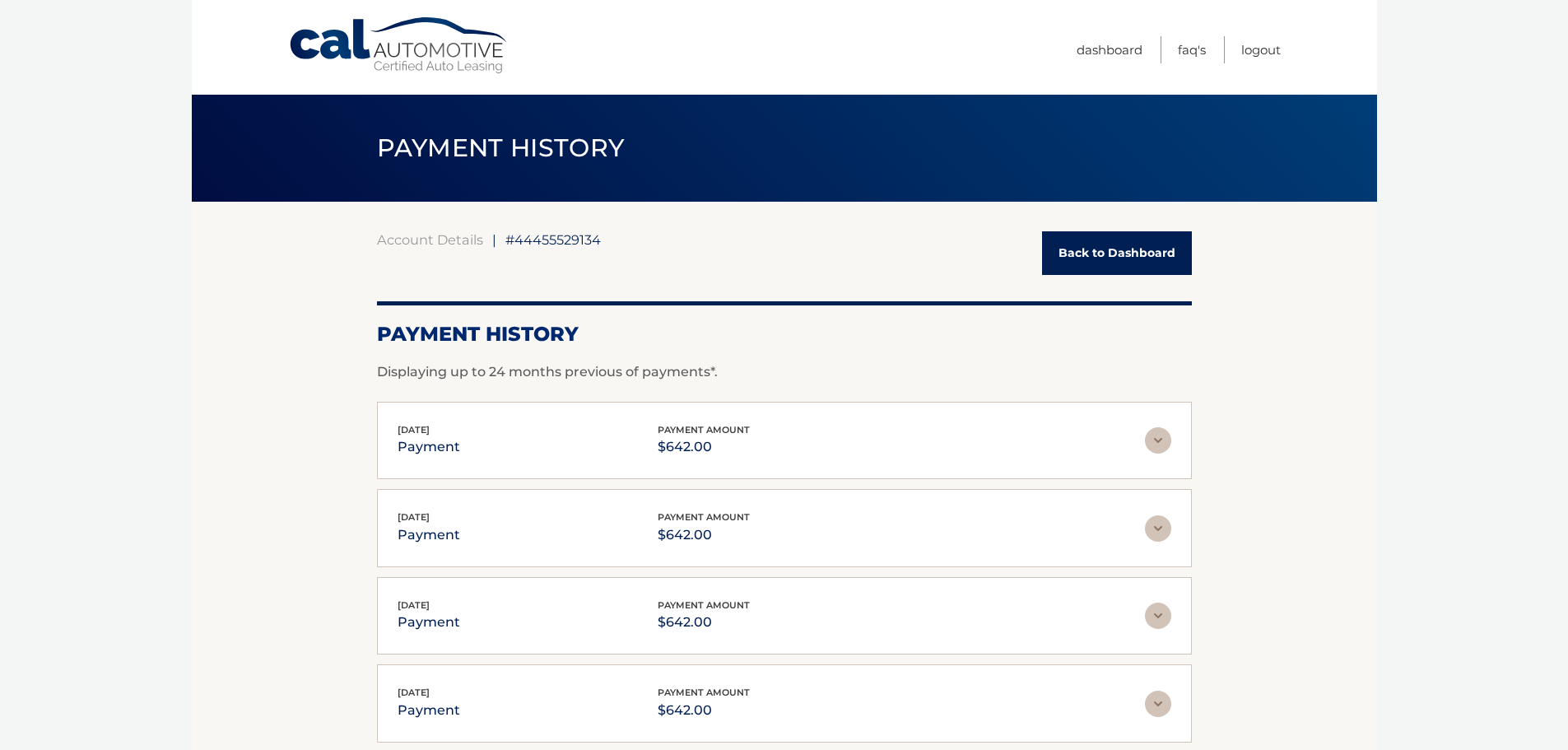
click at [1140, 240] on link "Back to Dashboard" at bounding box center [1116, 253] width 149 height 44
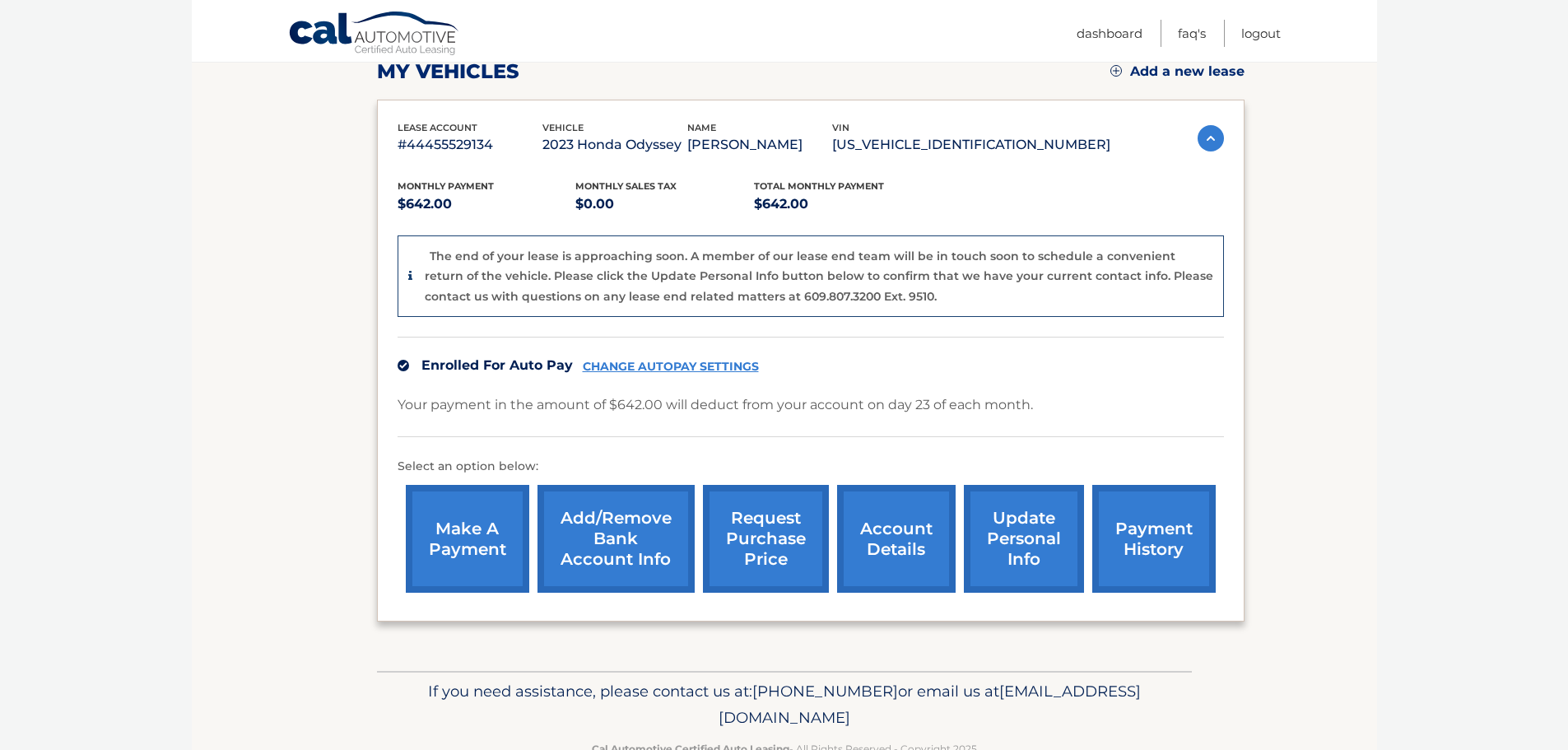
scroll to position [247, 0]
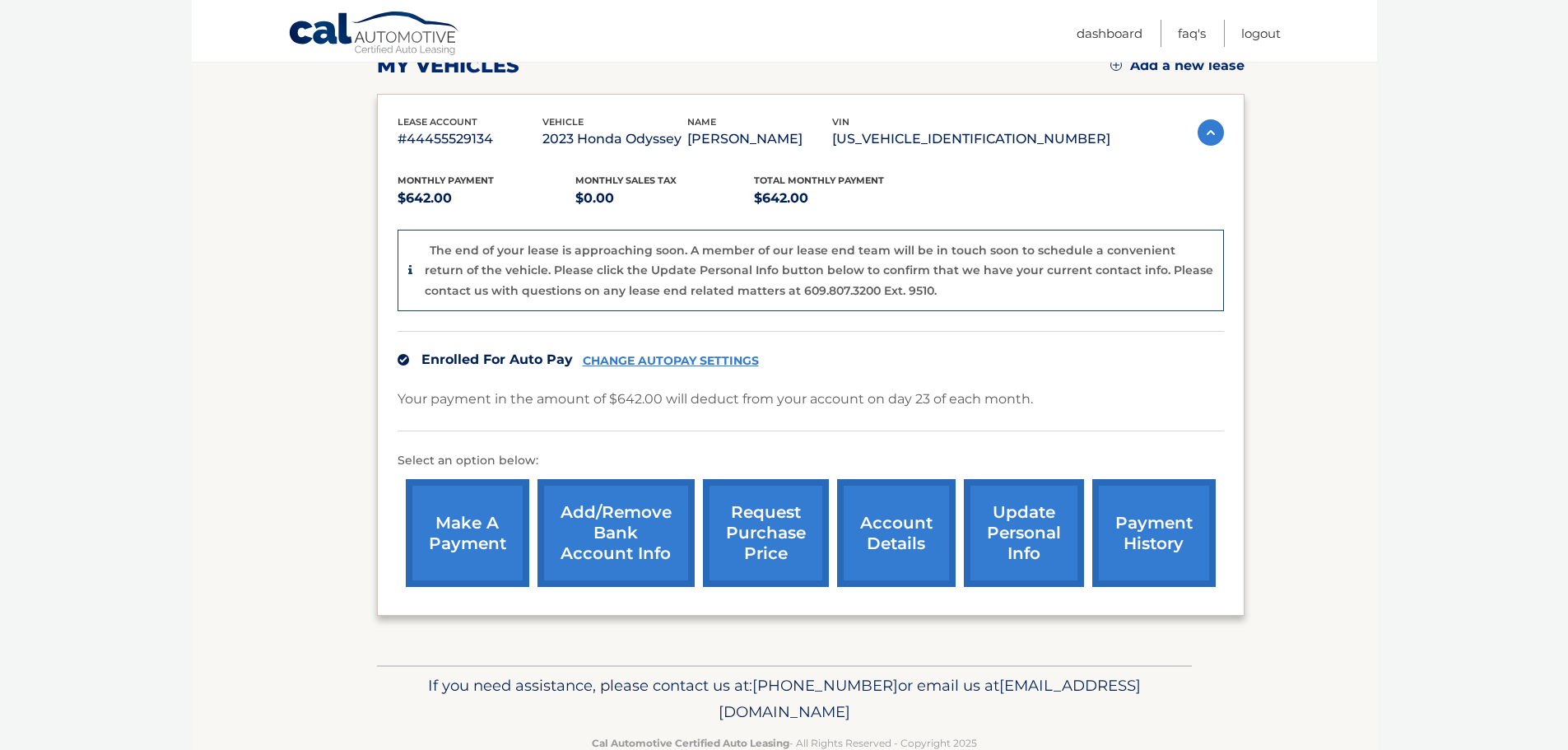
click at [883, 529] on link "account details" at bounding box center [897, 533] width 119 height 108
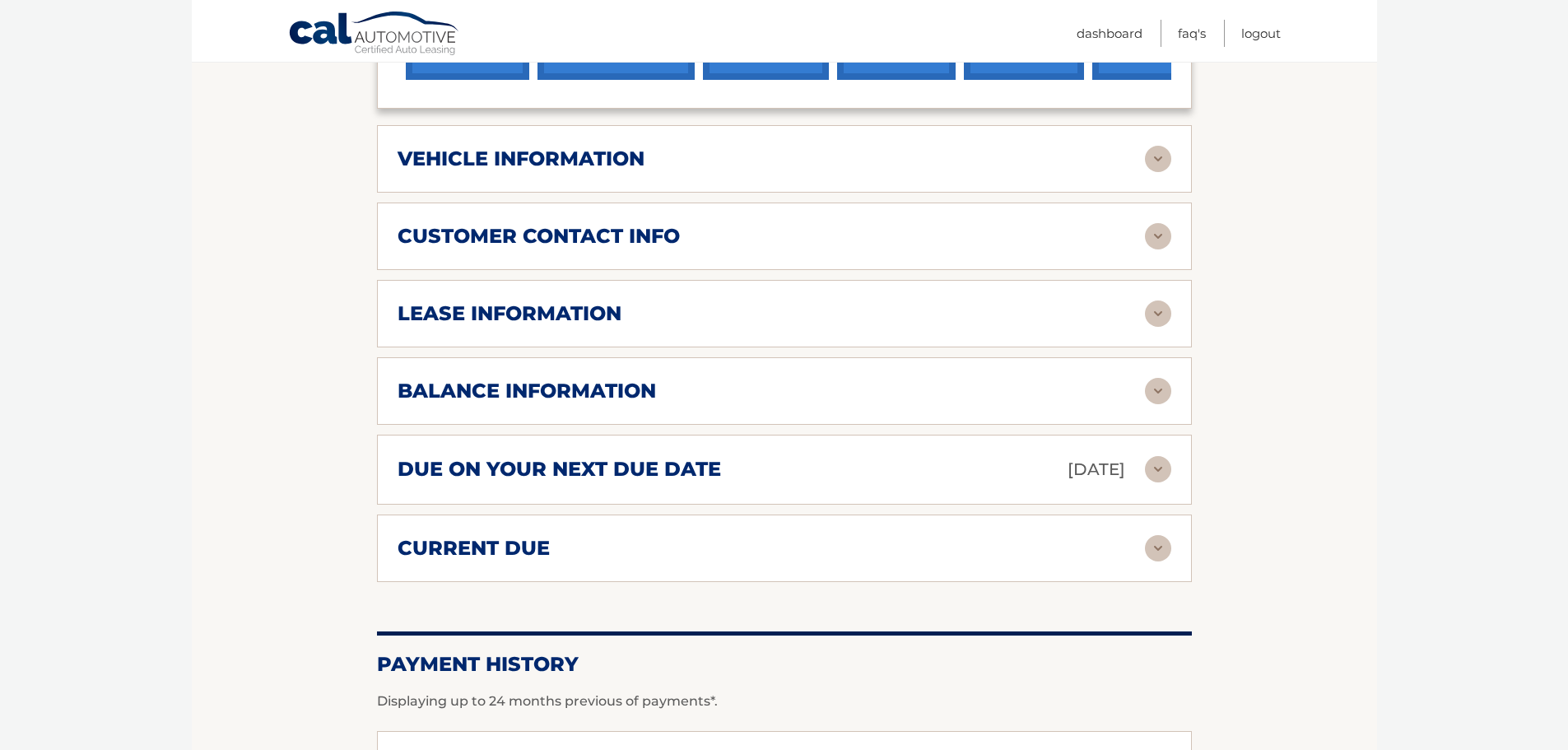
scroll to position [657, 0]
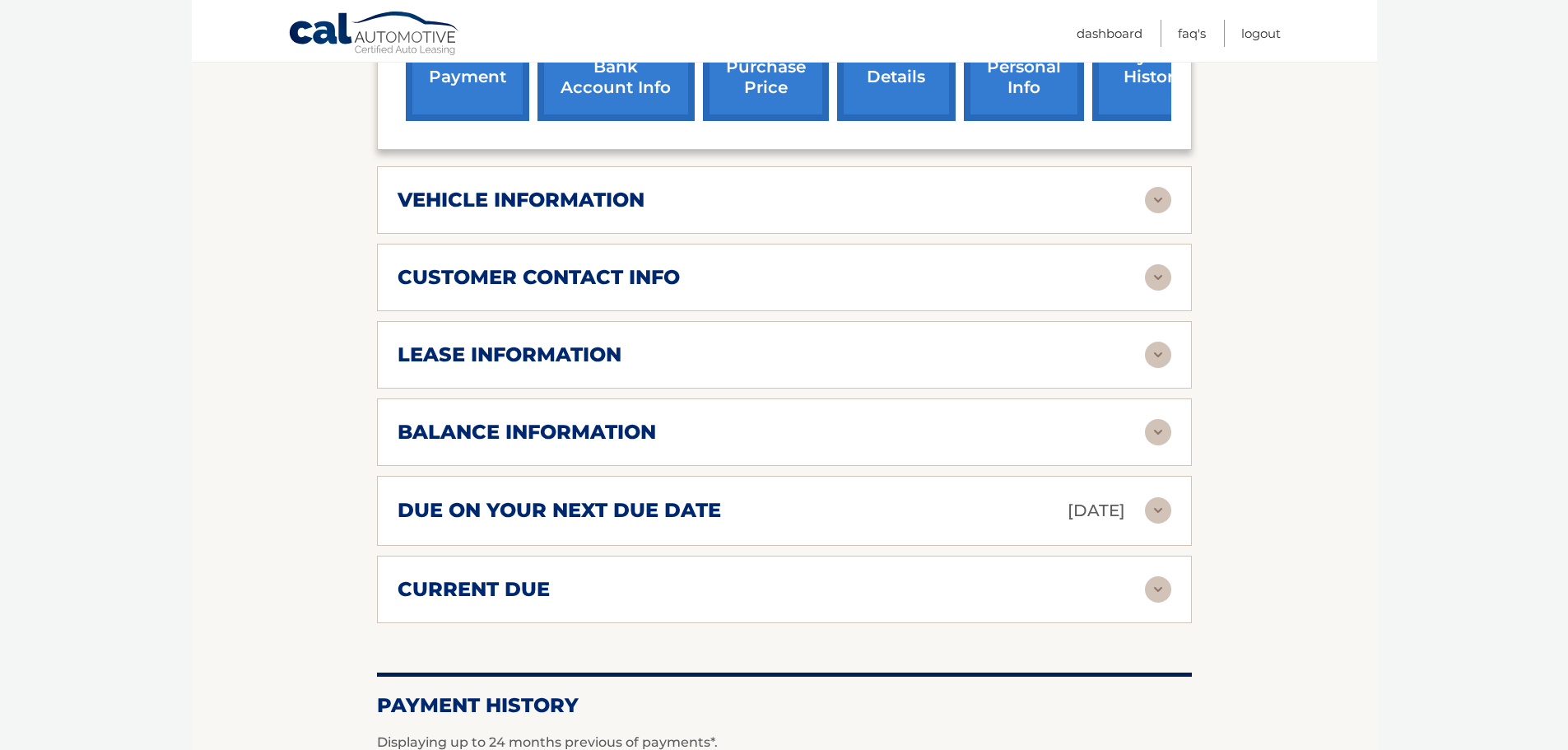
click at [1163, 577] on img at bounding box center [1158, 590] width 26 height 26
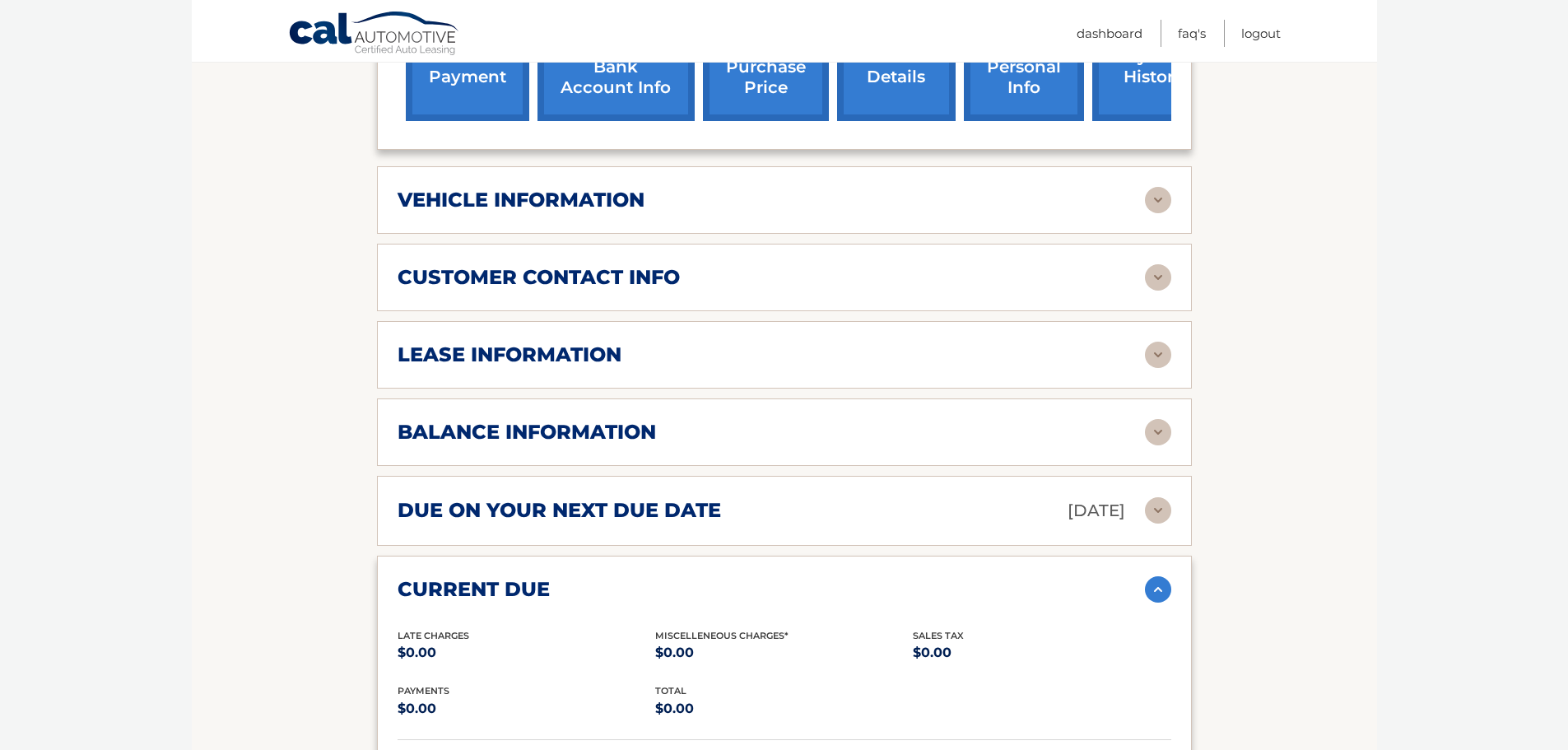
click at [1166, 497] on img at bounding box center [1158, 510] width 26 height 26
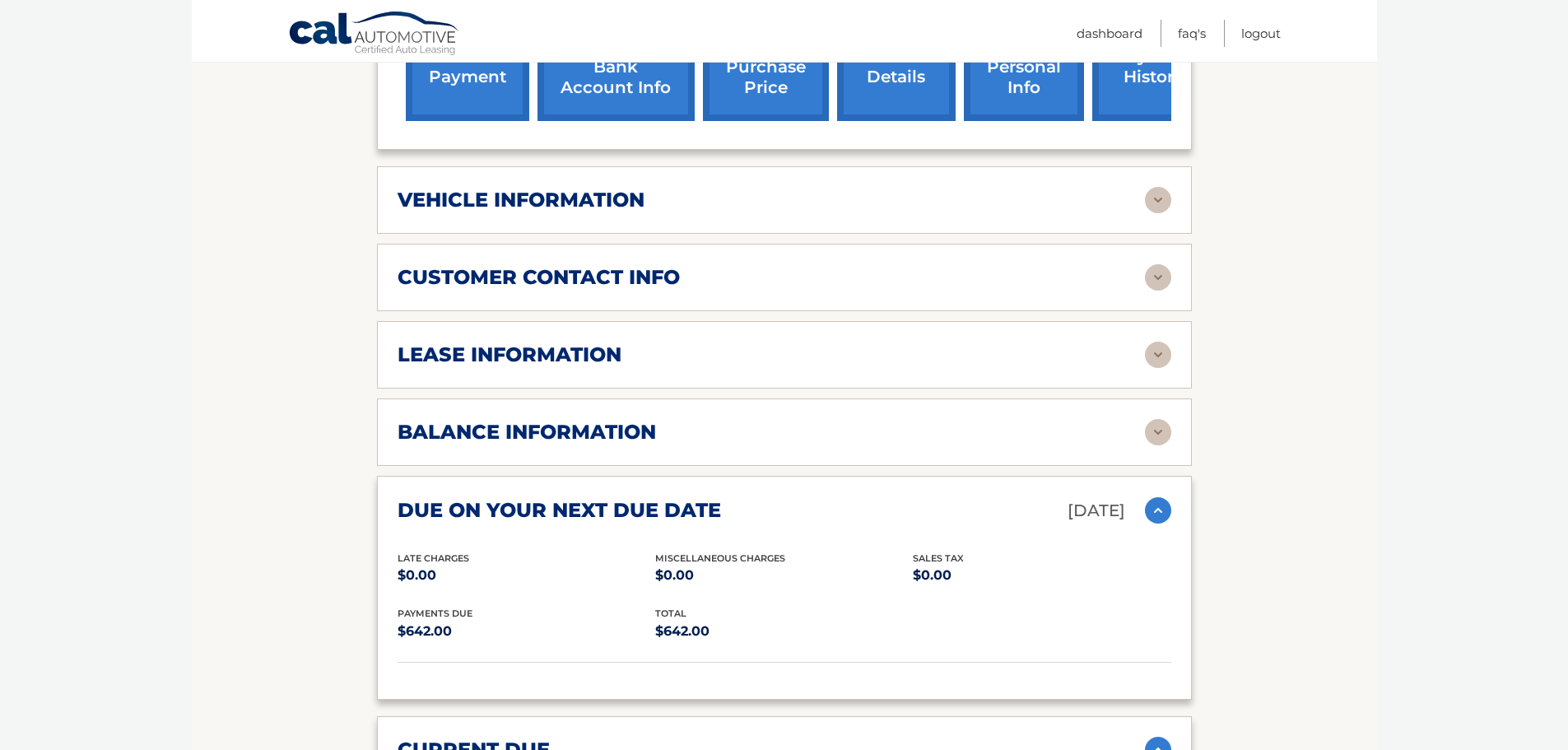
click at [1153, 420] on img at bounding box center [1158, 433] width 26 height 26
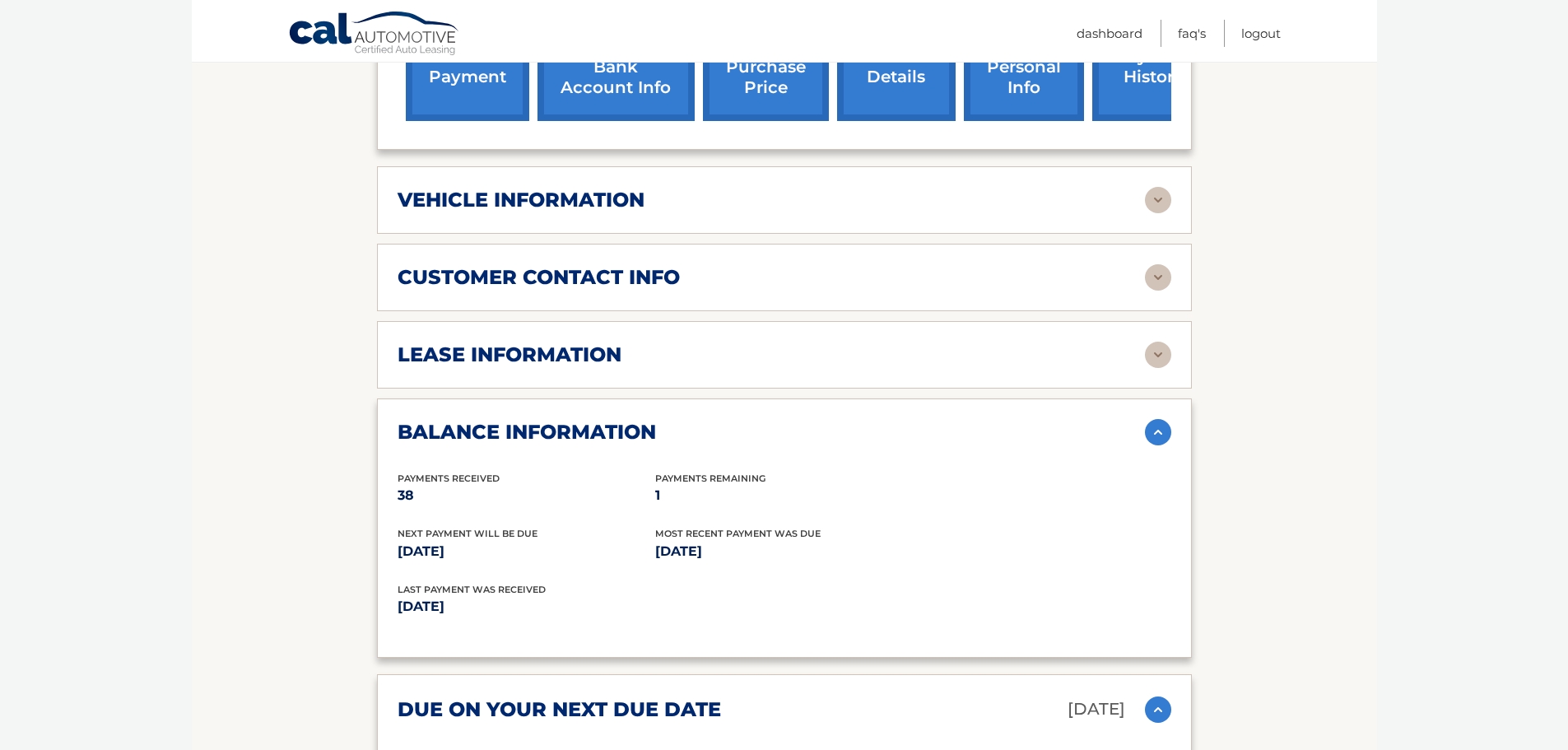
click at [1156, 342] on img at bounding box center [1158, 355] width 26 height 26
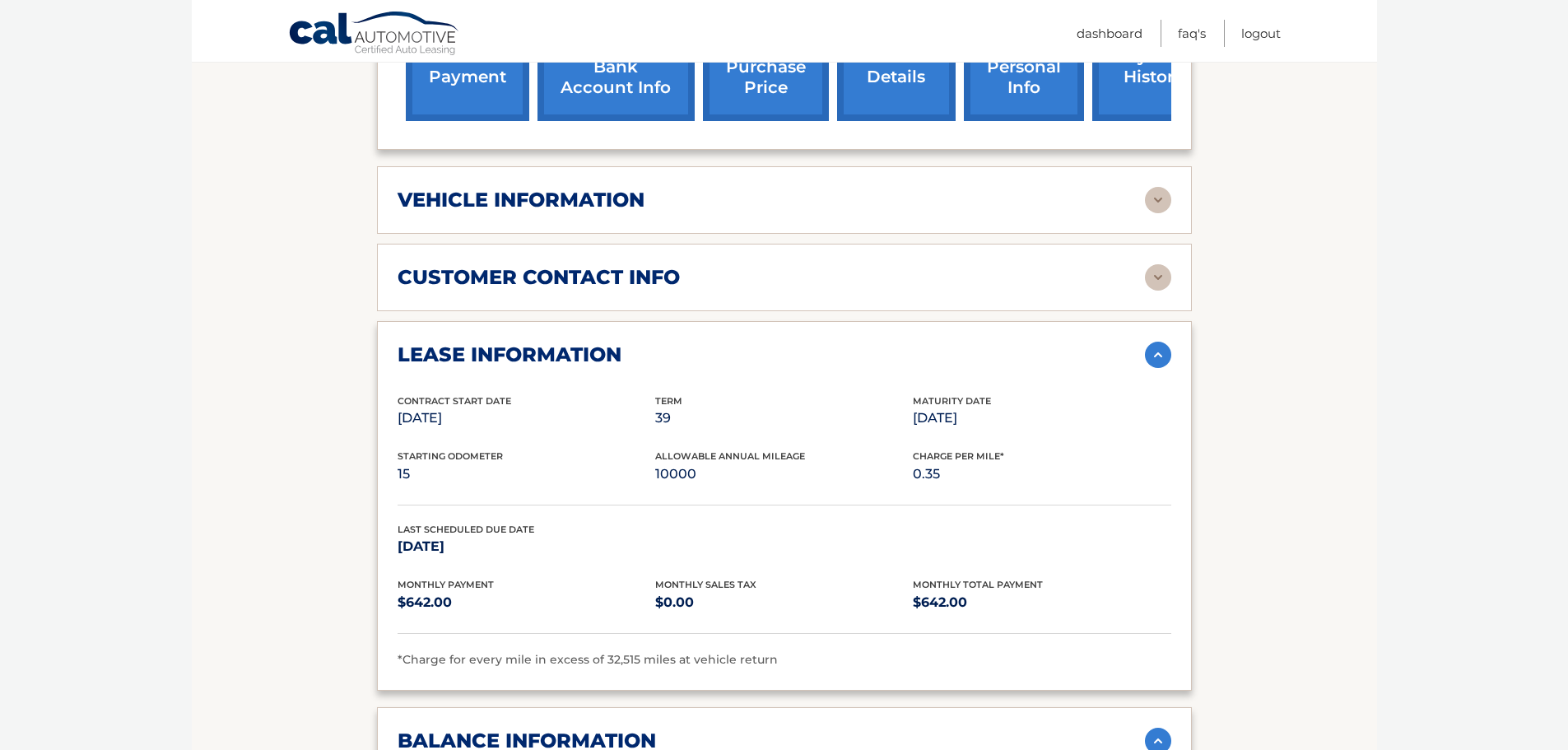
click at [1161, 272] on div "customer contact info full name DEVIN COHEN street address 534 Standish Rd city…" at bounding box center [784, 278] width 815 height 68
click at [1161, 264] on img at bounding box center [1158, 278] width 26 height 26
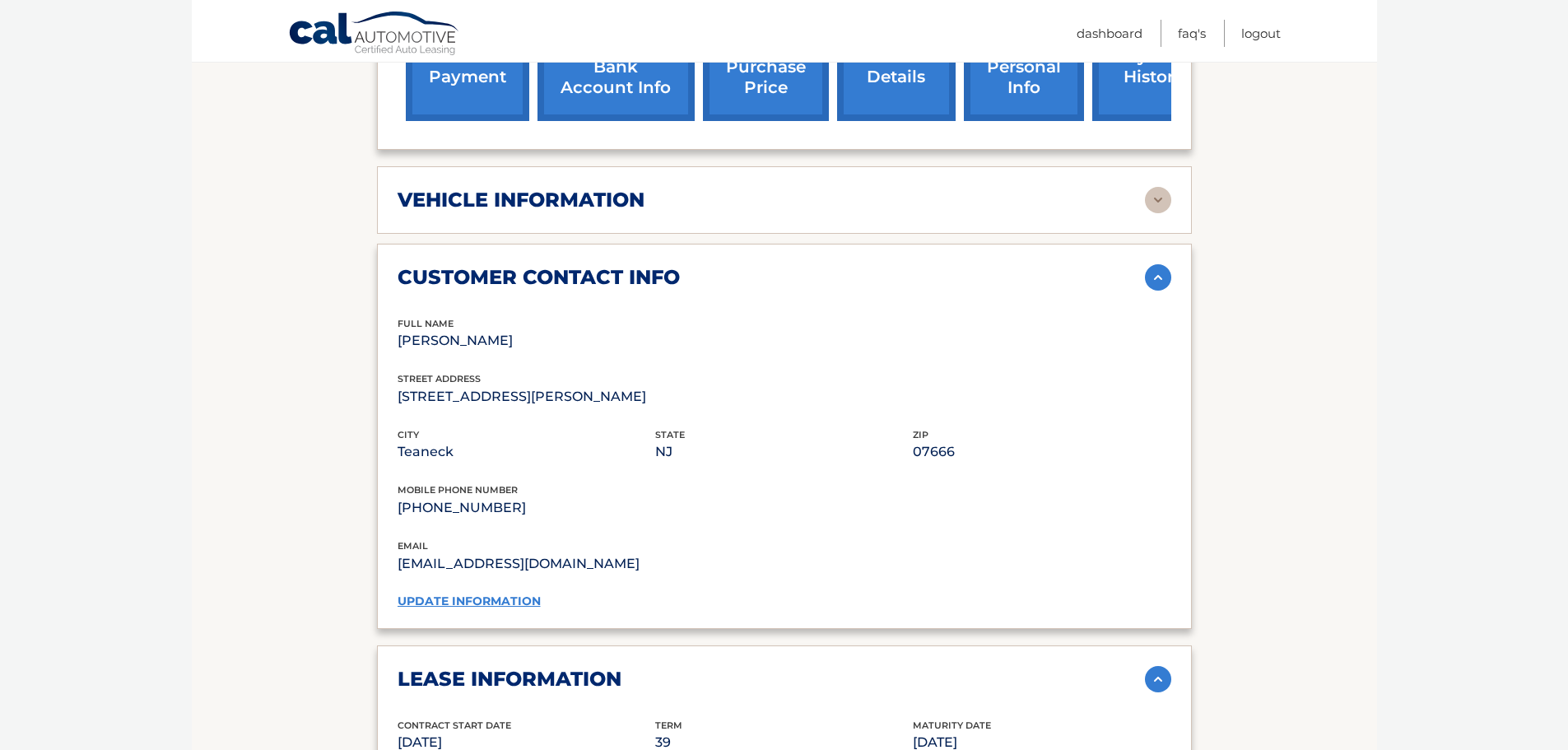
click at [1153, 187] on img at bounding box center [1158, 200] width 26 height 26
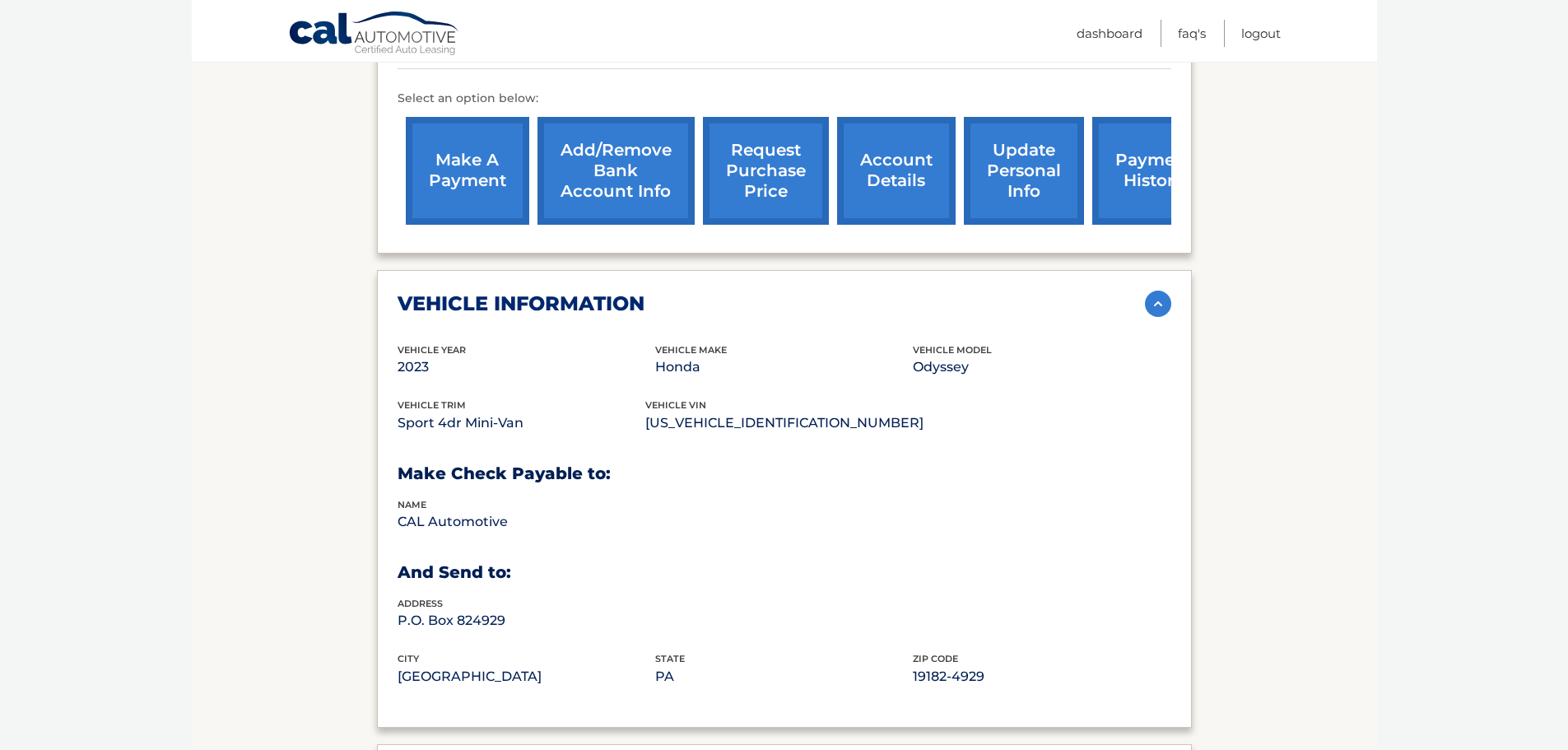
scroll to position [577, 0]
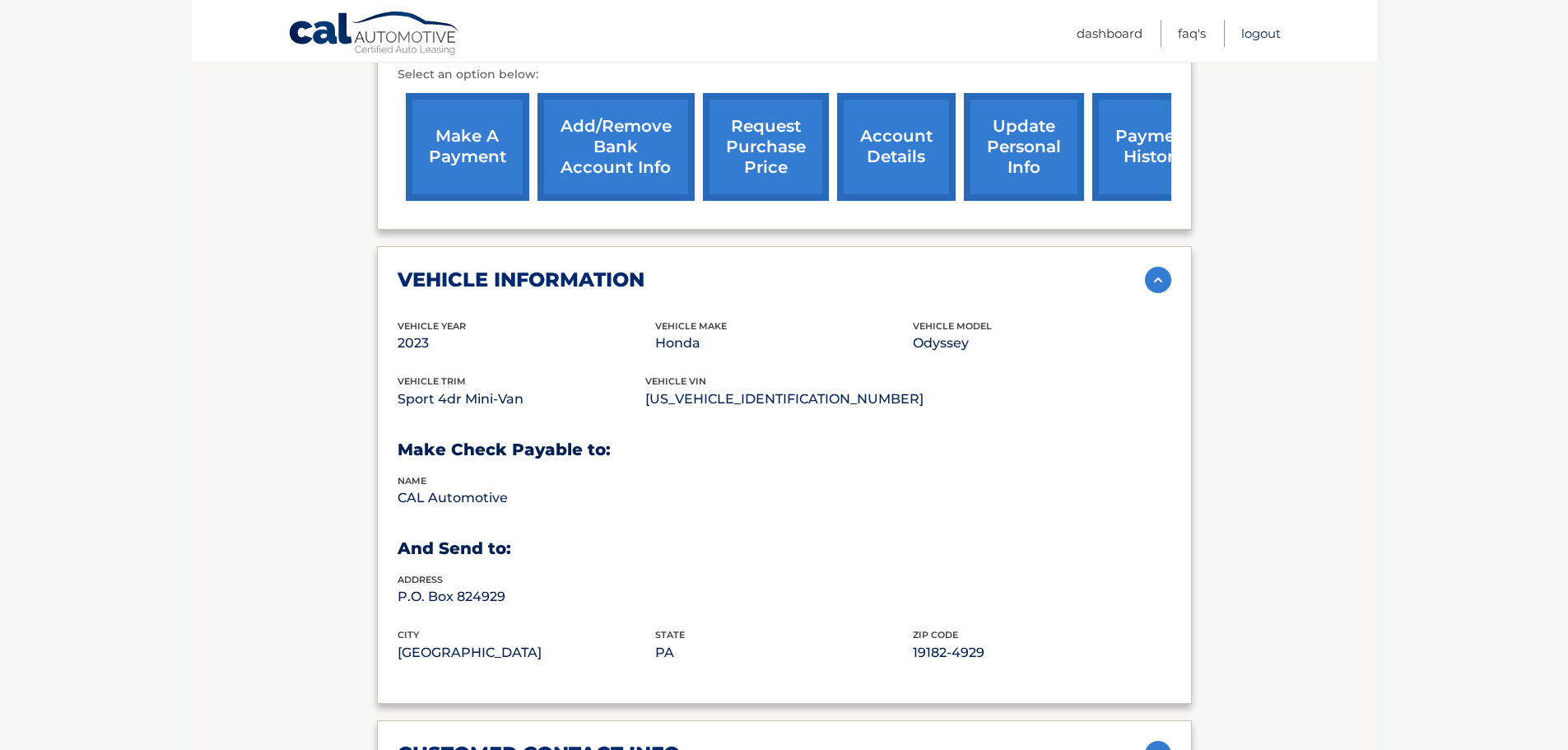
click at [1262, 32] on link "Logout" at bounding box center [1262, 33] width 40 height 27
